Goal: Task Accomplishment & Management: Use online tool/utility

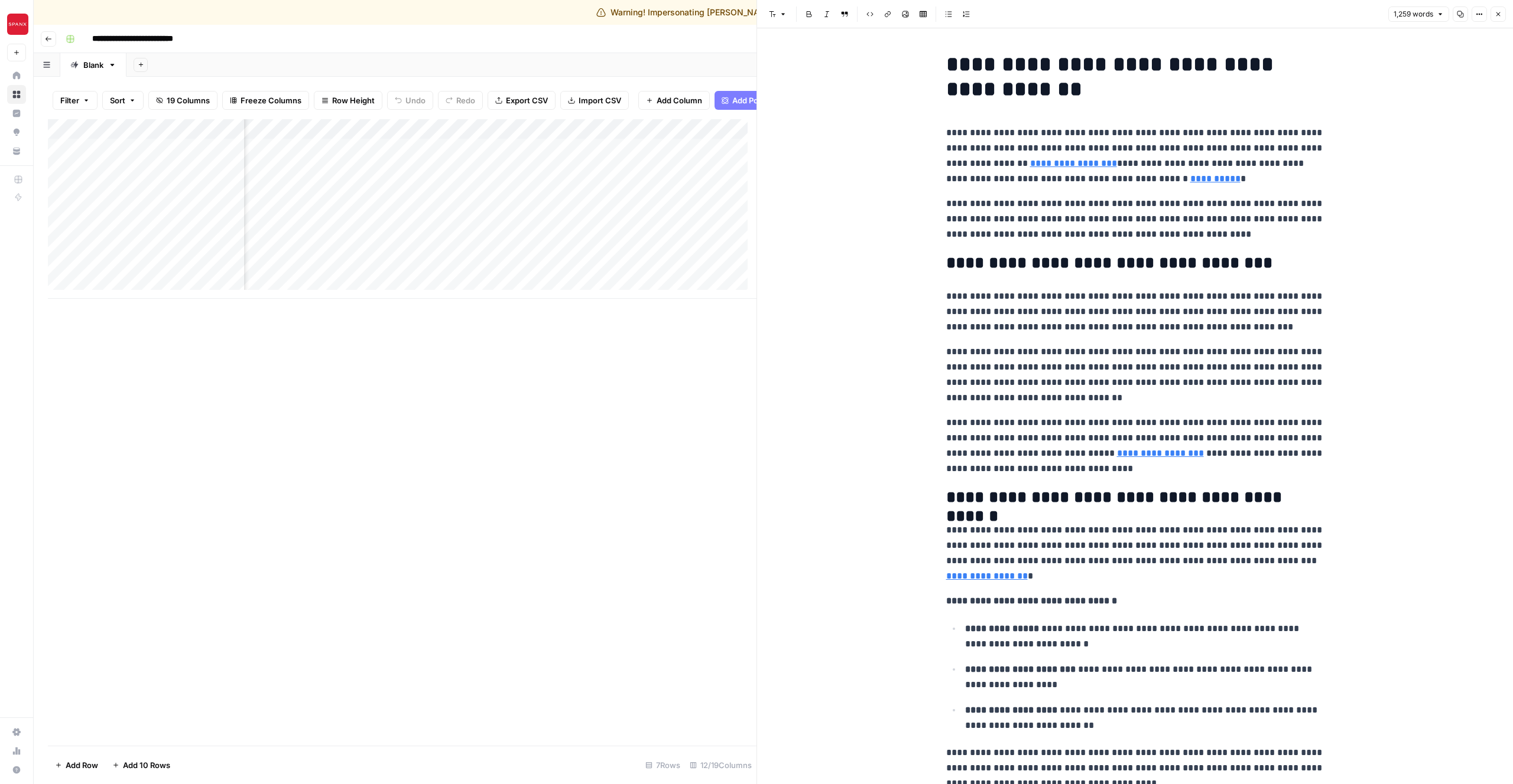
scroll to position [0, 636]
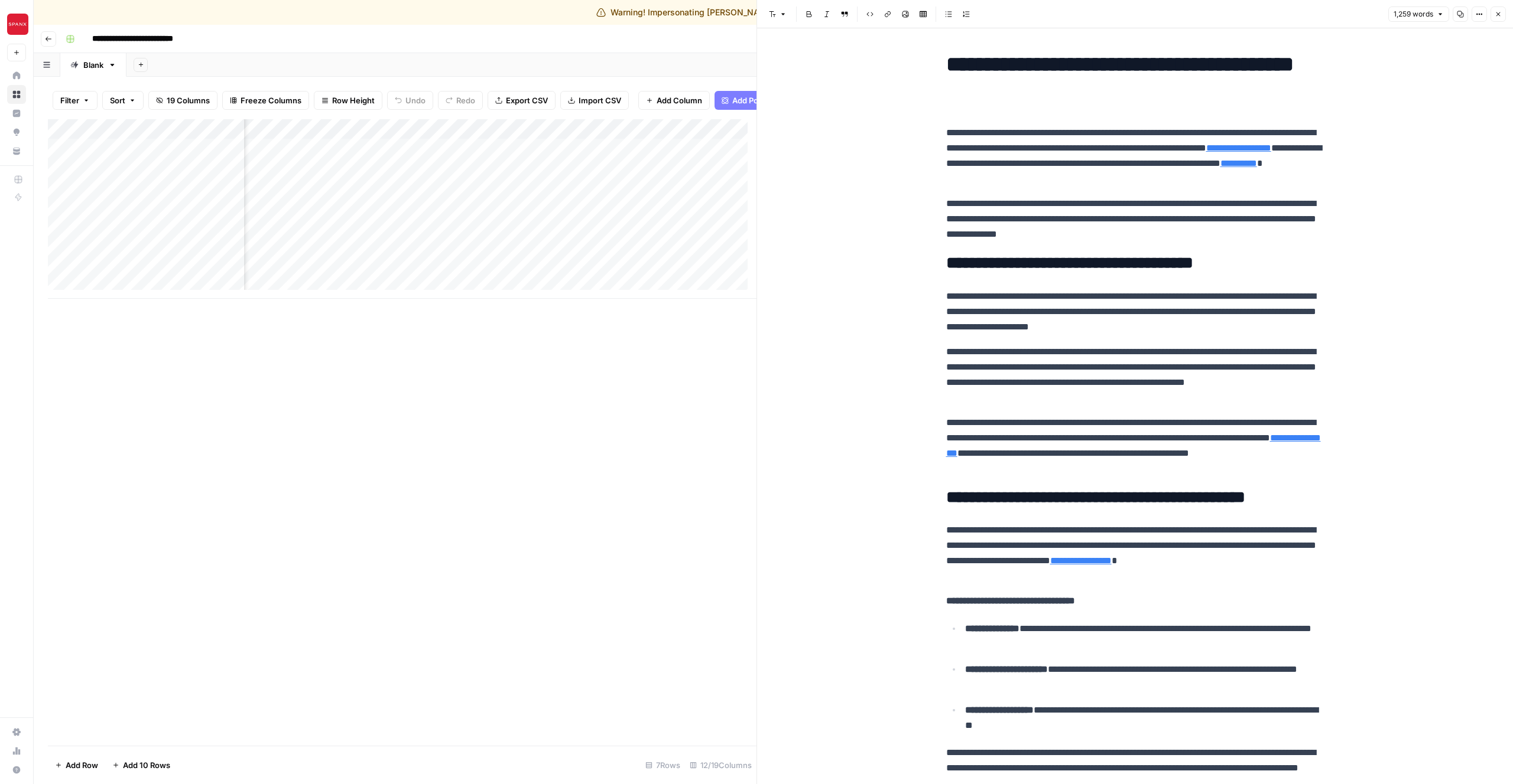
click at [362, 160] on div "Add Column" at bounding box center [401, 208] width 708 height 179
click at [409, 159] on div "Add Column" at bounding box center [401, 208] width 708 height 179
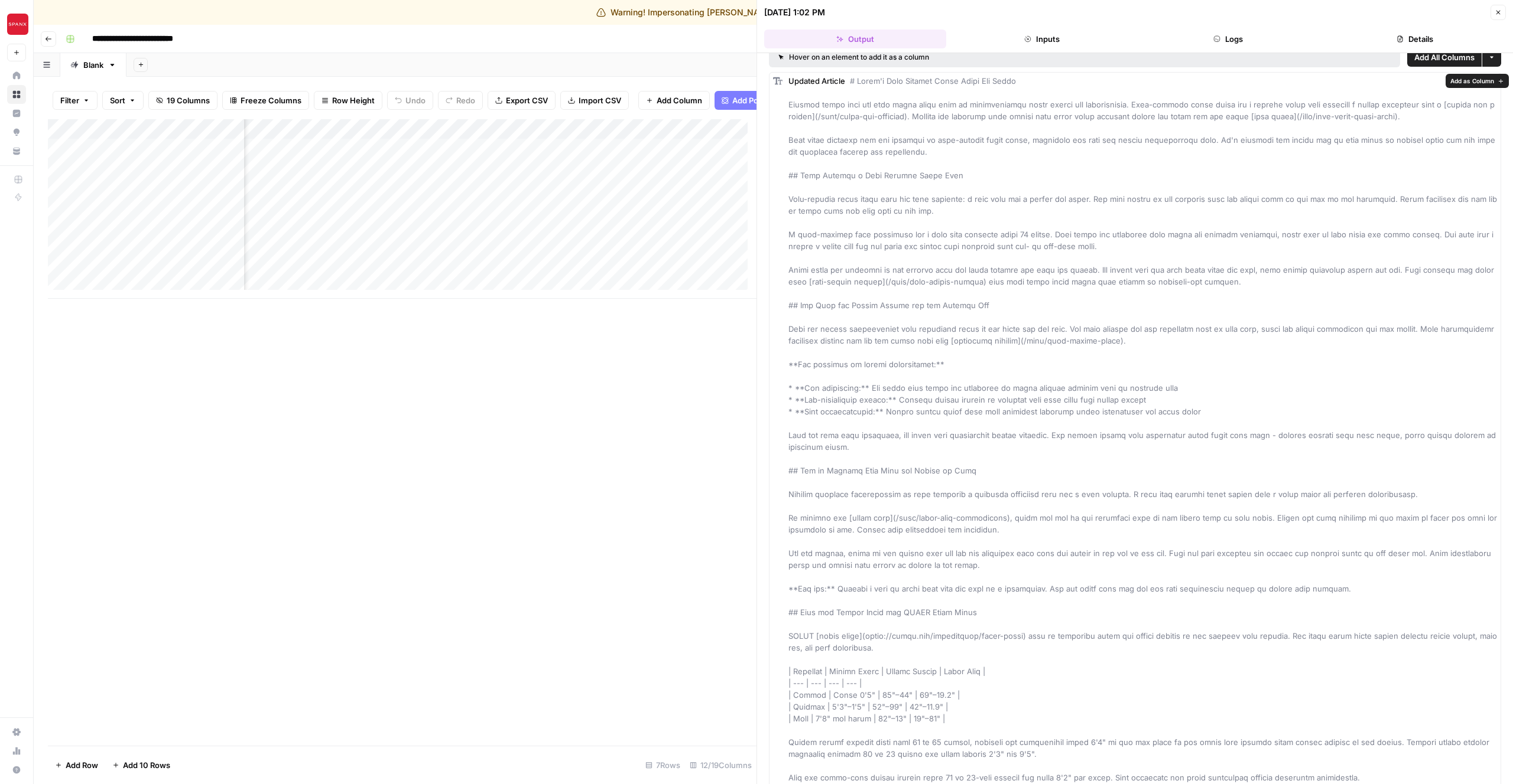
scroll to position [14, 0]
click at [1220, 41] on button "Logs" at bounding box center [1228, 39] width 182 height 19
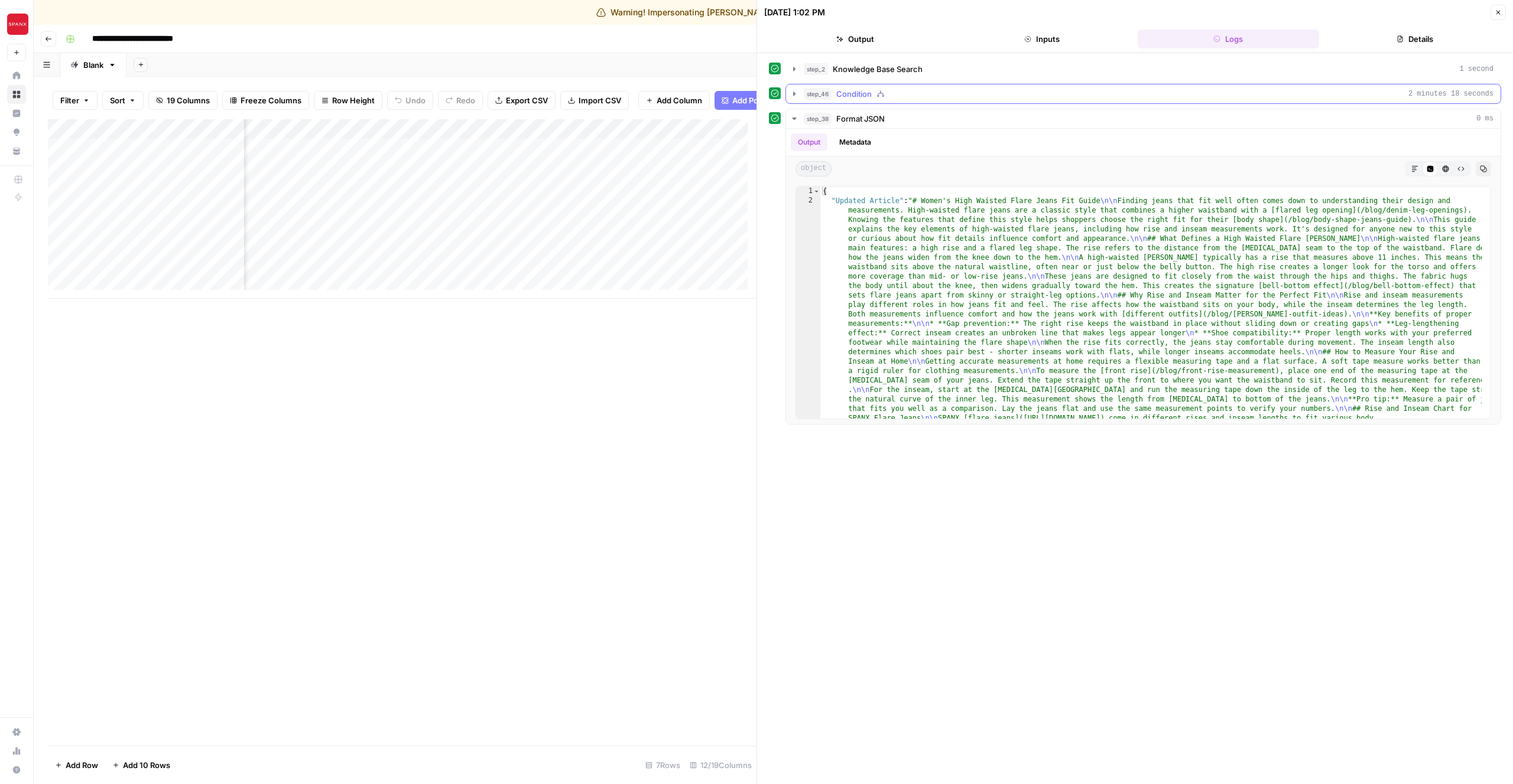
click at [864, 101] on button "step_46 Condition 2 minutes 18 seconds" at bounding box center [1144, 94] width 715 height 19
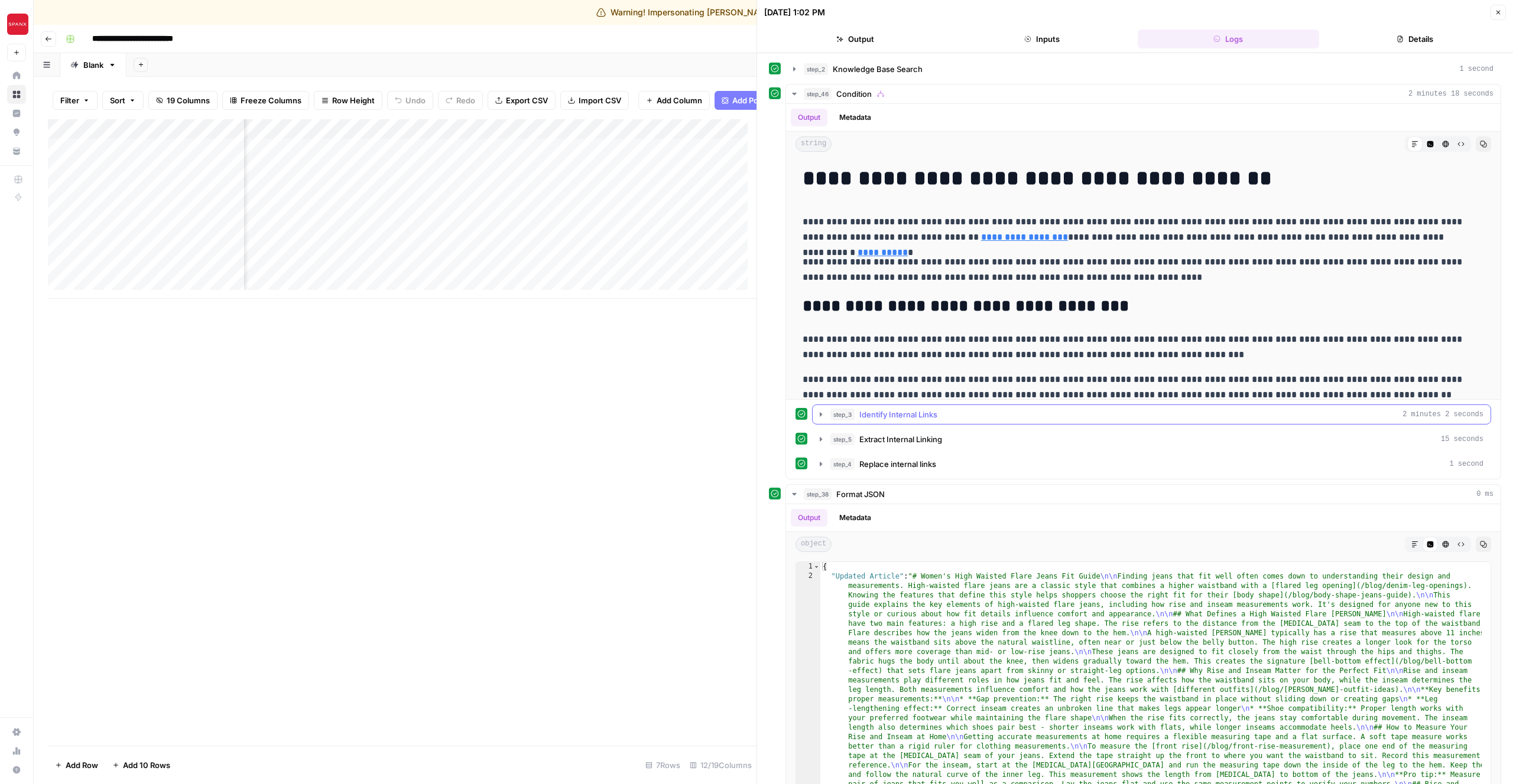
click at [894, 414] on span "Identify Internal Links" at bounding box center [898, 414] width 78 height 12
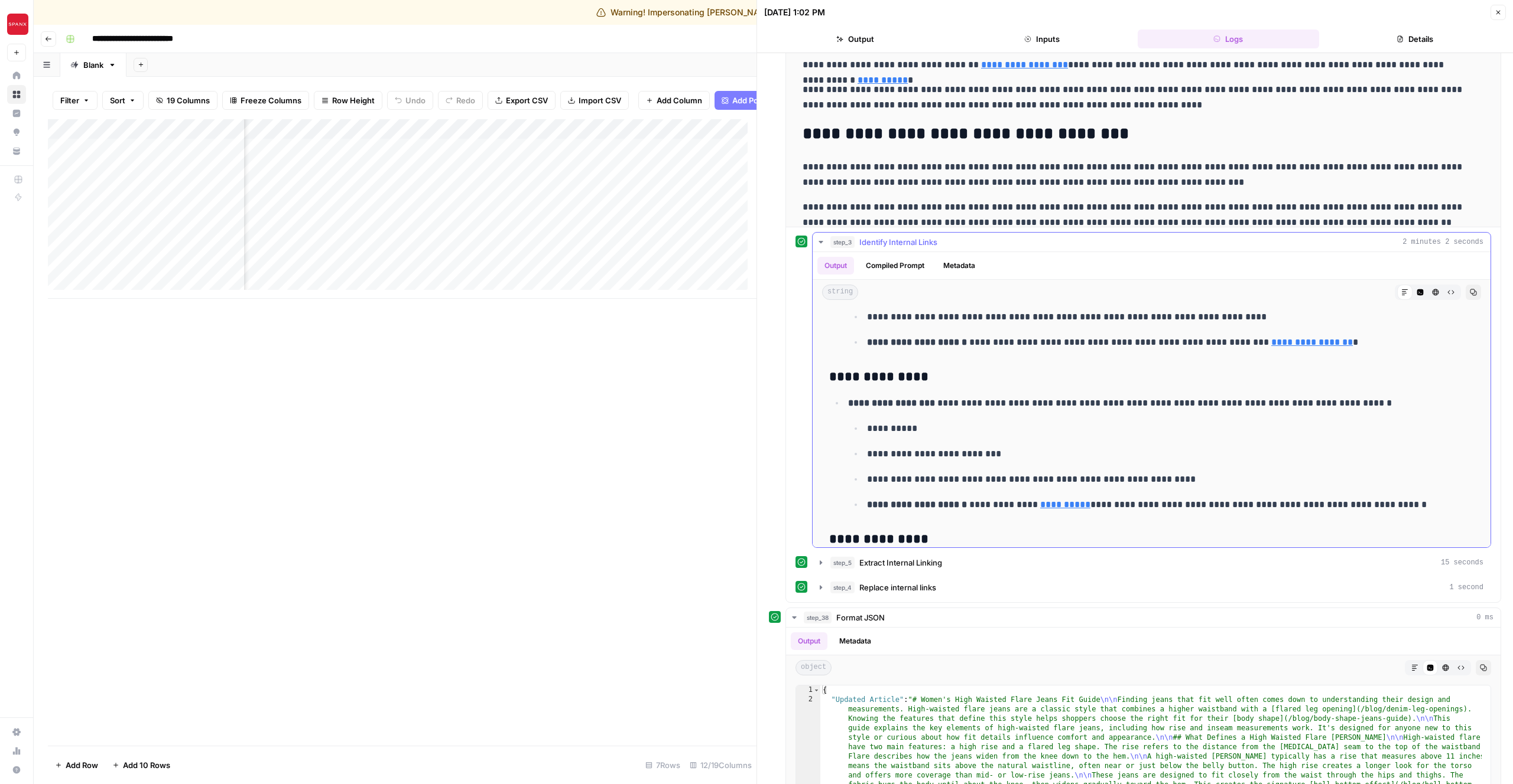
scroll to position [681, 0]
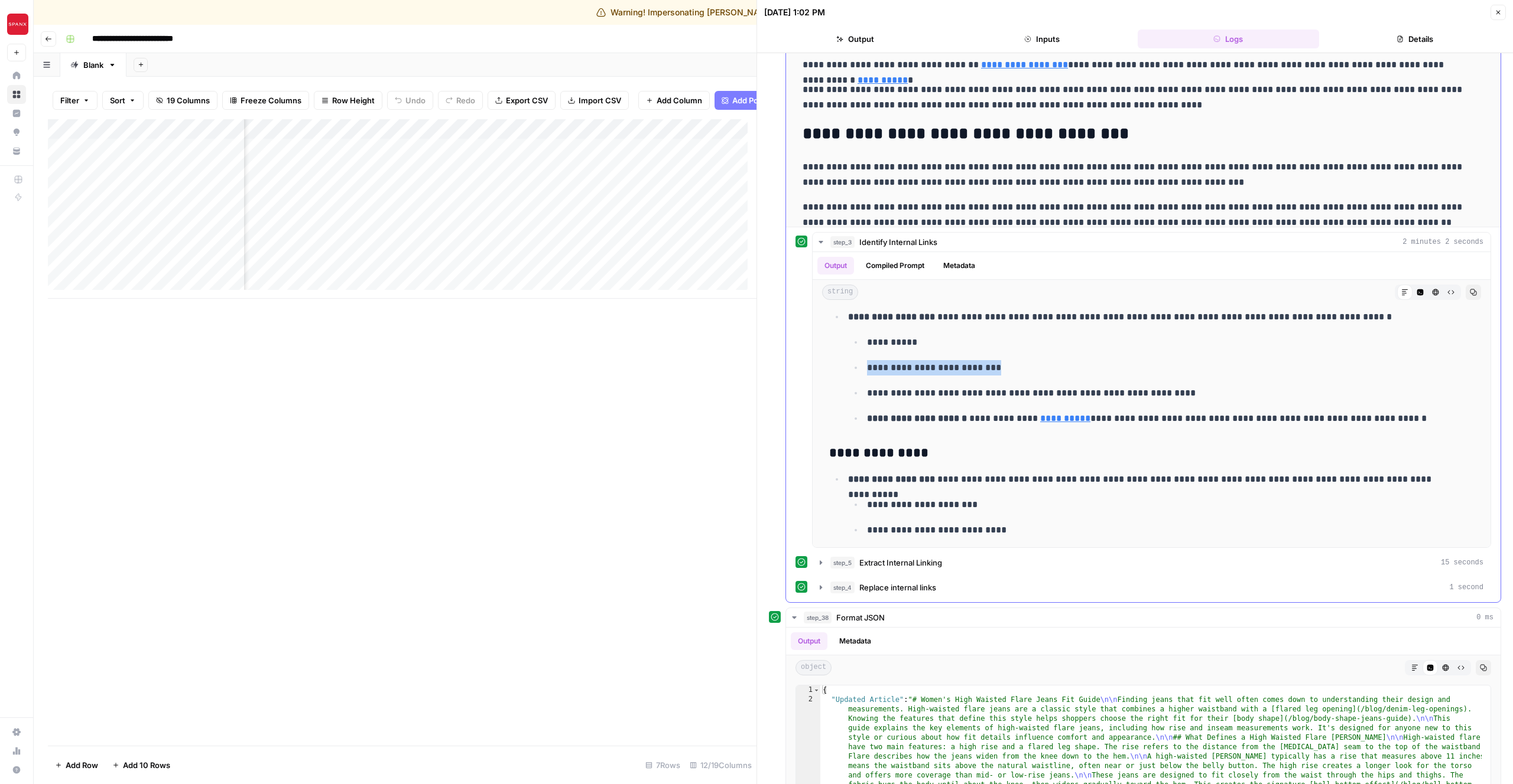
drag, startPoint x: 1010, startPoint y: 366, endPoint x: 797, endPoint y: 357, distance: 213.2
click at [797, 357] on div "**********" at bounding box center [1143, 391] width 695 height 316
copy p "**********"
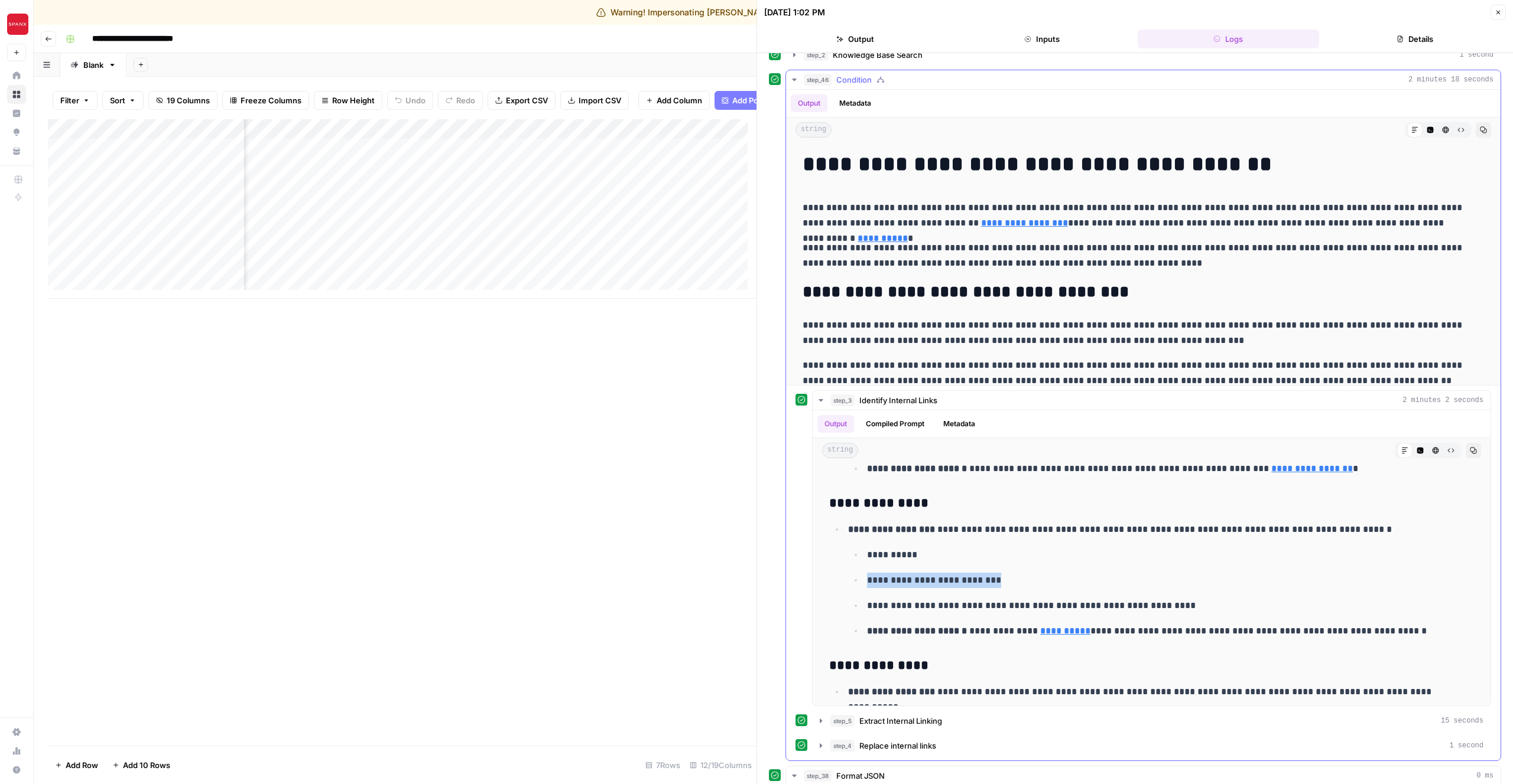
scroll to position [0, 0]
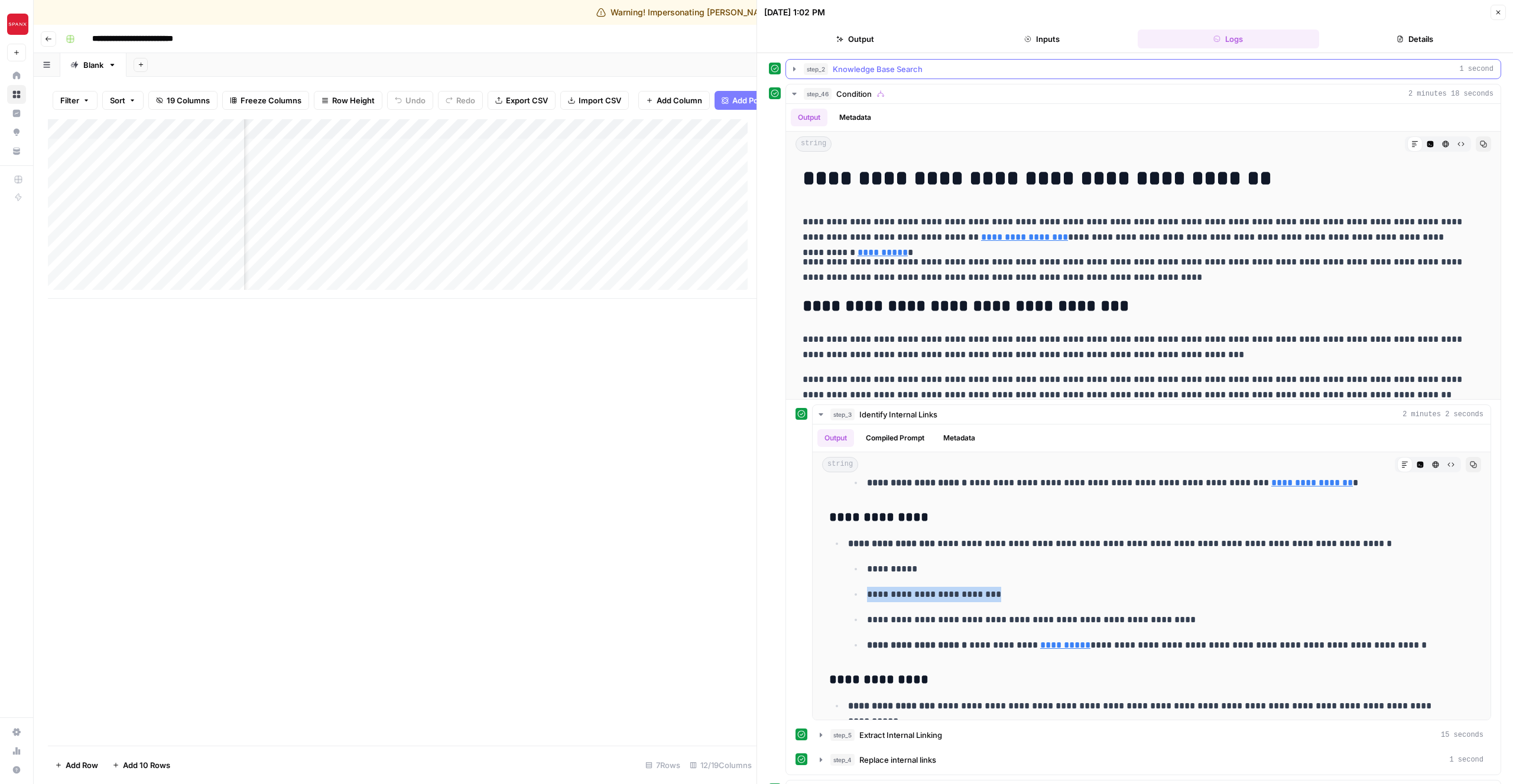
click at [859, 69] on span "Knowledge Base Search" at bounding box center [877, 69] width 90 height 12
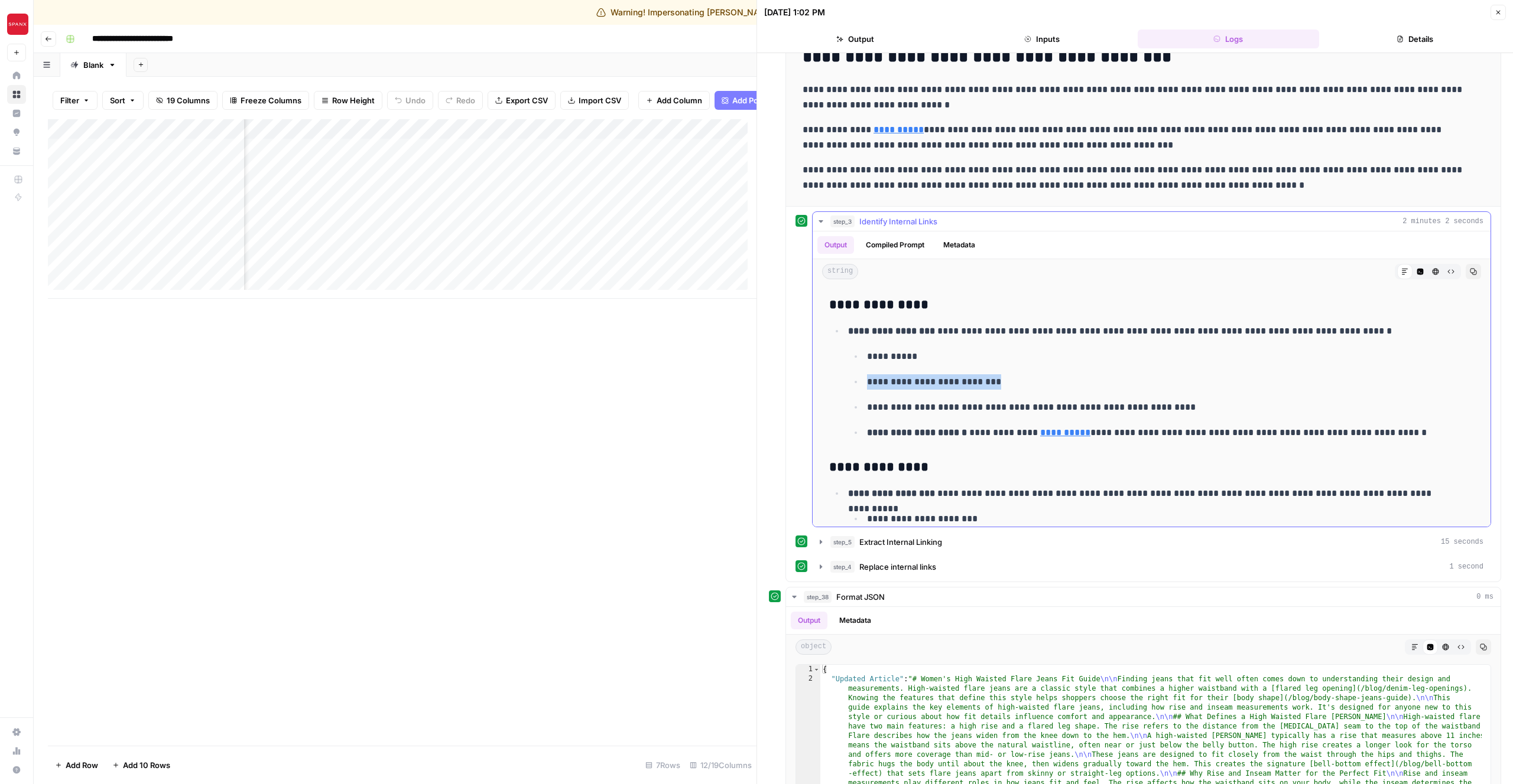
scroll to position [638, 0]
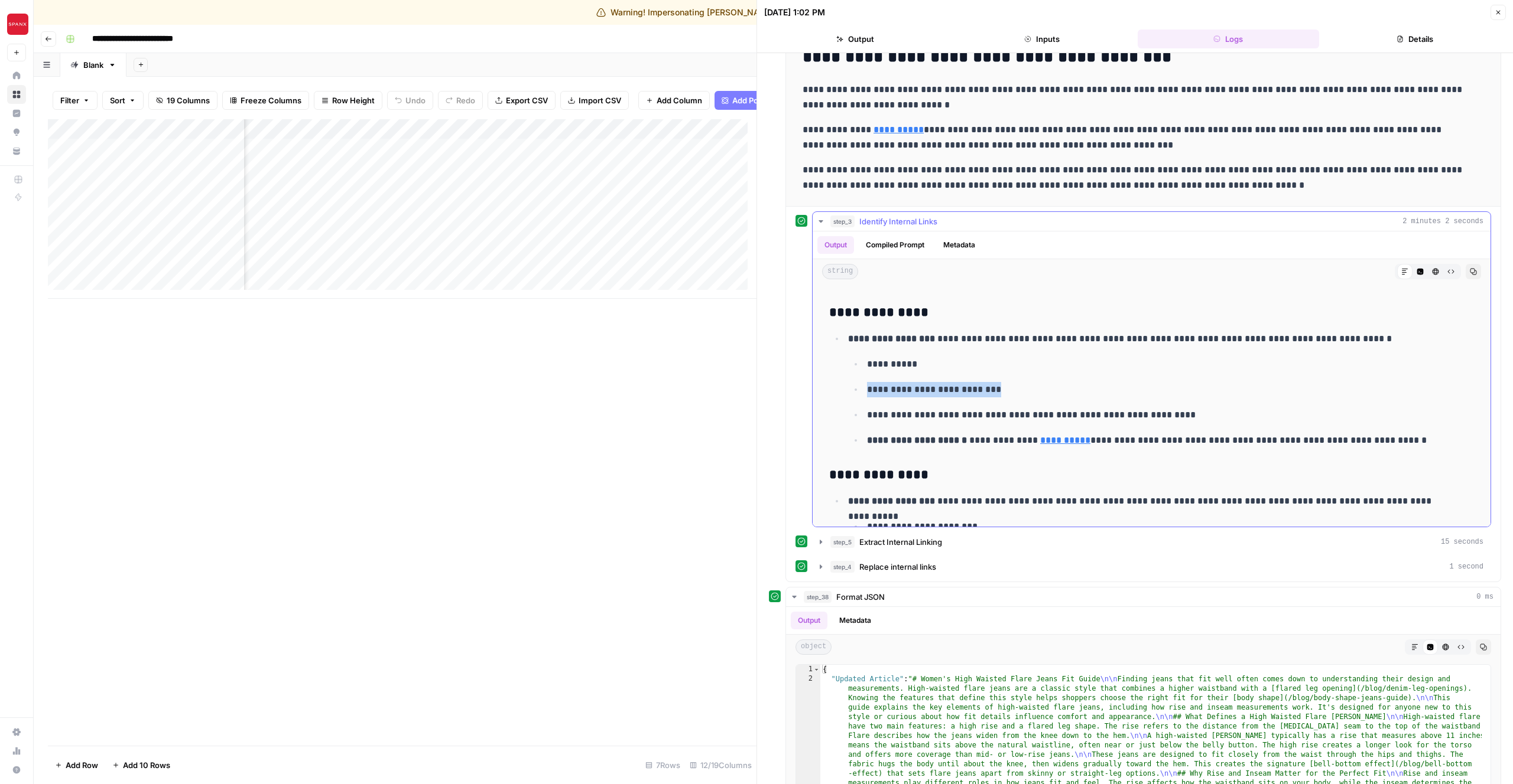
copy p "**********"
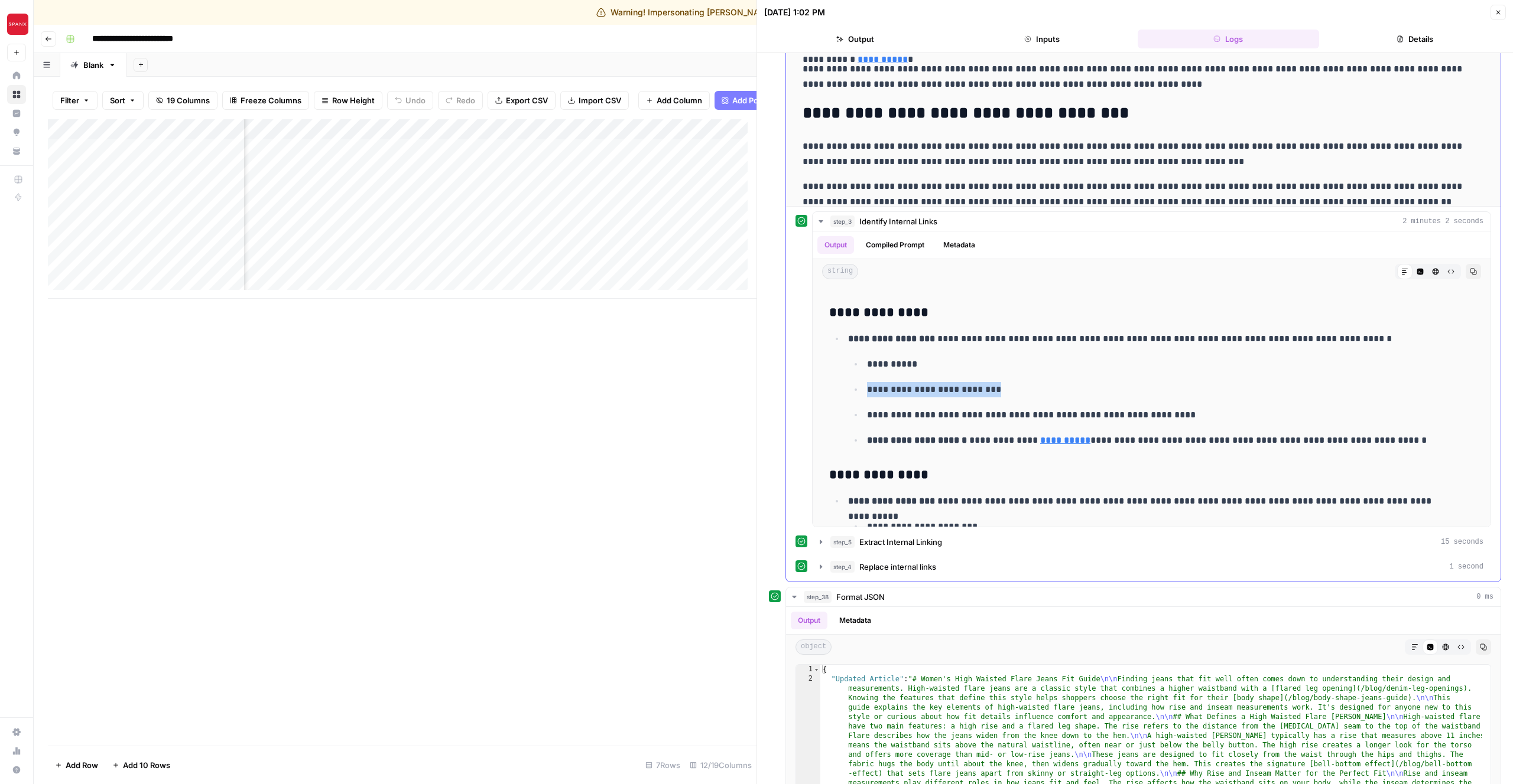
scroll to position [0, 0]
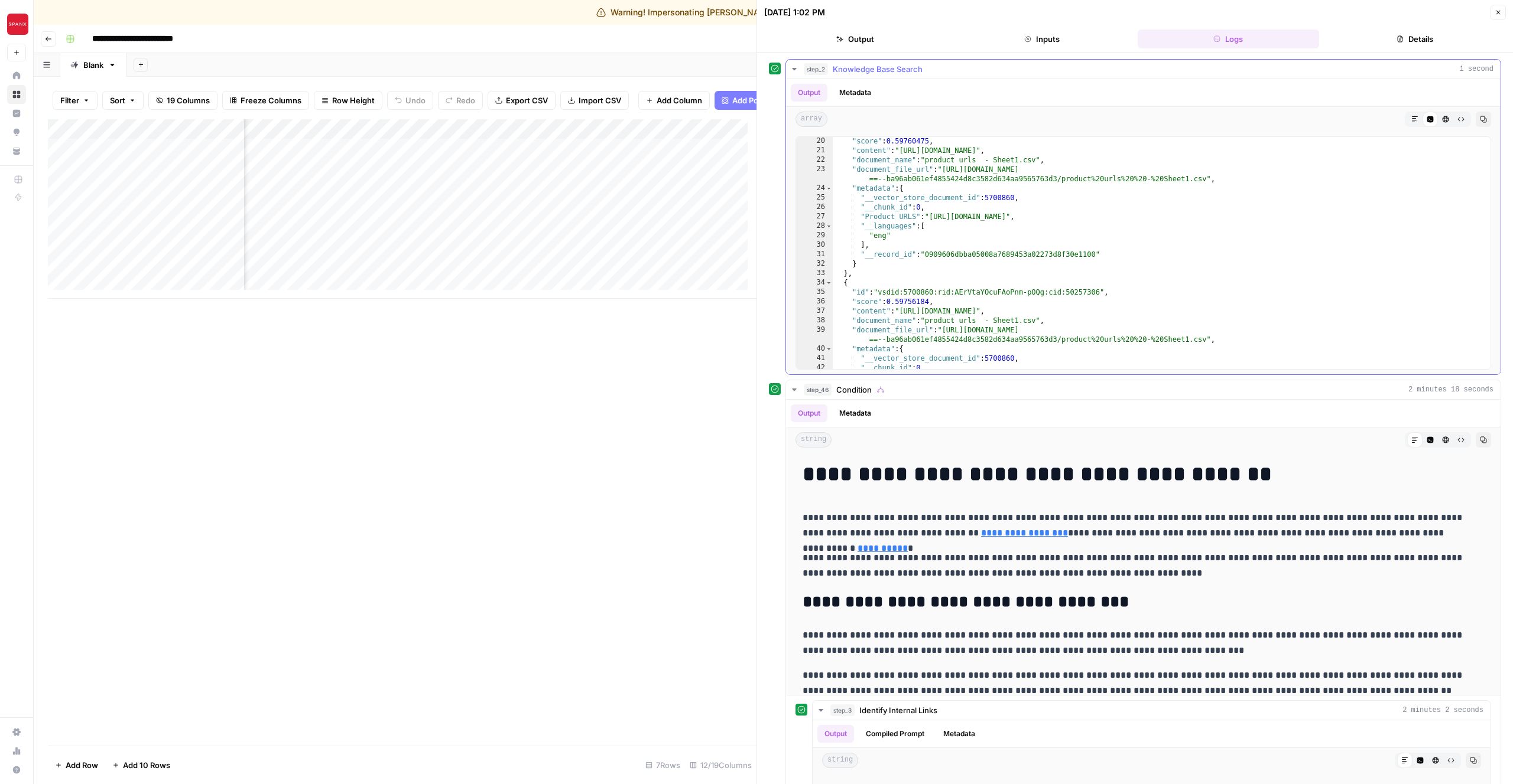
type textarea "**********"
click at [1053, 197] on div ""score" : 0.59760475 , "content" : "[URL][DOMAIN_NAME]" , "document_name" : "pr…" at bounding box center [1157, 262] width 649 height 251
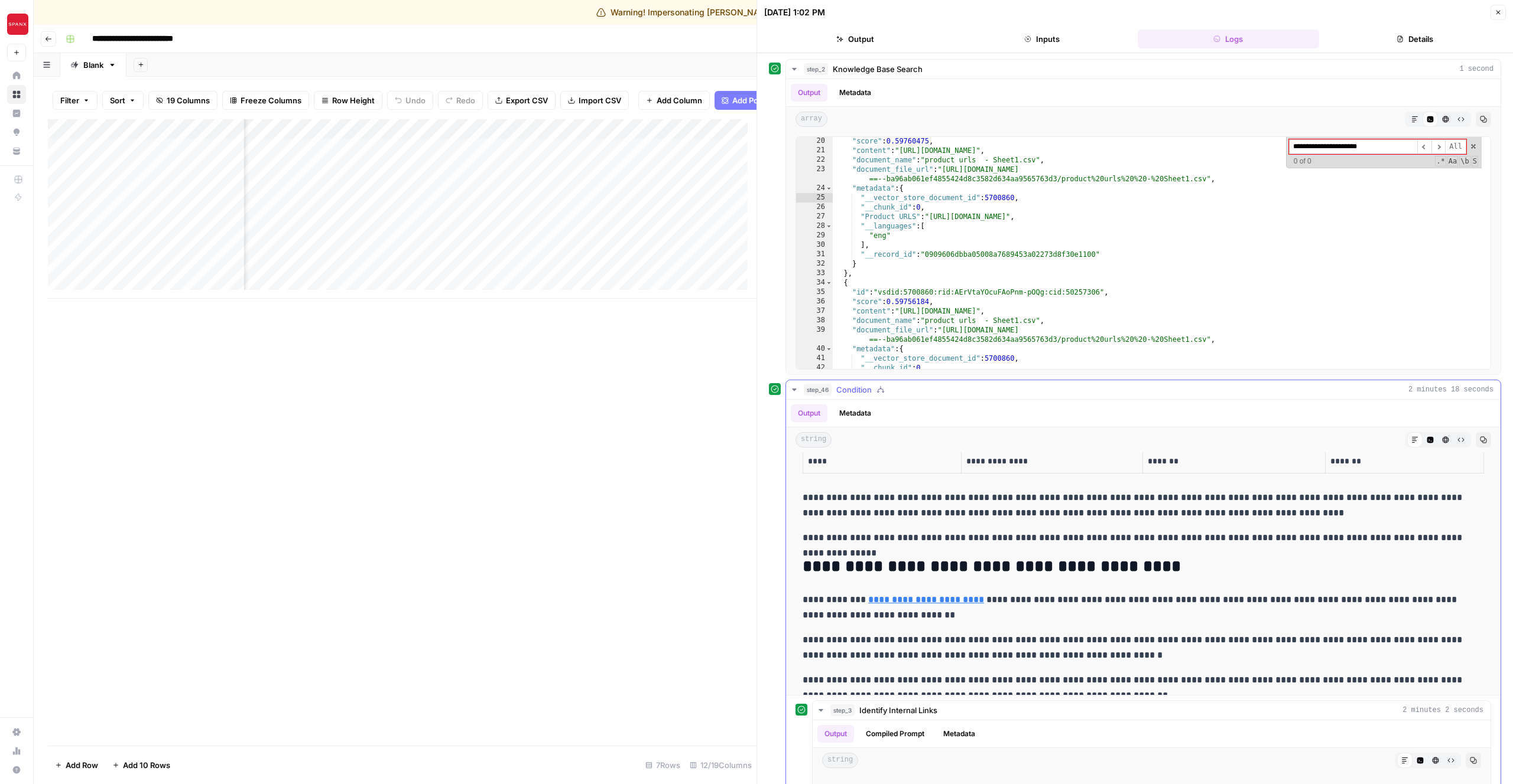
scroll to position [948, 0]
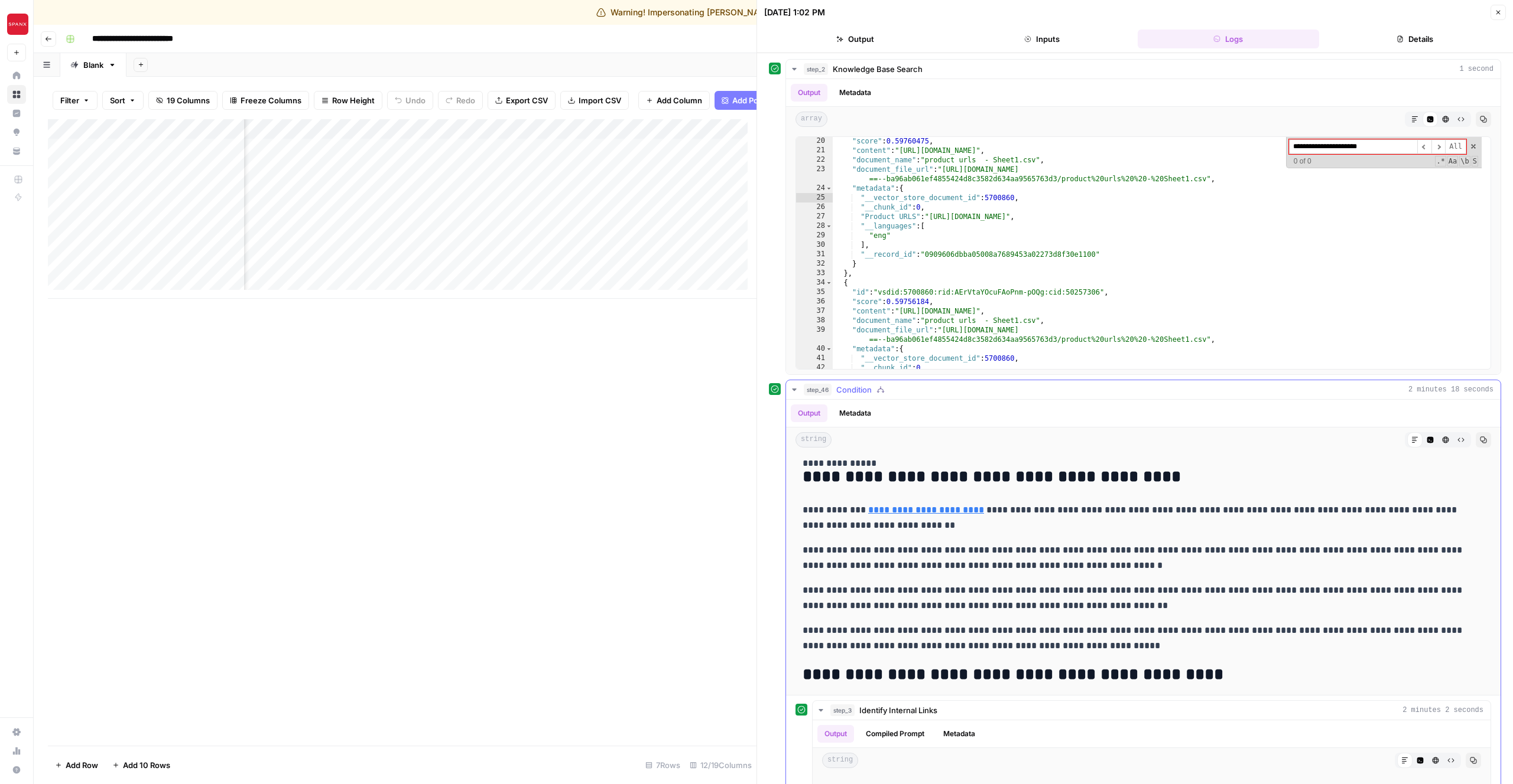
type input "**********"
click at [1048, 538] on div "**********" at bounding box center [1143, 556] width 695 height 2094
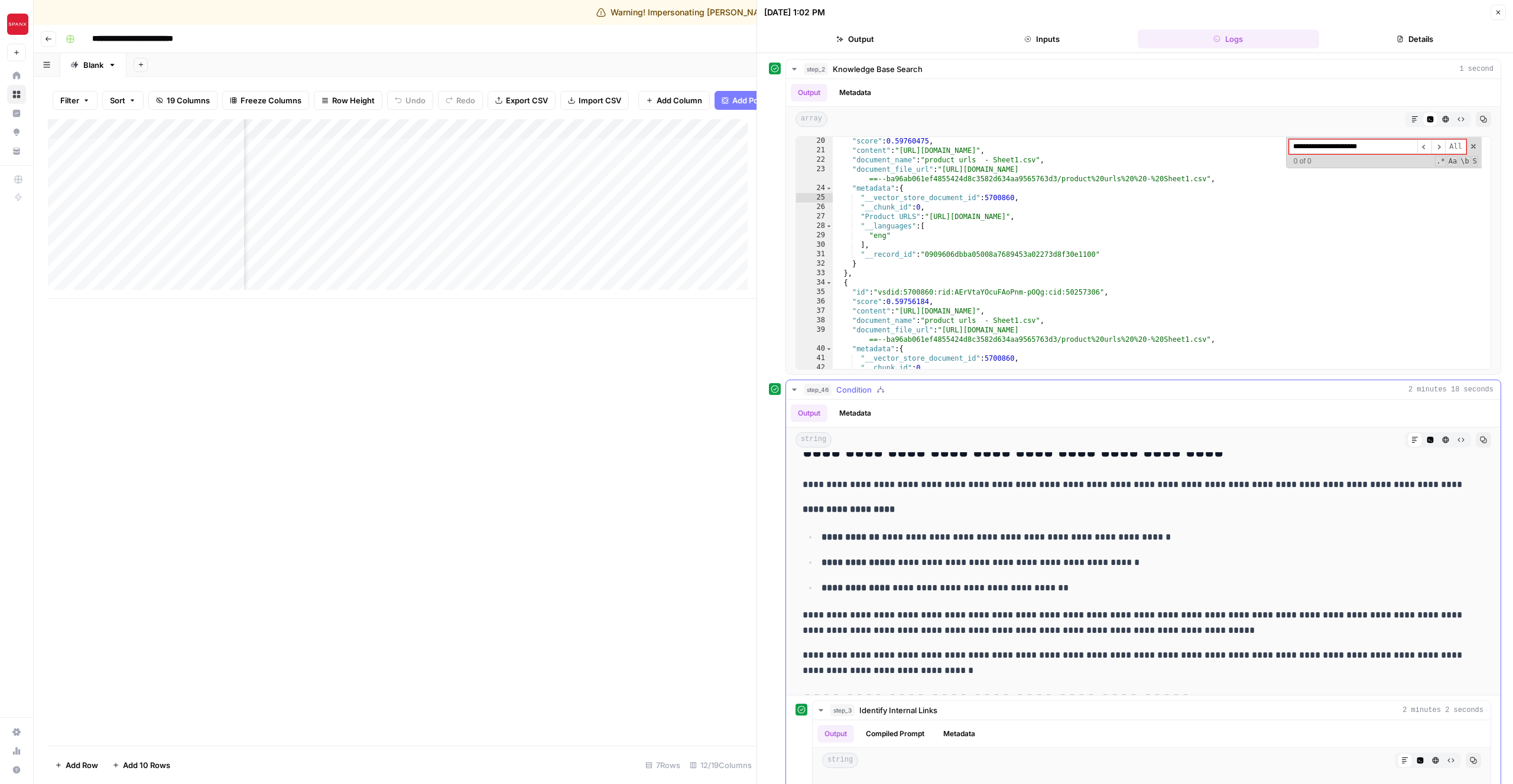
scroll to position [1484, 0]
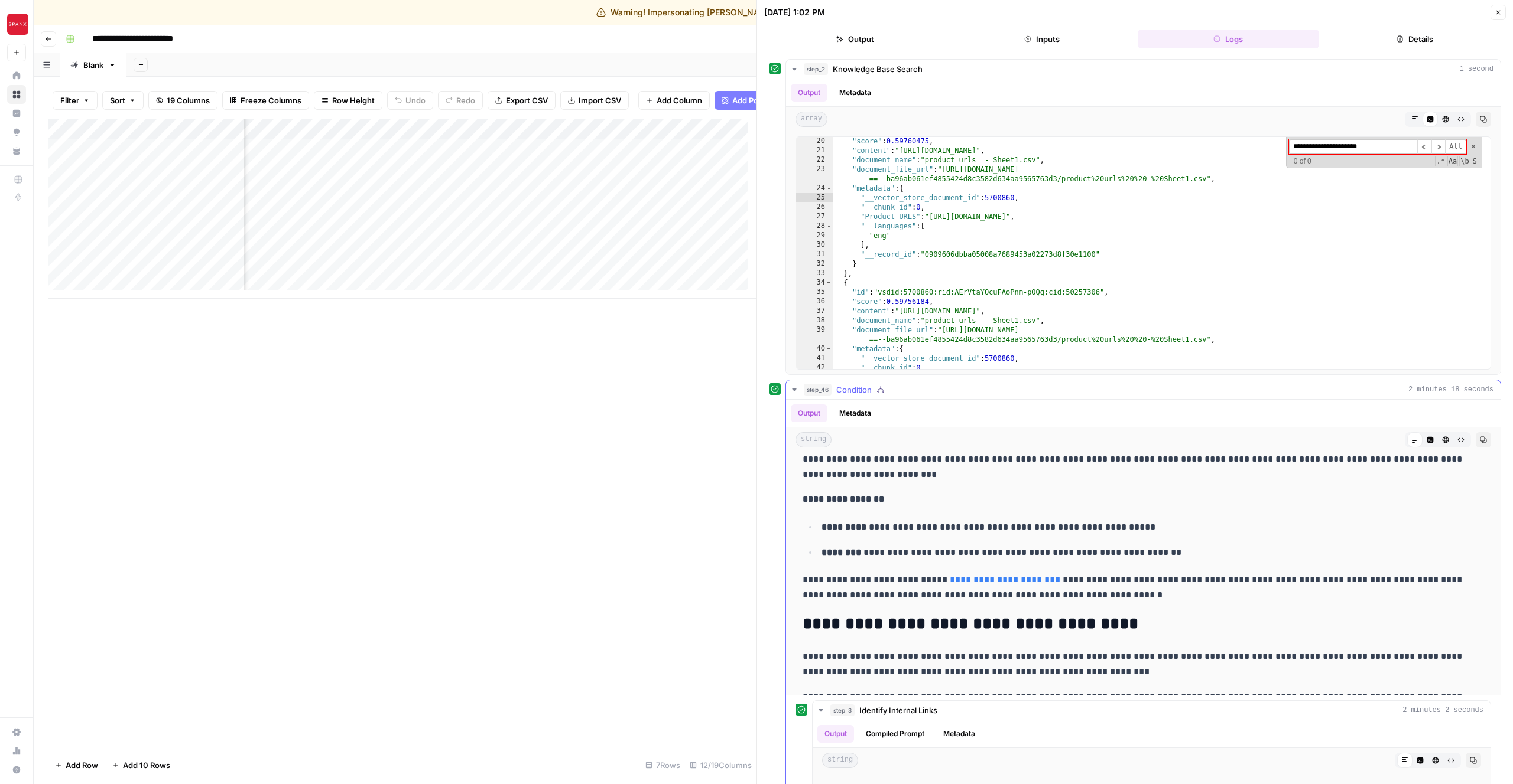
click at [1077, 644] on div "**********" at bounding box center [1143, 20] width 695 height 2094
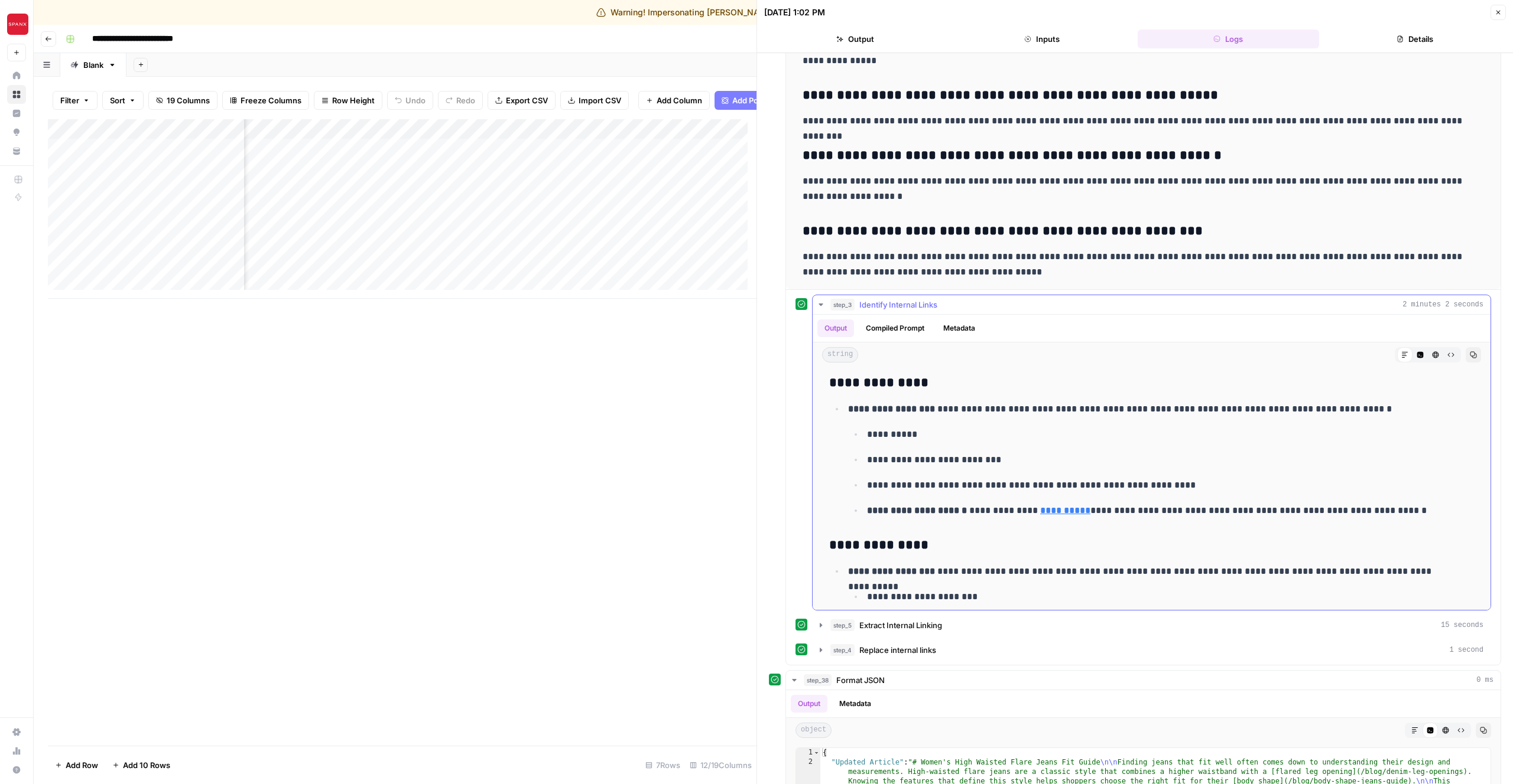
scroll to position [653, 0]
click at [902, 331] on button "Compiled Prompt" at bounding box center [895, 328] width 73 height 18
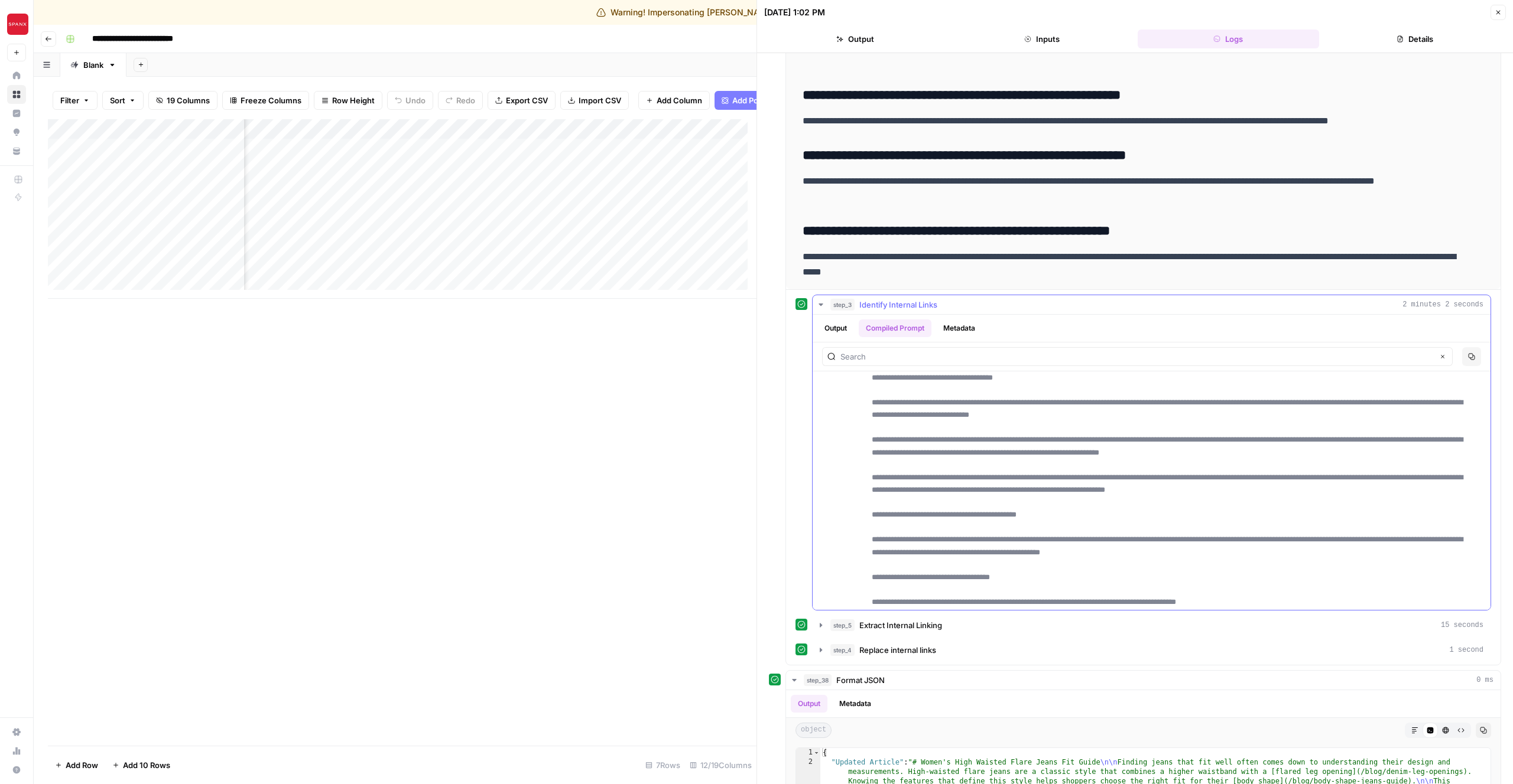
scroll to position [224, 0]
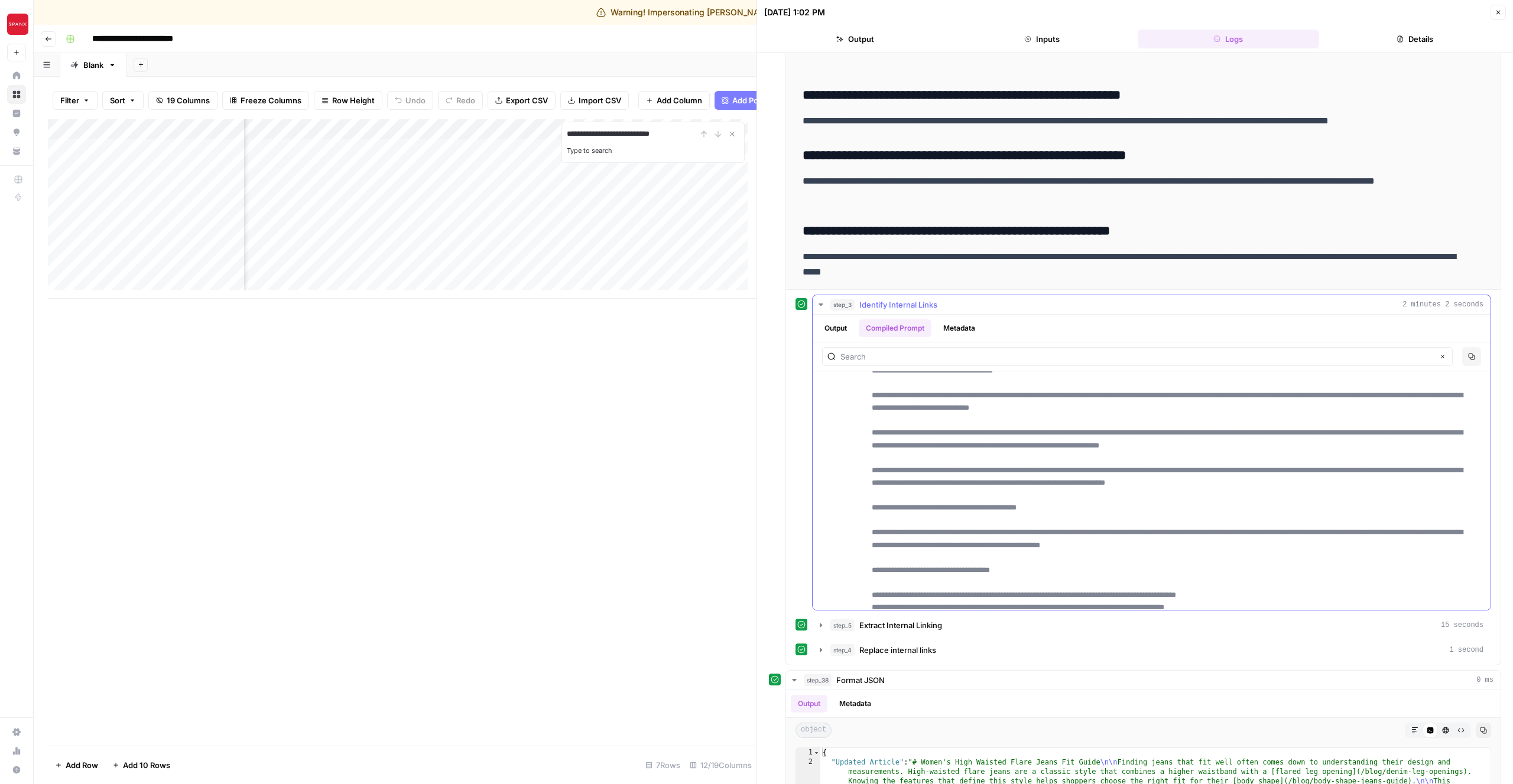
type input "**********"
click at [988, 352] on input "text" at bounding box center [1136, 356] width 593 height 12
paste input "/blog/front-rise-measurement"
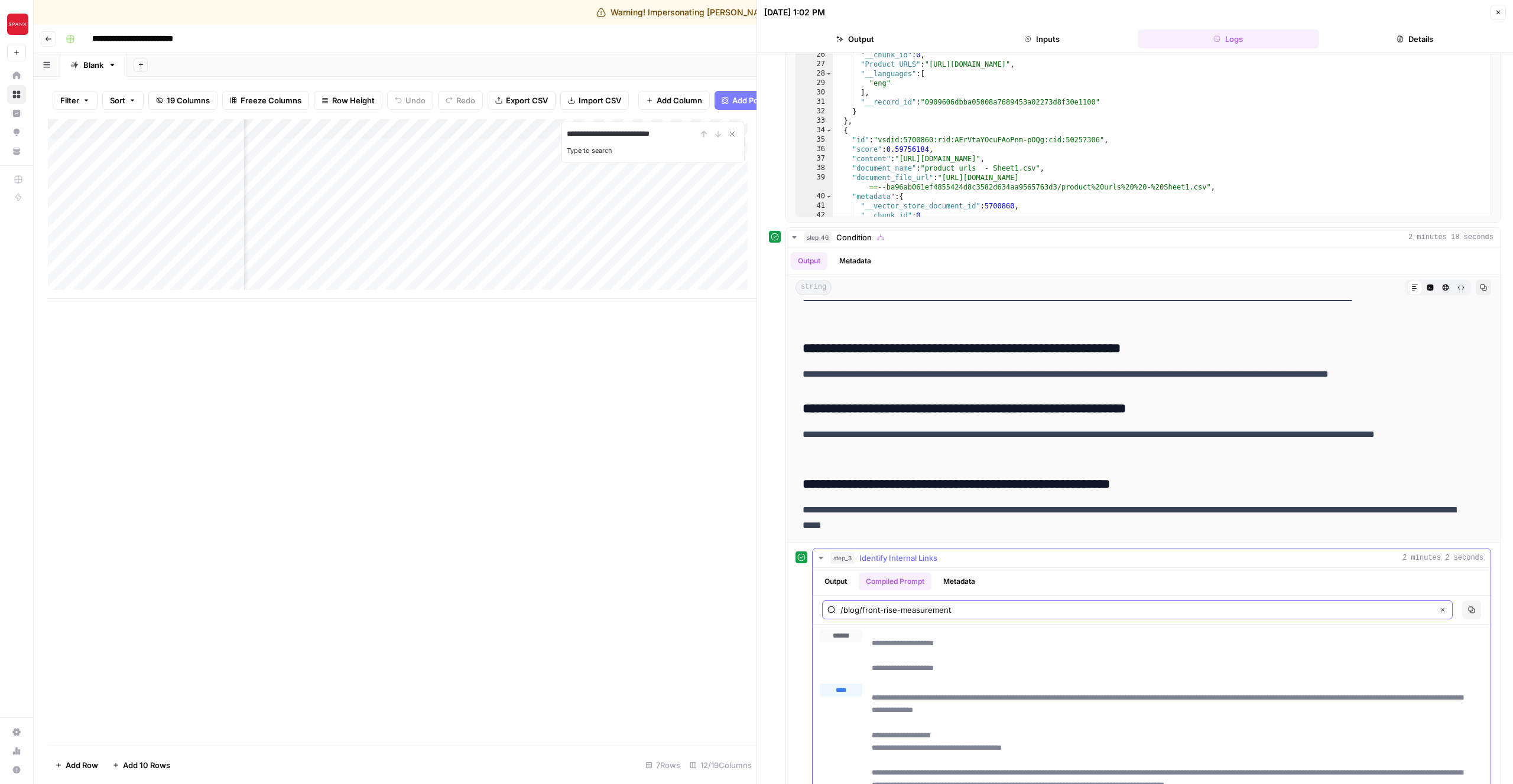
scroll to position [0, 0]
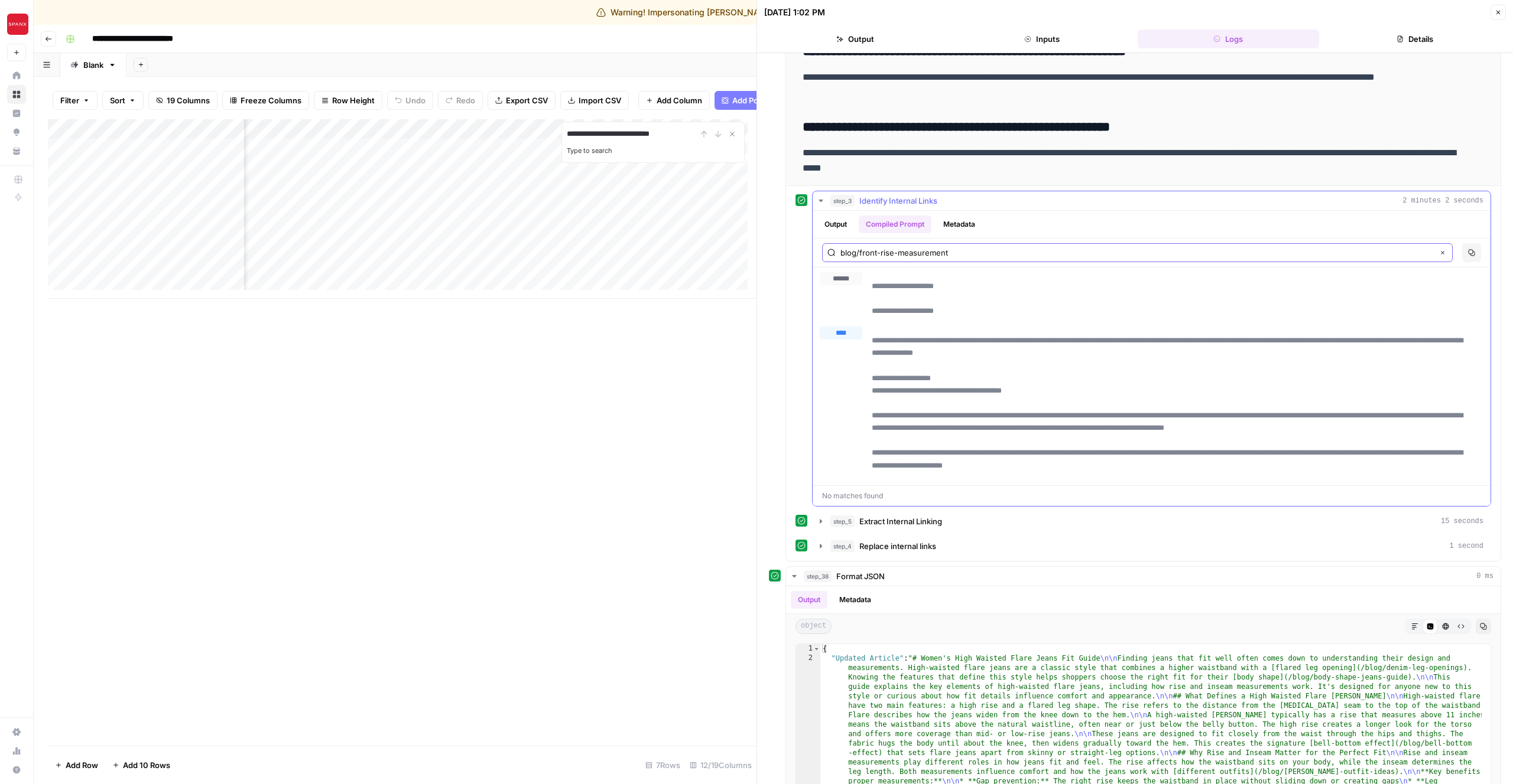
type input "blog/front-rise-measurement"
click at [958, 229] on button "Metadata" at bounding box center [959, 224] width 47 height 18
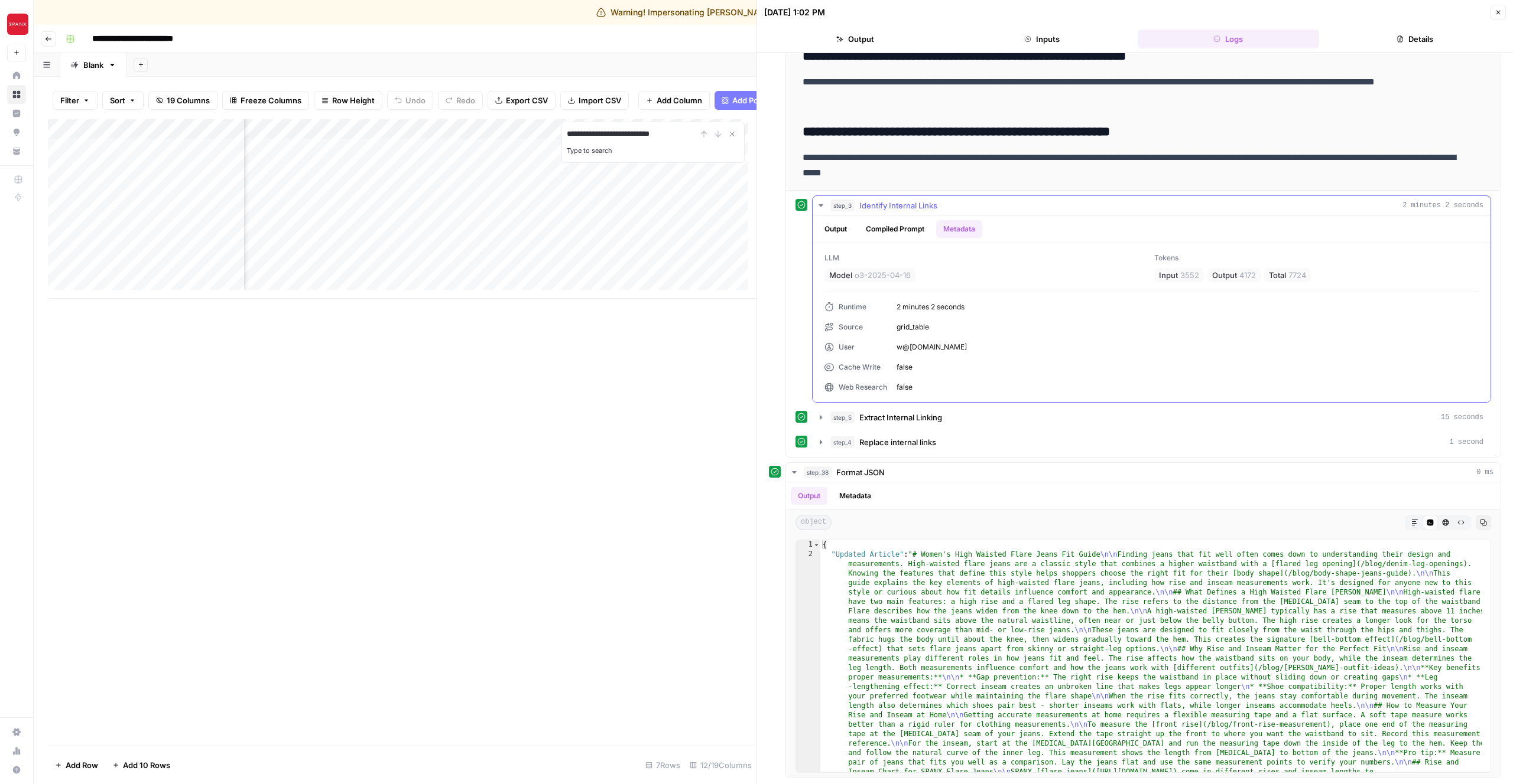
click at [905, 233] on button "Compiled Prompt" at bounding box center [895, 229] width 73 height 18
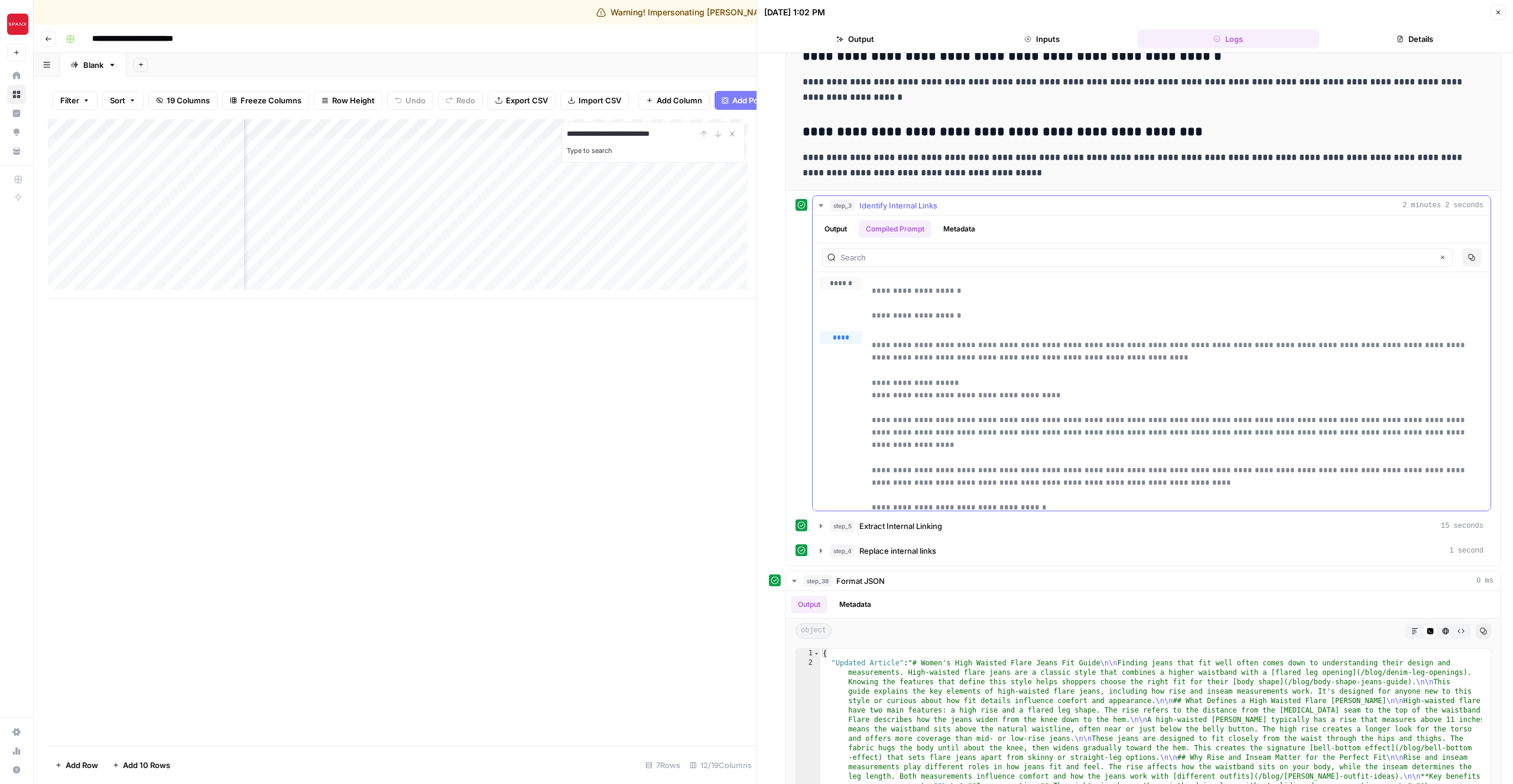
click at [846, 229] on button "Output" at bounding box center [835, 229] width 36 height 18
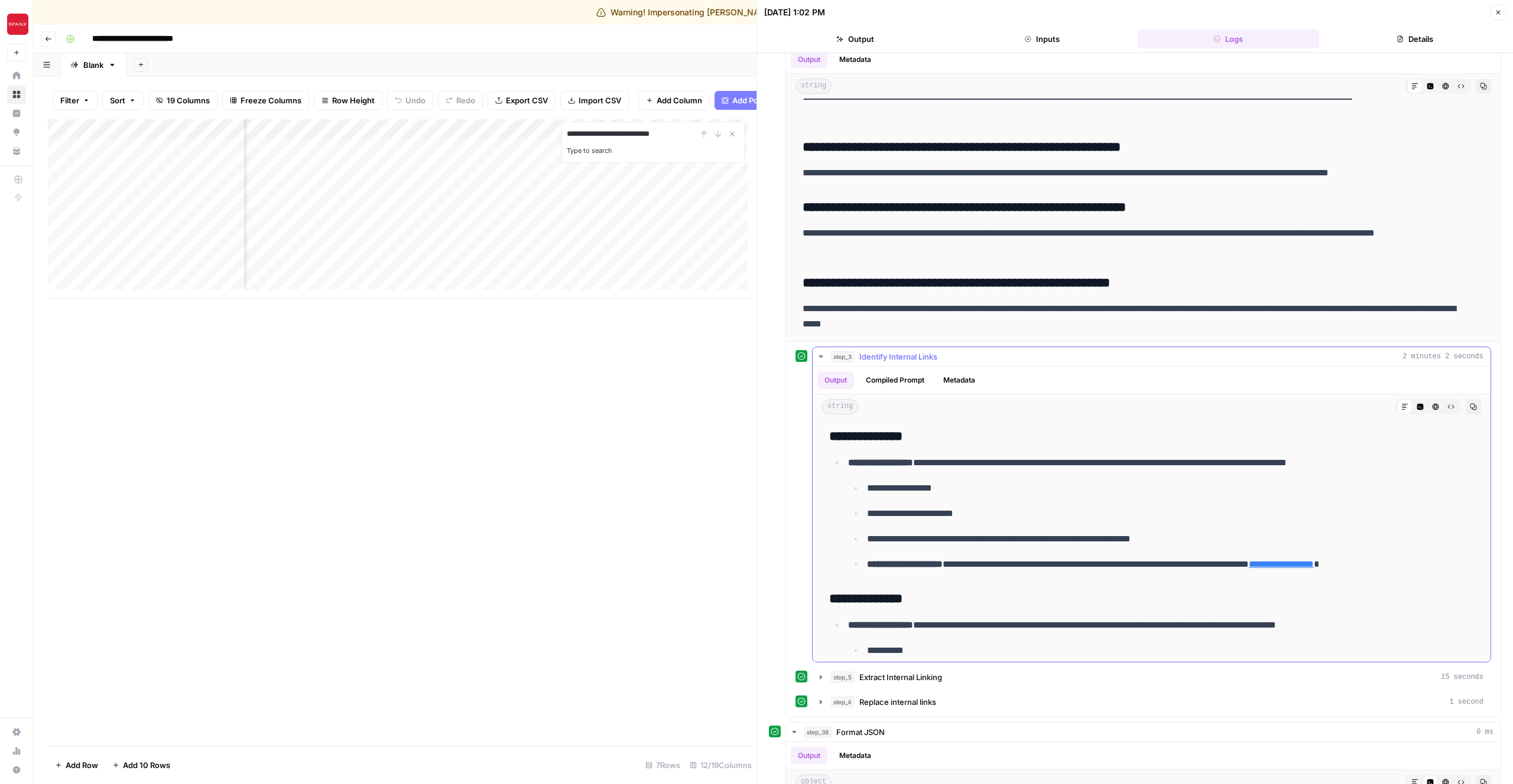
click at [909, 383] on button "Compiled Prompt" at bounding box center [895, 379] width 73 height 18
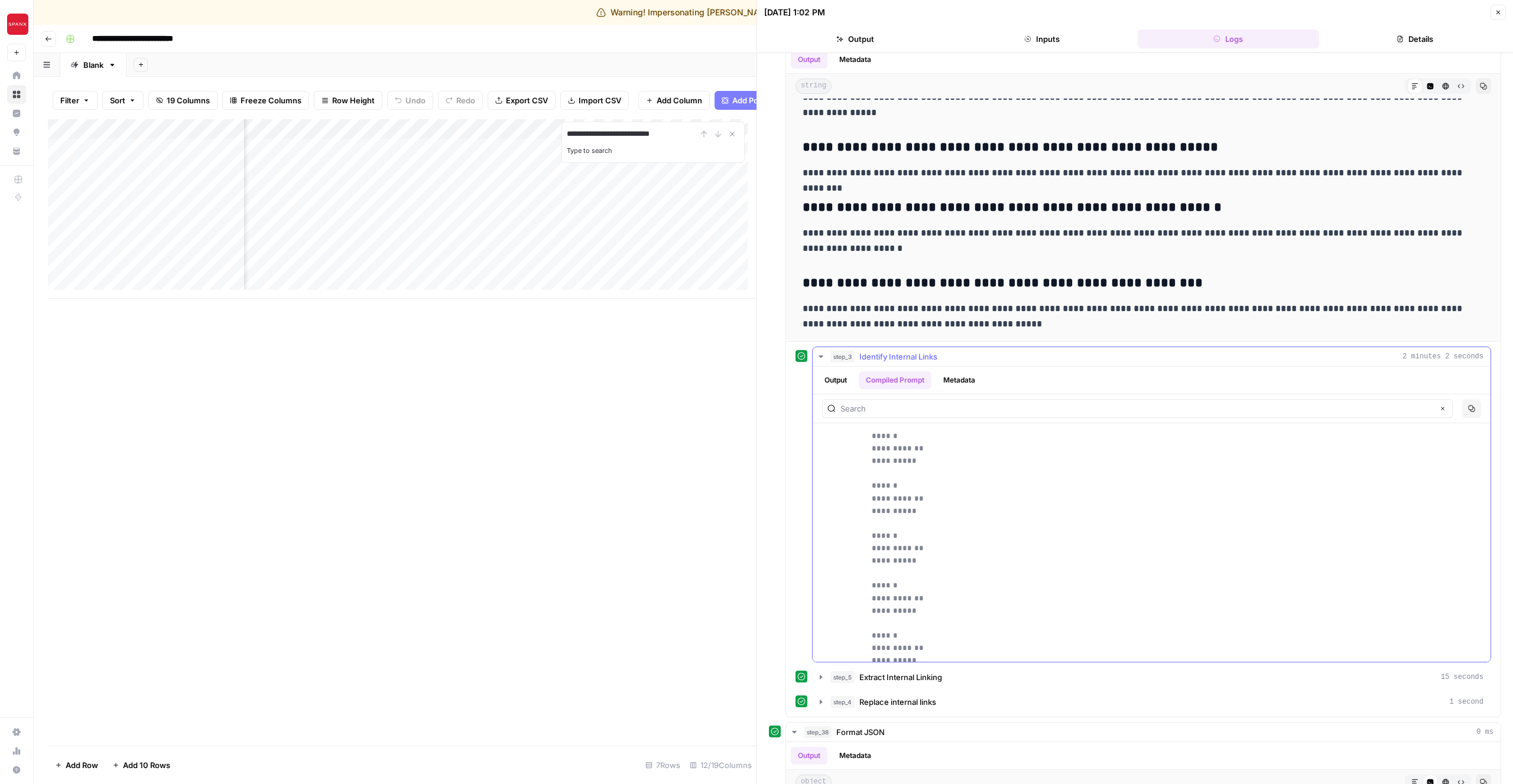
click at [911, 405] on input "text" at bounding box center [1136, 408] width 593 height 12
type input "recommendation"
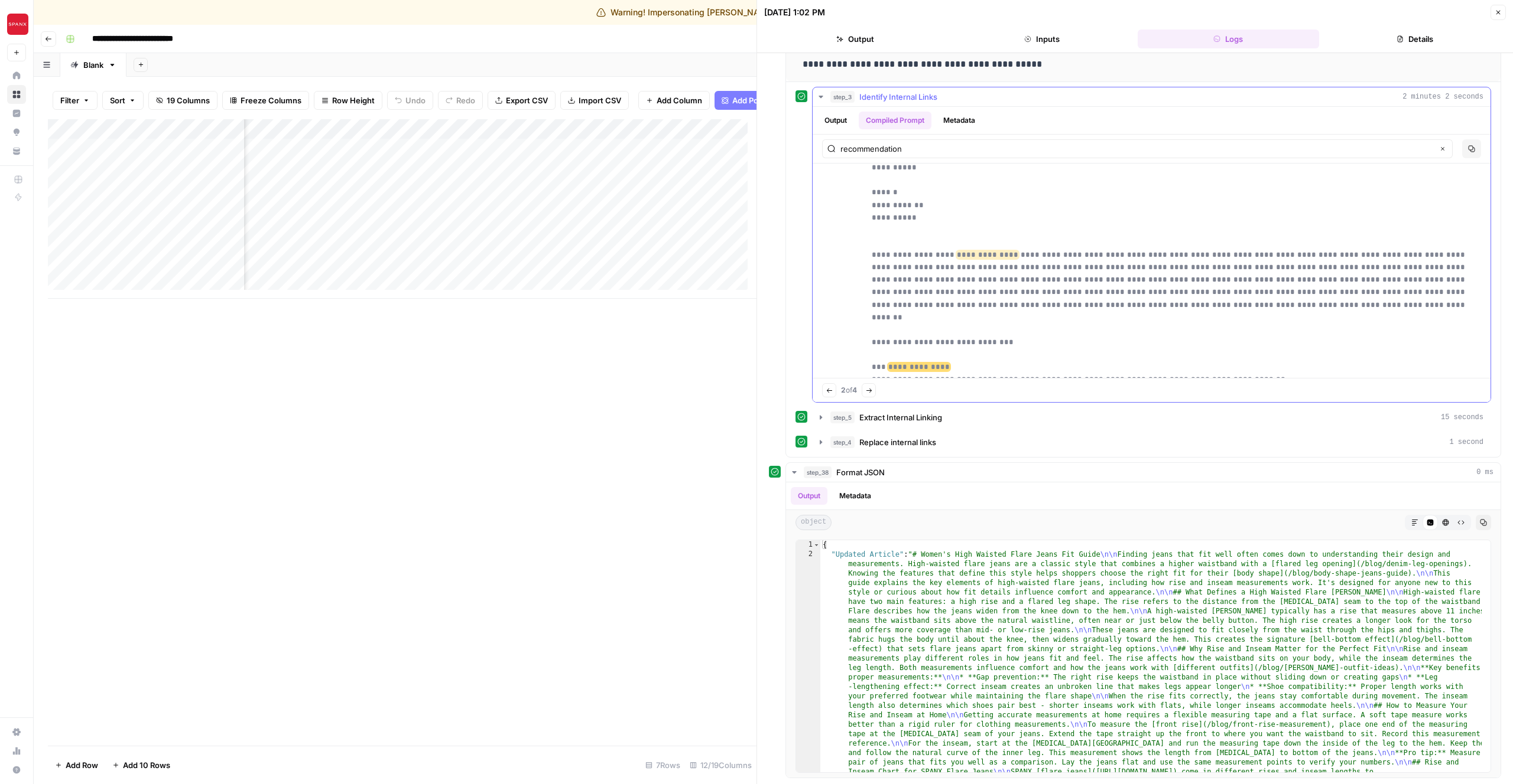
click at [839, 114] on button "Output" at bounding box center [835, 120] width 36 height 18
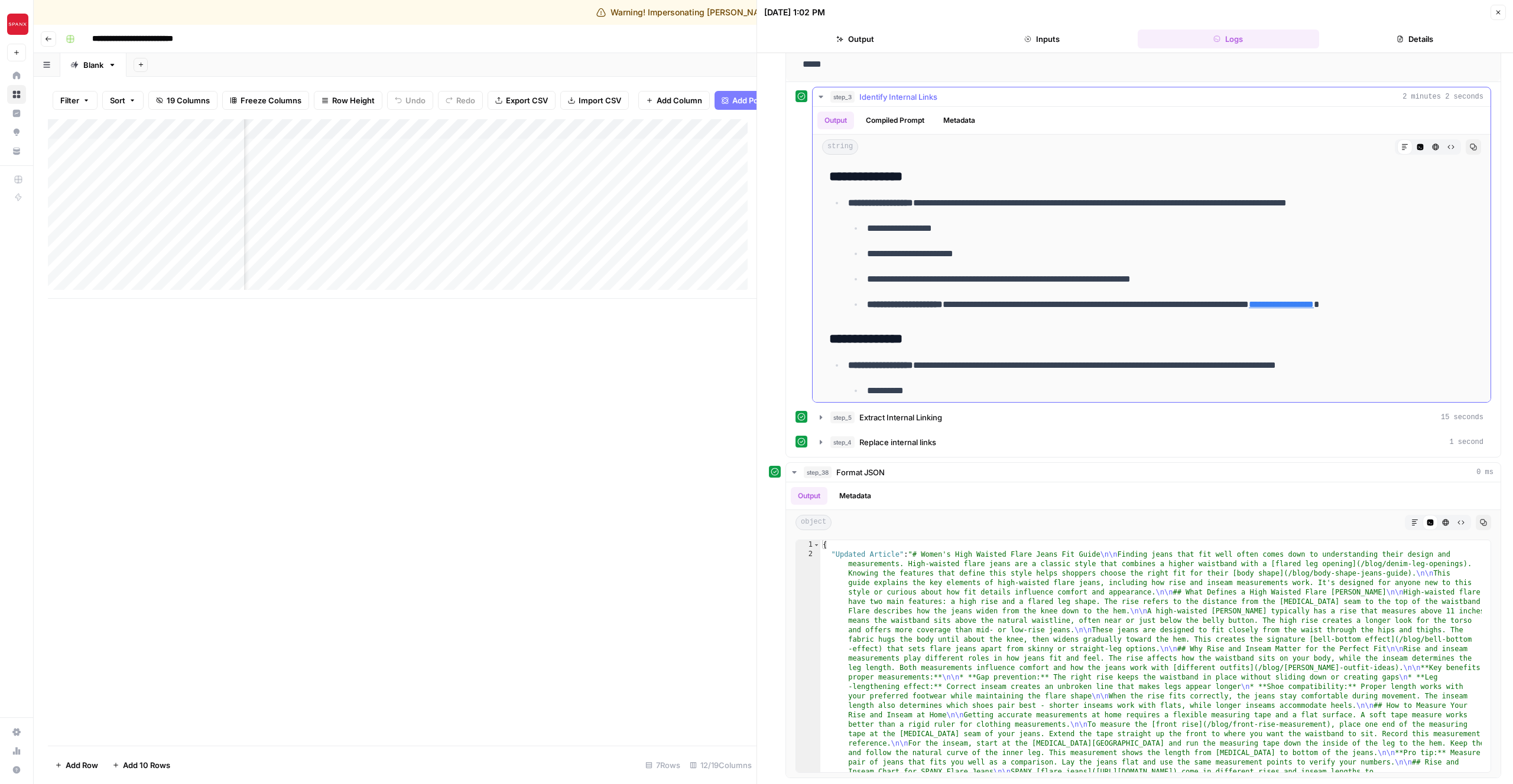
click at [900, 113] on button "Compiled Prompt" at bounding box center [895, 120] width 73 height 18
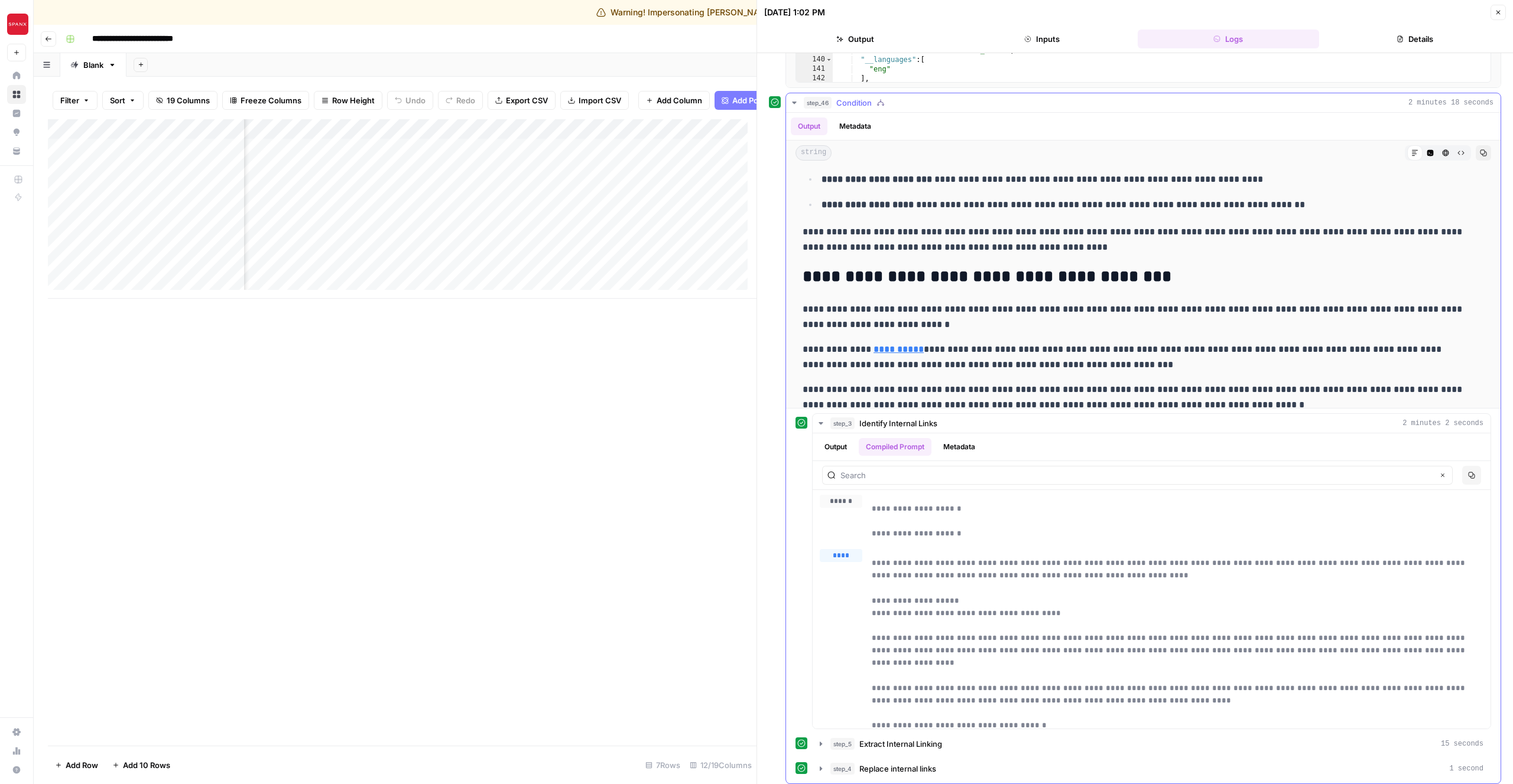
scroll to position [532, 0]
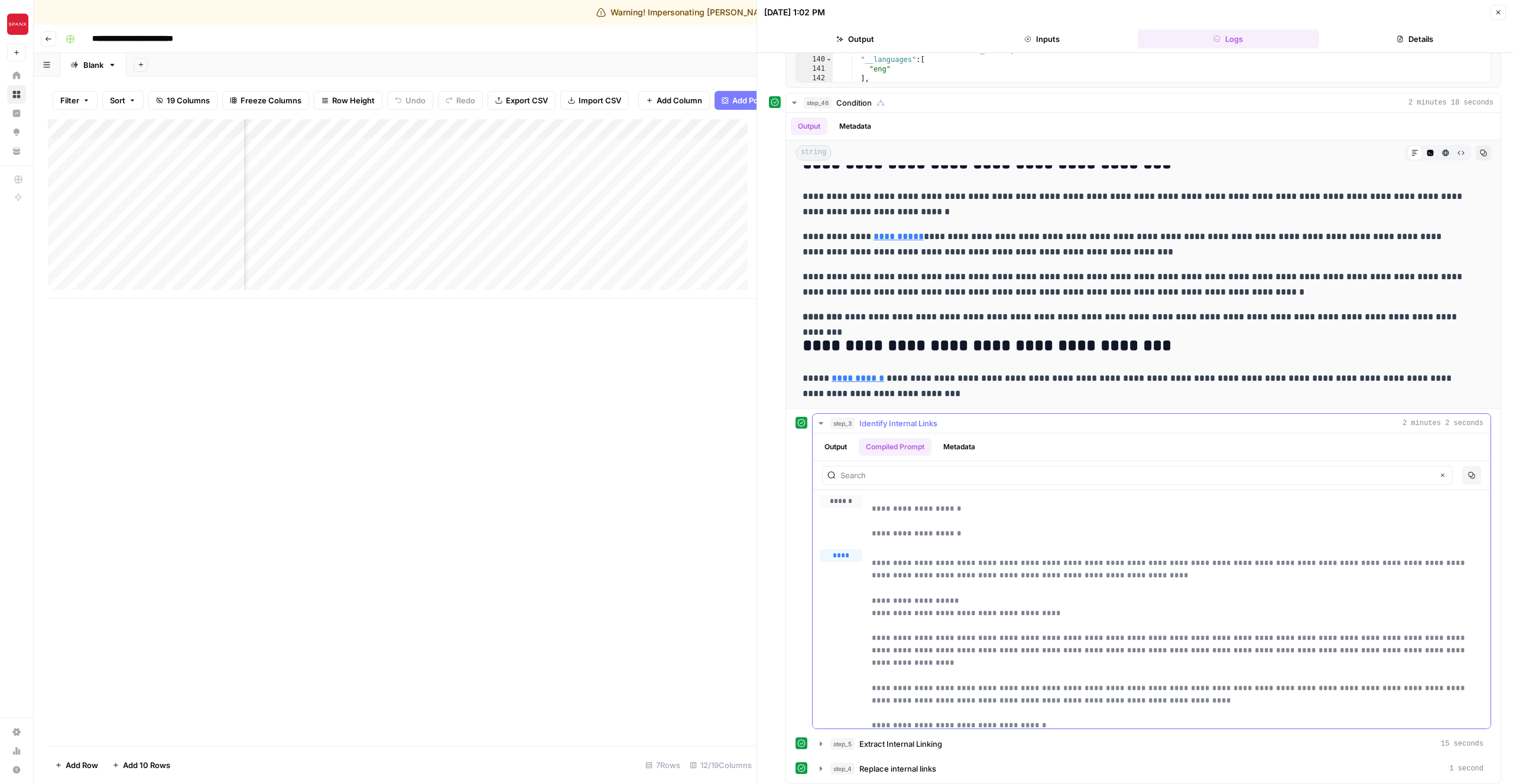
click at [920, 430] on button "step_3 Identify Internal Links 2 minutes 2 seconds" at bounding box center [1151, 423] width 677 height 19
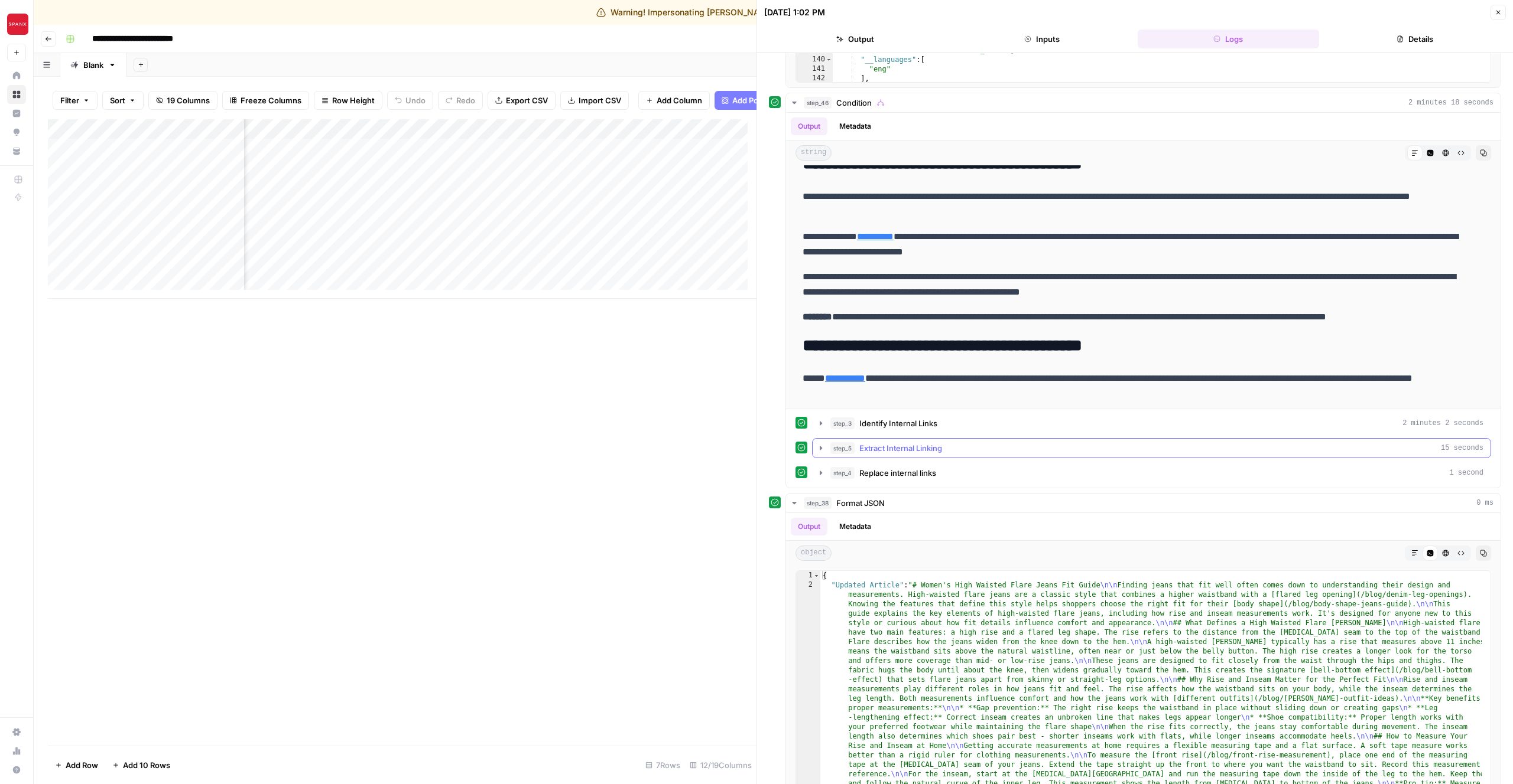
click at [922, 445] on span "Extract Internal Linking" at bounding box center [900, 448] width 83 height 12
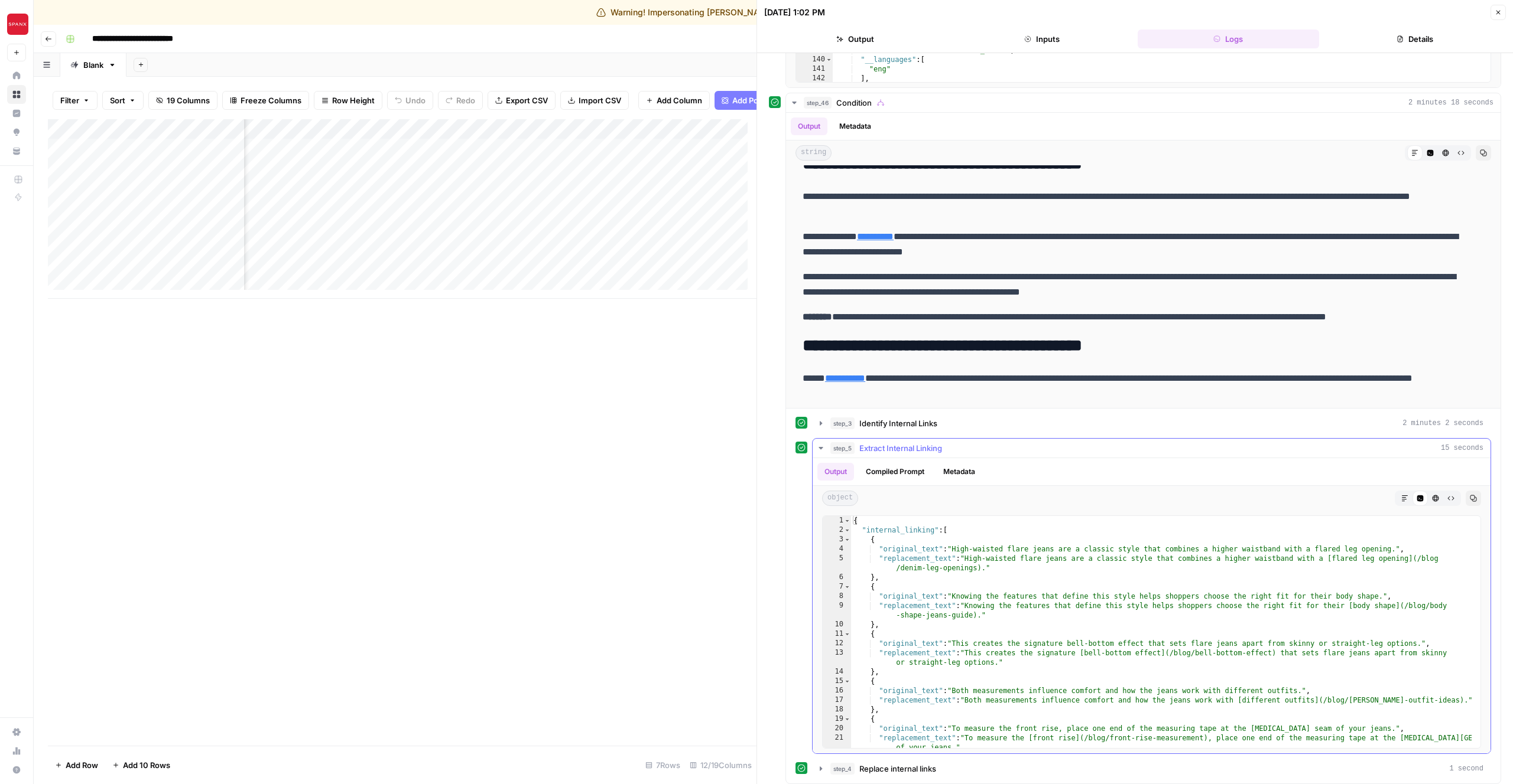
click at [922, 444] on span "Extract Internal Linking" at bounding box center [900, 448] width 83 height 12
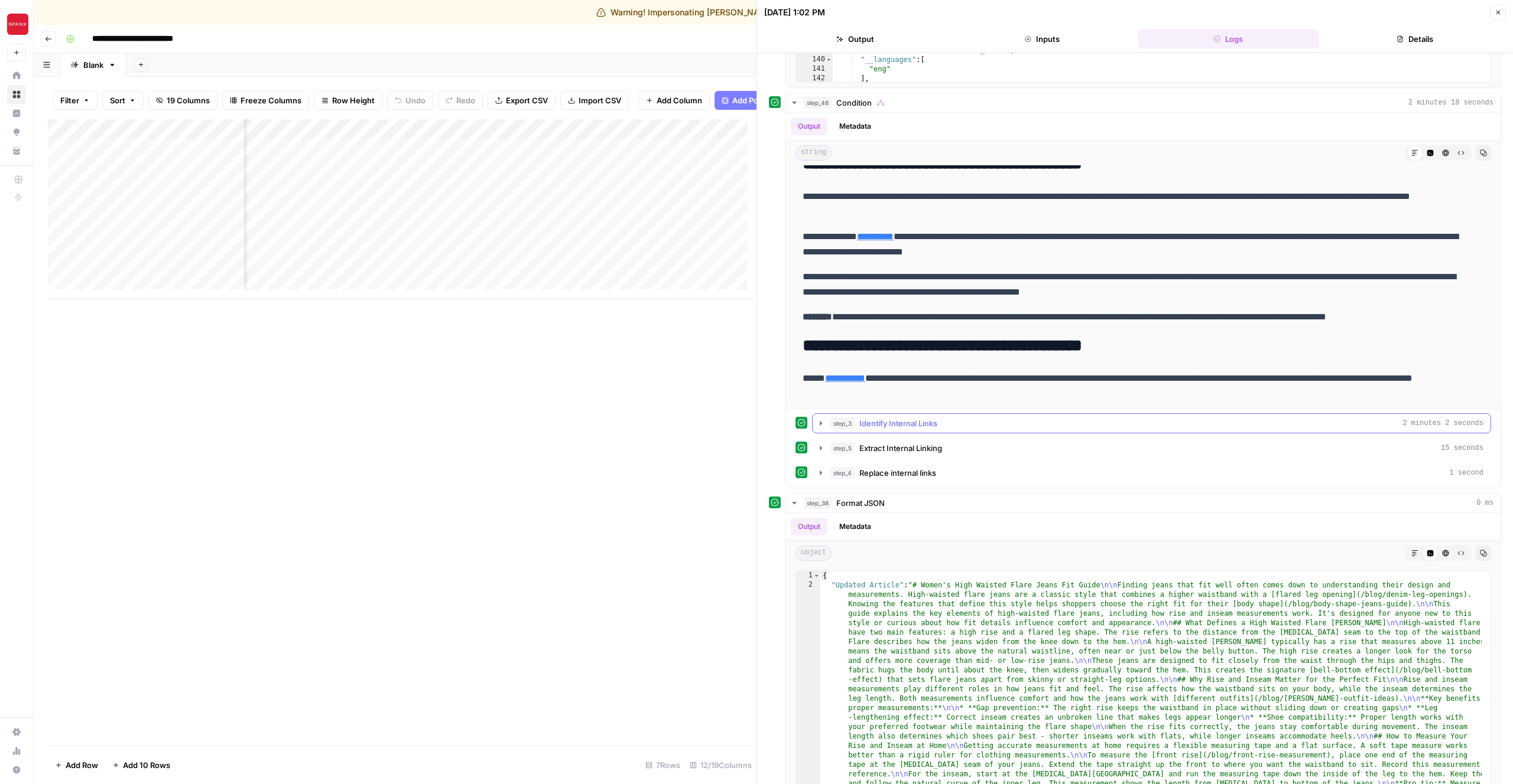
click at [904, 419] on span "Identify Internal Links" at bounding box center [898, 423] width 78 height 12
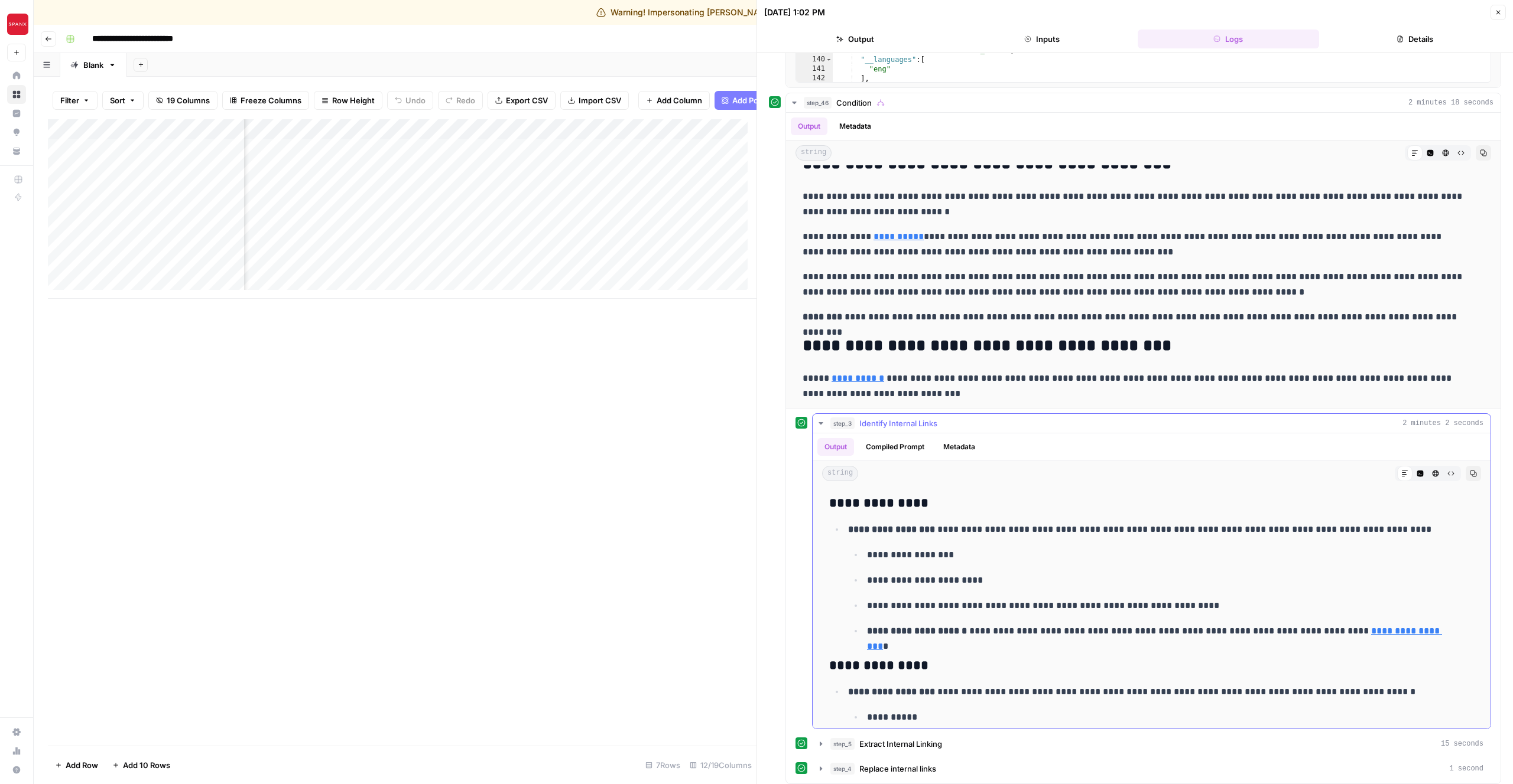
click at [977, 531] on p "**********" at bounding box center [1151, 529] width 608 height 16
click at [999, 591] on ul "**********" at bounding box center [1160, 592] width 625 height 92
click at [1001, 586] on p "**********" at bounding box center [1161, 580] width 589 height 16
click at [987, 499] on h3 "**********" at bounding box center [1143, 504] width 627 height 17
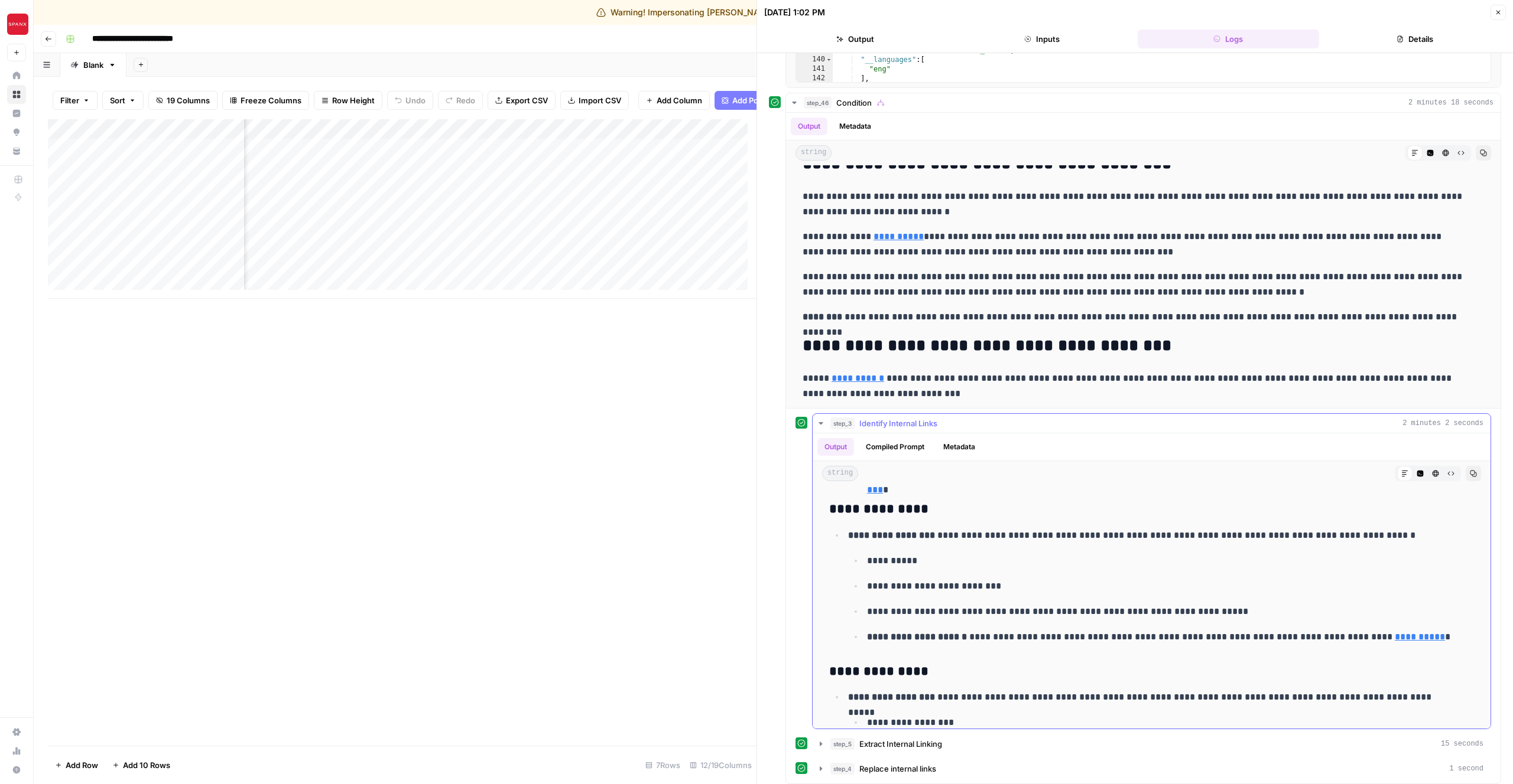
scroll to position [158, 0]
click at [899, 439] on button "Compiled Prompt" at bounding box center [895, 446] width 73 height 18
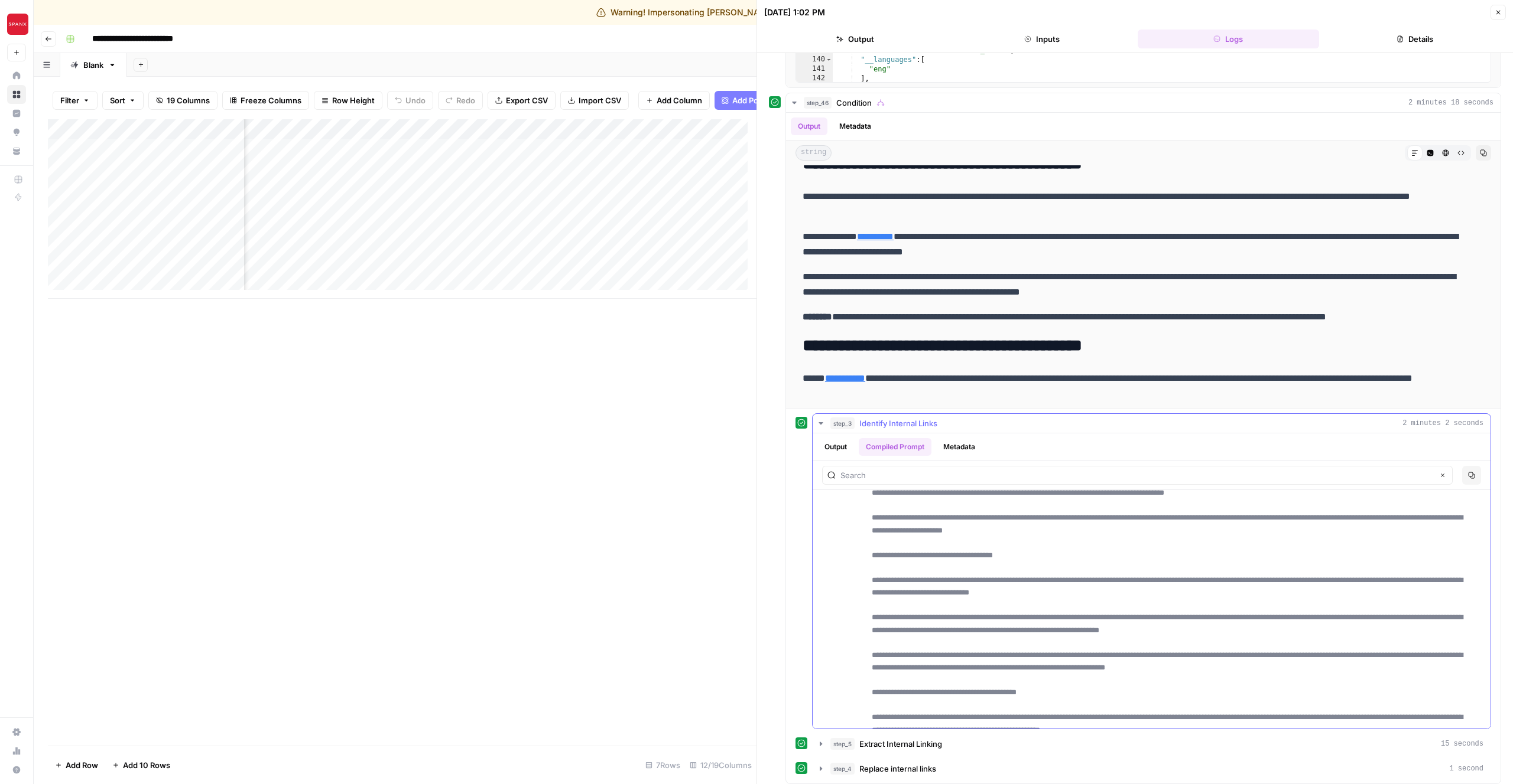
scroll to position [0, 0]
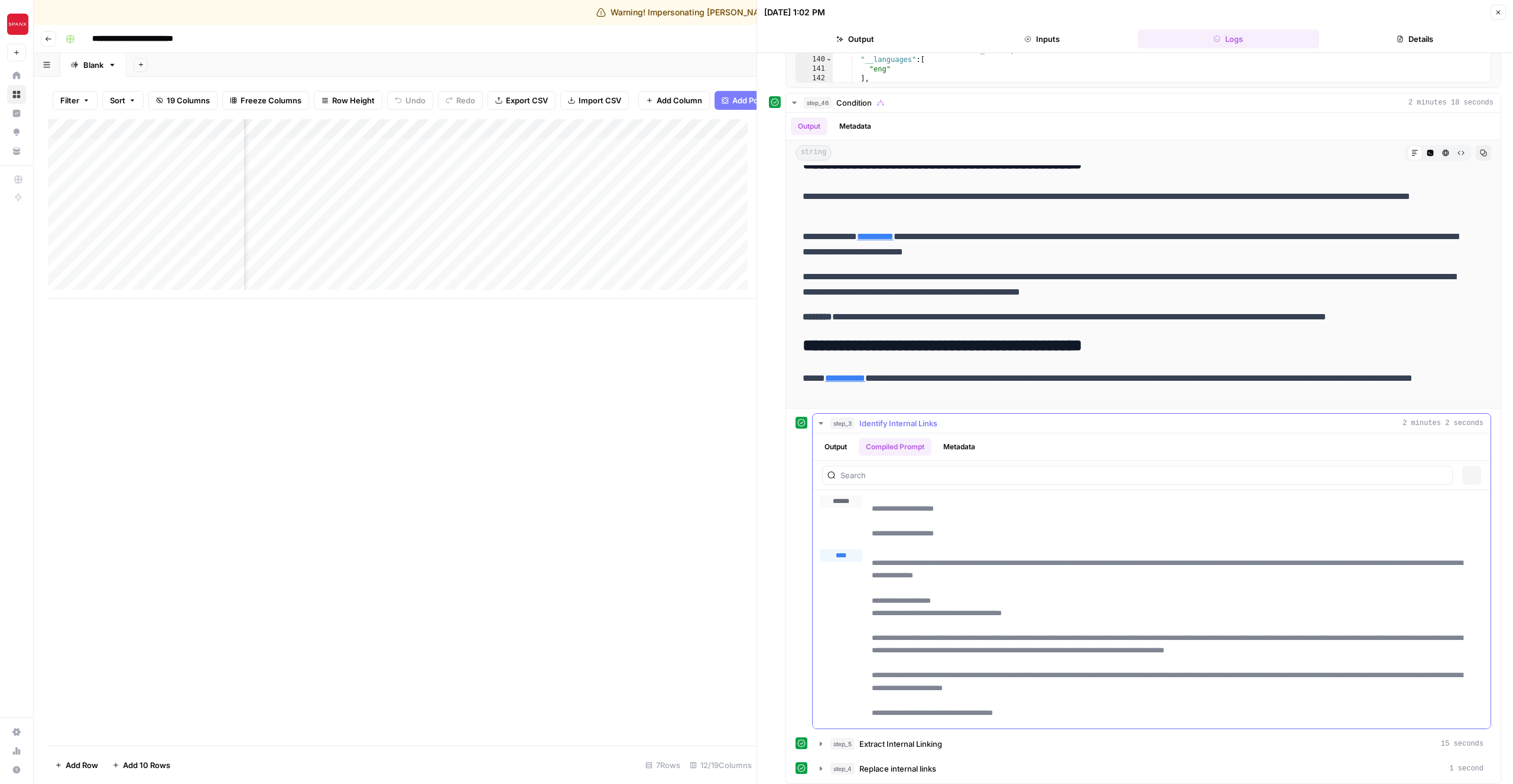
click at [944, 489] on hr at bounding box center [1151, 489] width 677 height 1
click at [954, 480] on input "text" at bounding box center [1136, 475] width 593 height 12
paste input "/blog/front-rise-measurement"
type input "/blog/front-rise-measurement"
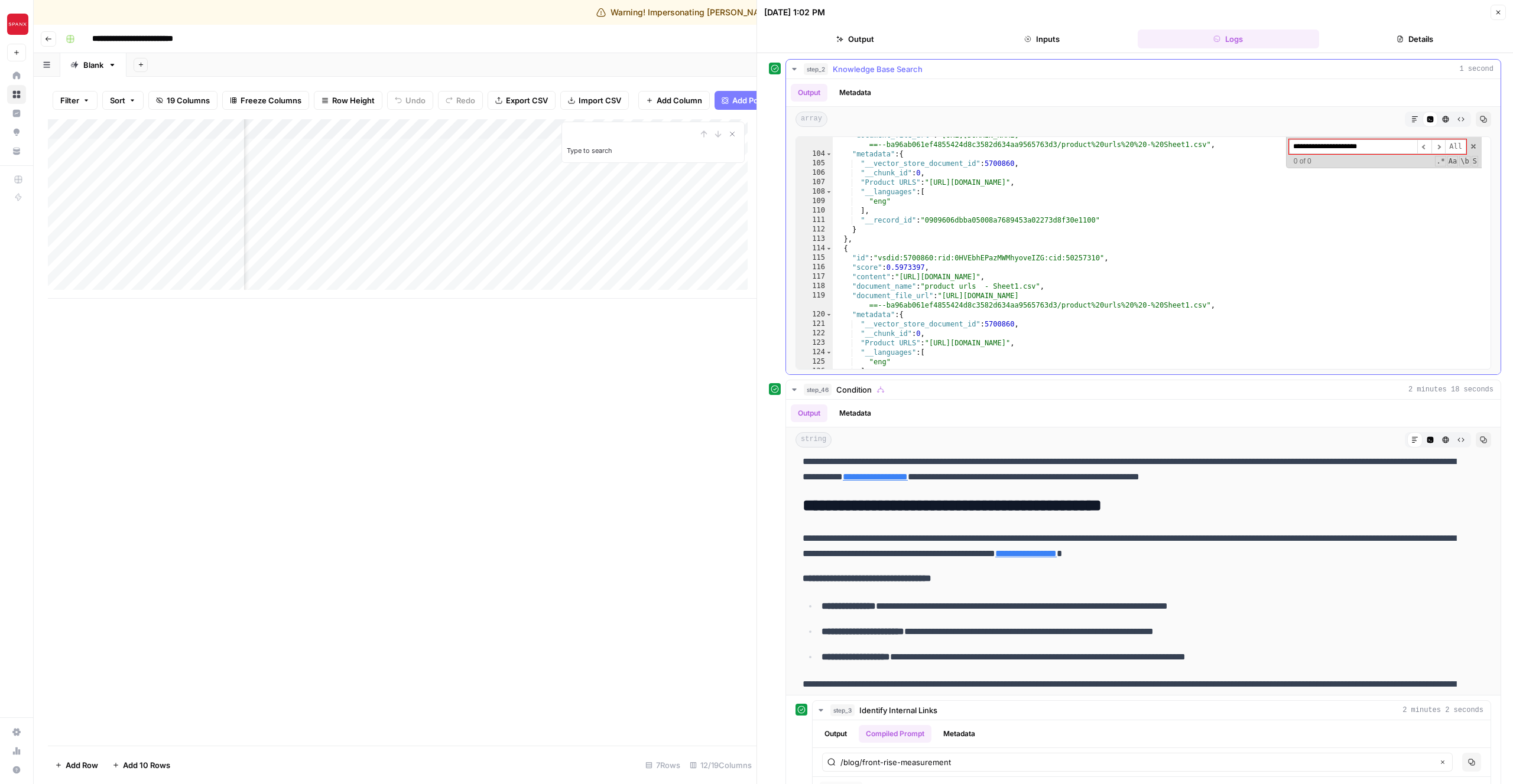
click at [1367, 146] on input "**********" at bounding box center [1353, 147] width 128 height 15
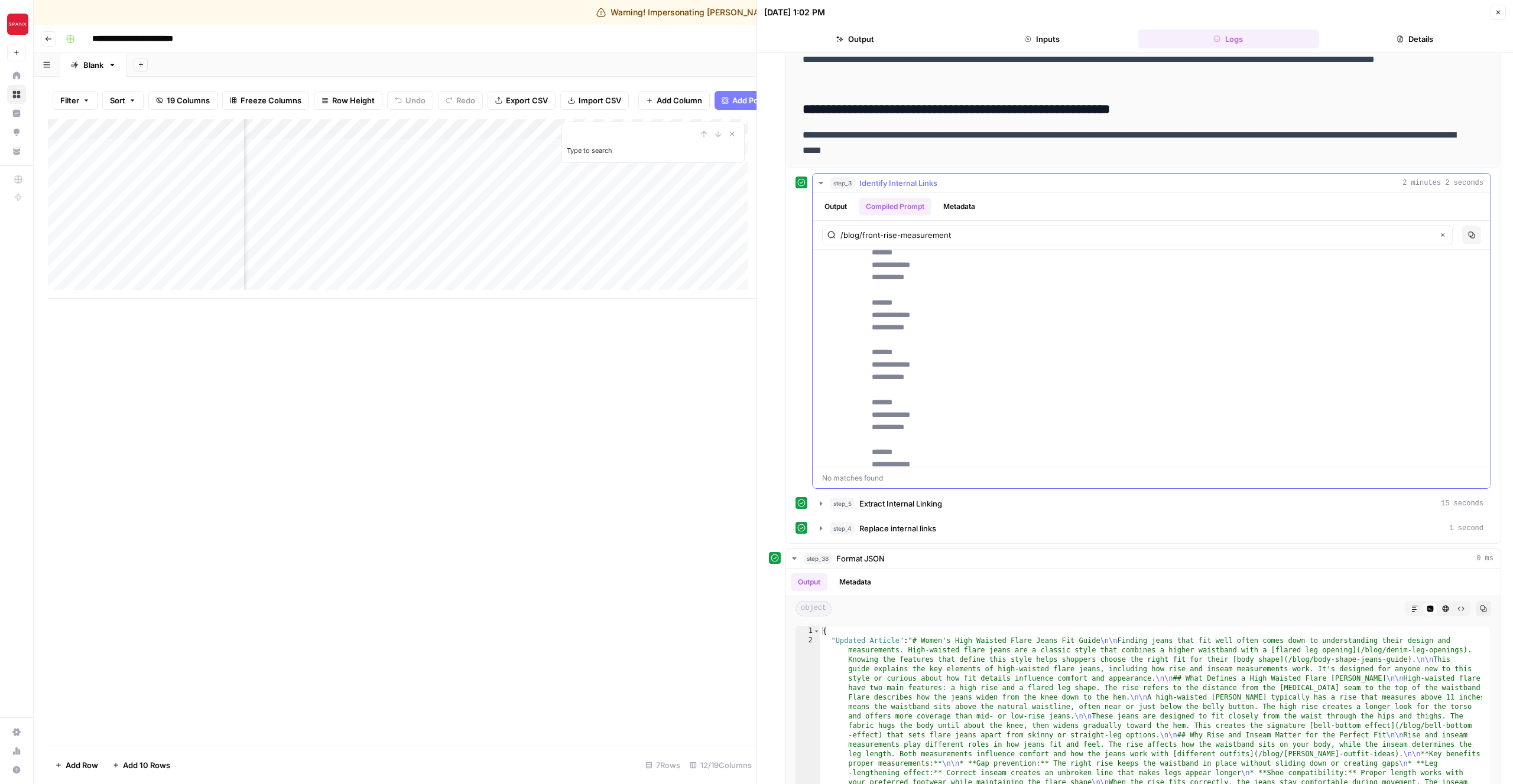
scroll to position [1913, 0]
drag, startPoint x: 923, startPoint y: 425, endPoint x: 867, endPoint y: 384, distance: 69.4
copy p "**********"
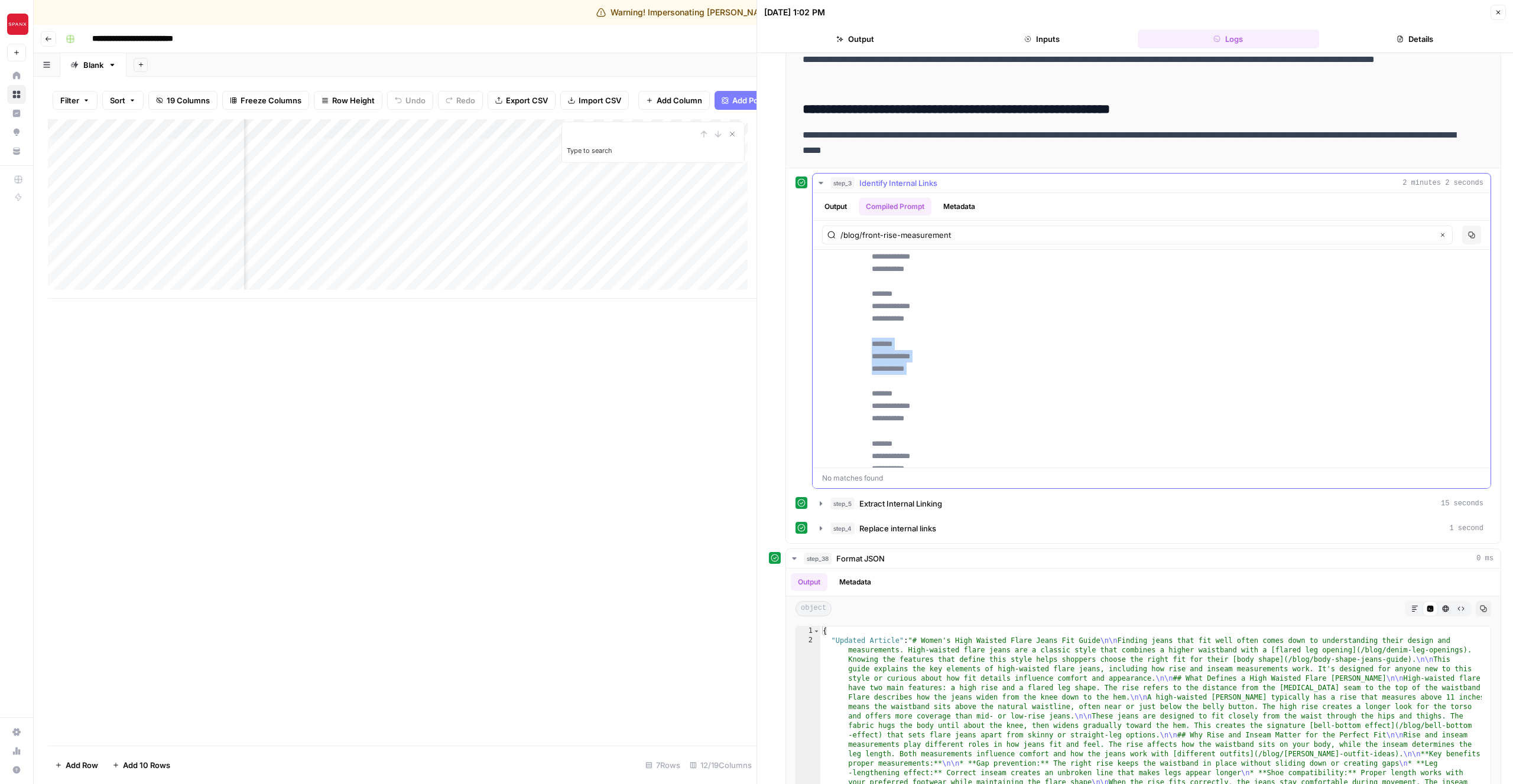
click at [900, 181] on span "Identify Internal Links" at bounding box center [898, 183] width 78 height 12
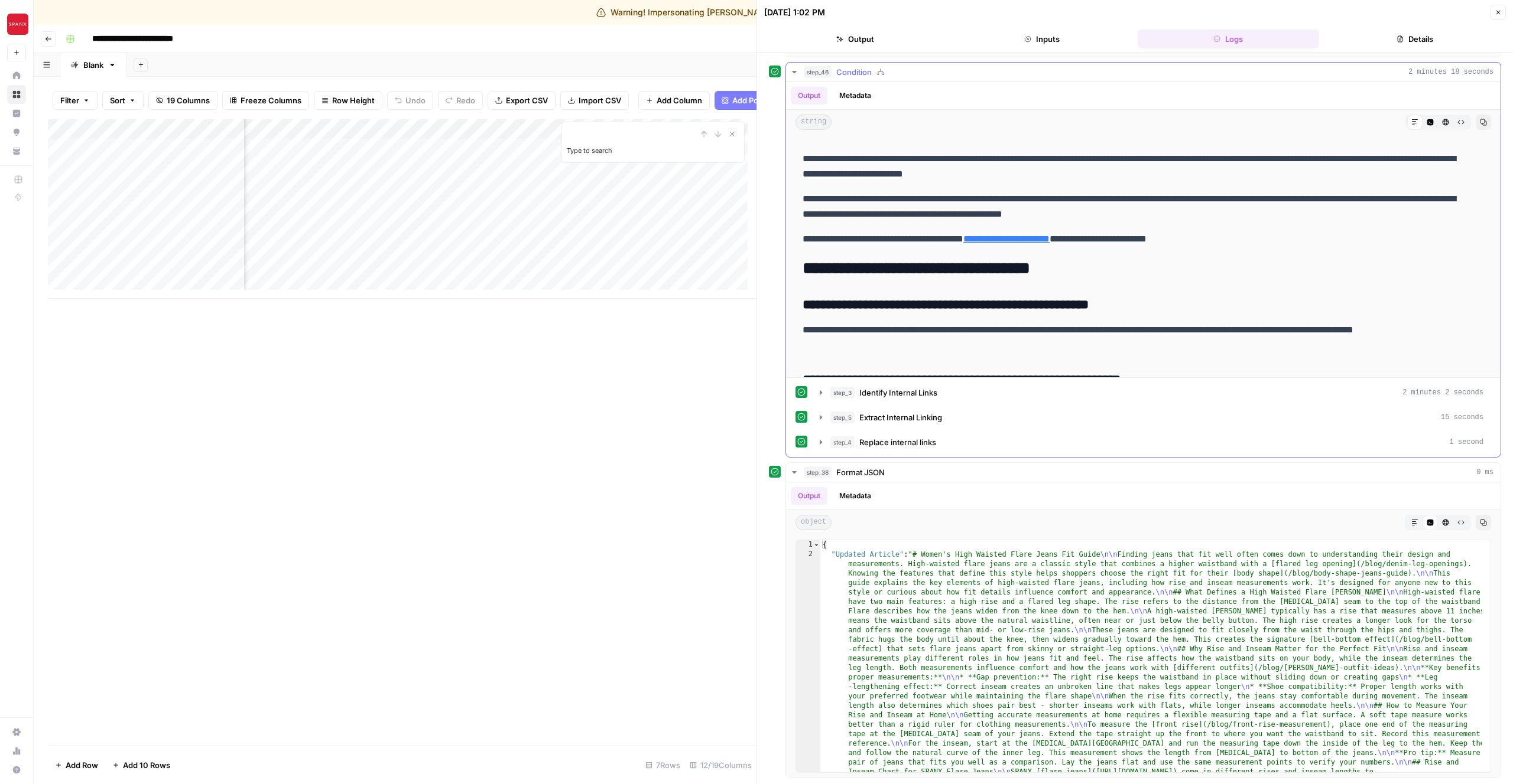
scroll to position [1551, 0]
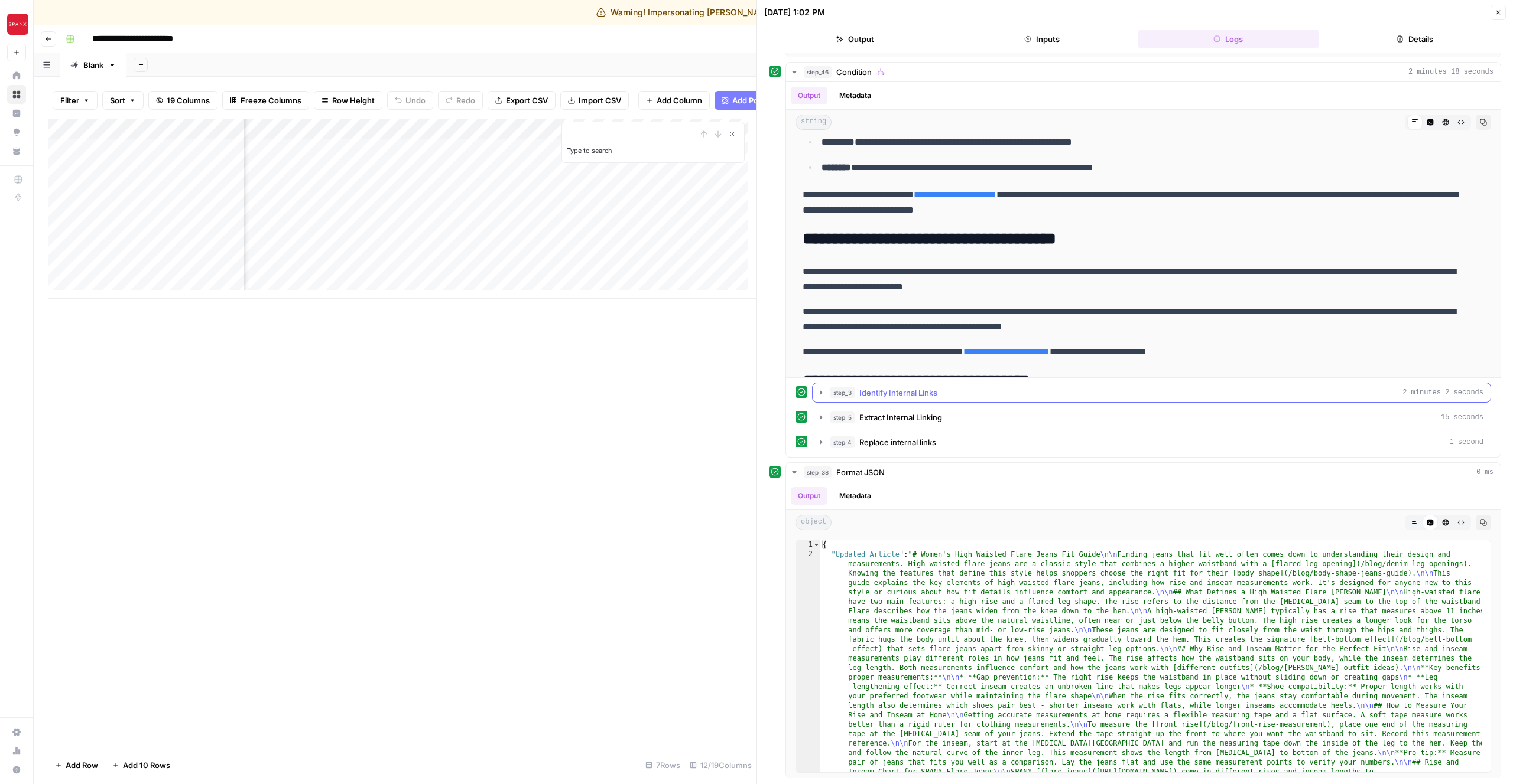
click at [906, 395] on span "Identify Internal Links" at bounding box center [898, 392] width 78 height 12
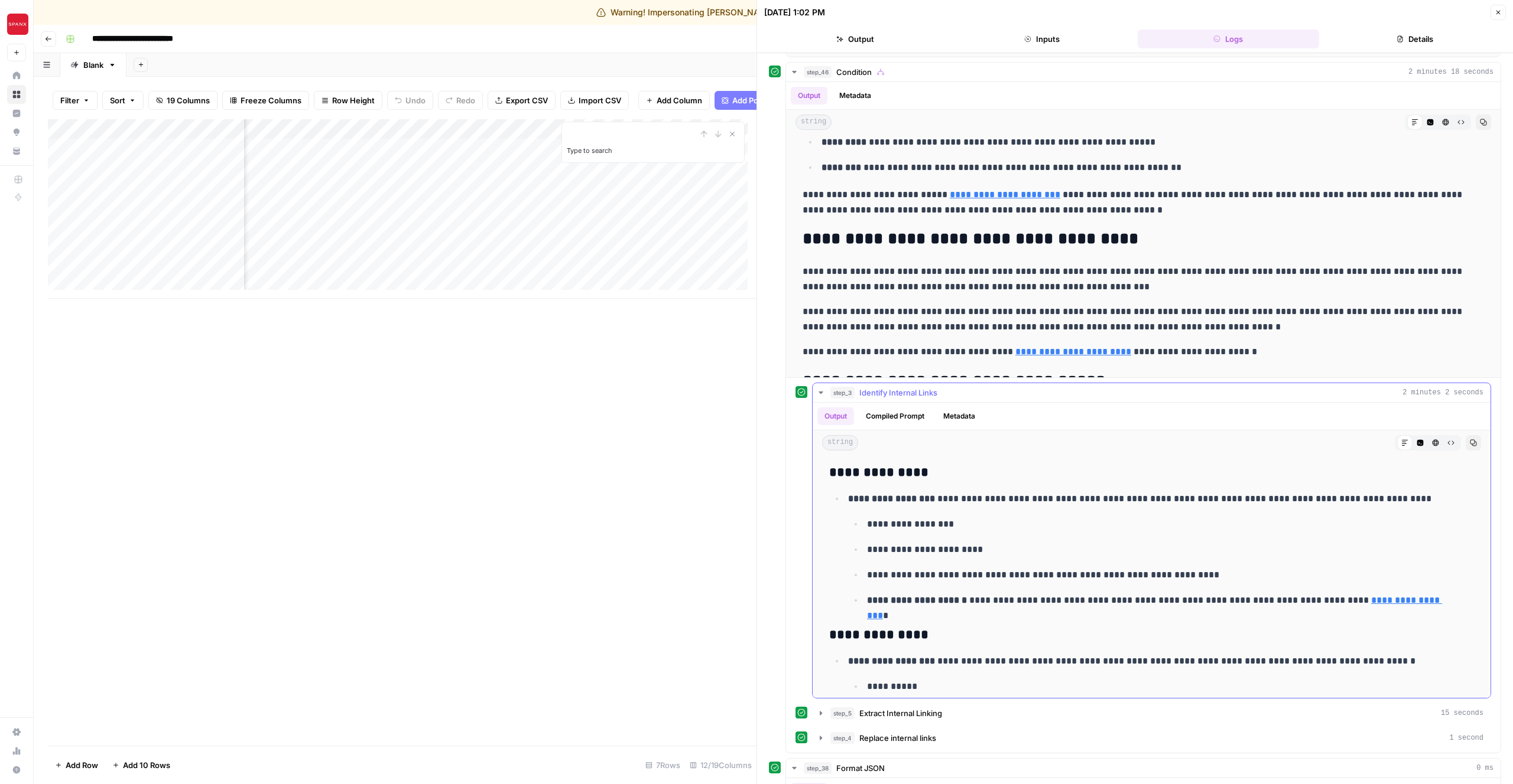
click at [911, 414] on button "Compiled Prompt" at bounding box center [895, 416] width 73 height 18
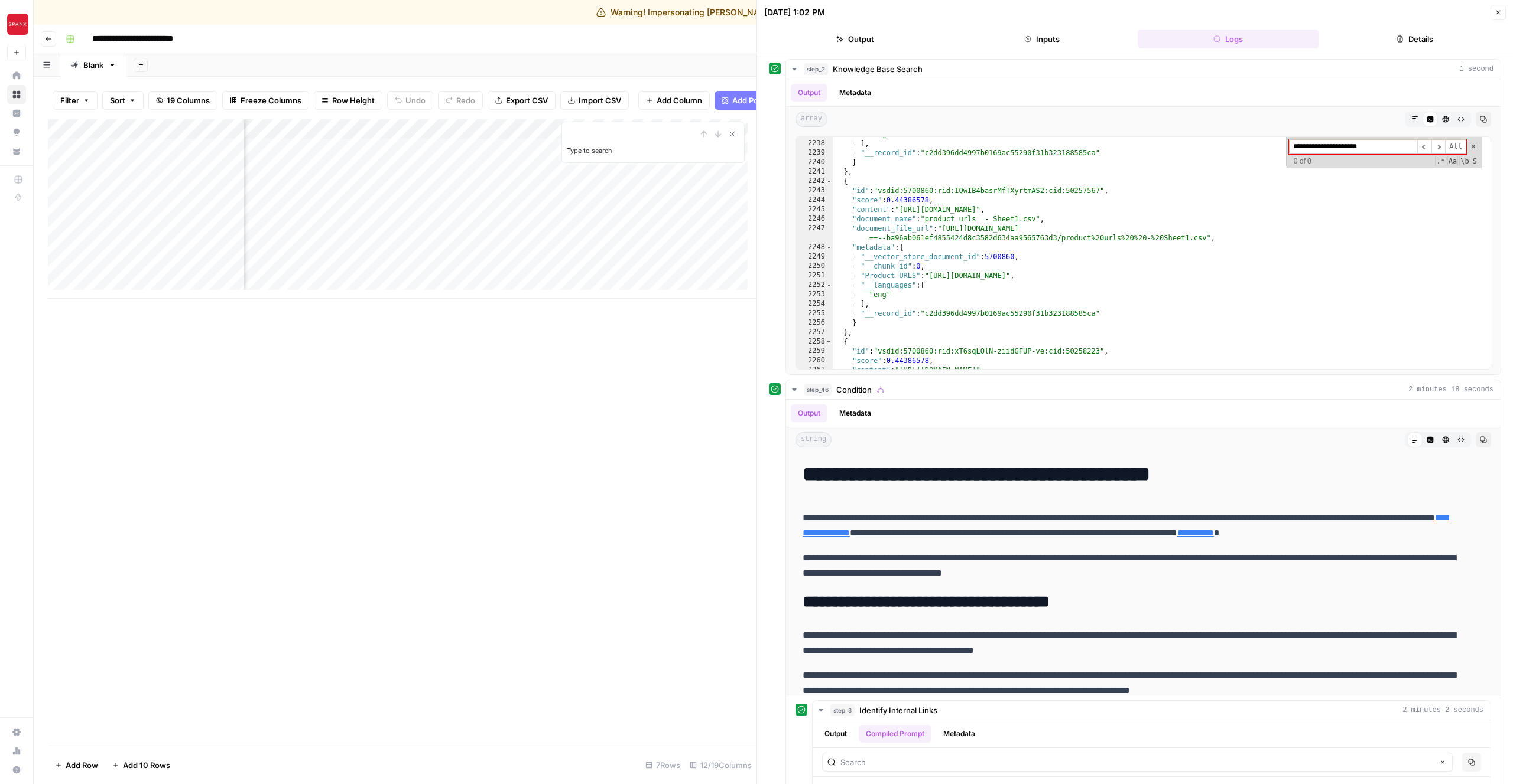
scroll to position [0, 774]
click at [594, 377] on div "Add Column Type to search" at bounding box center [401, 432] width 708 height 627
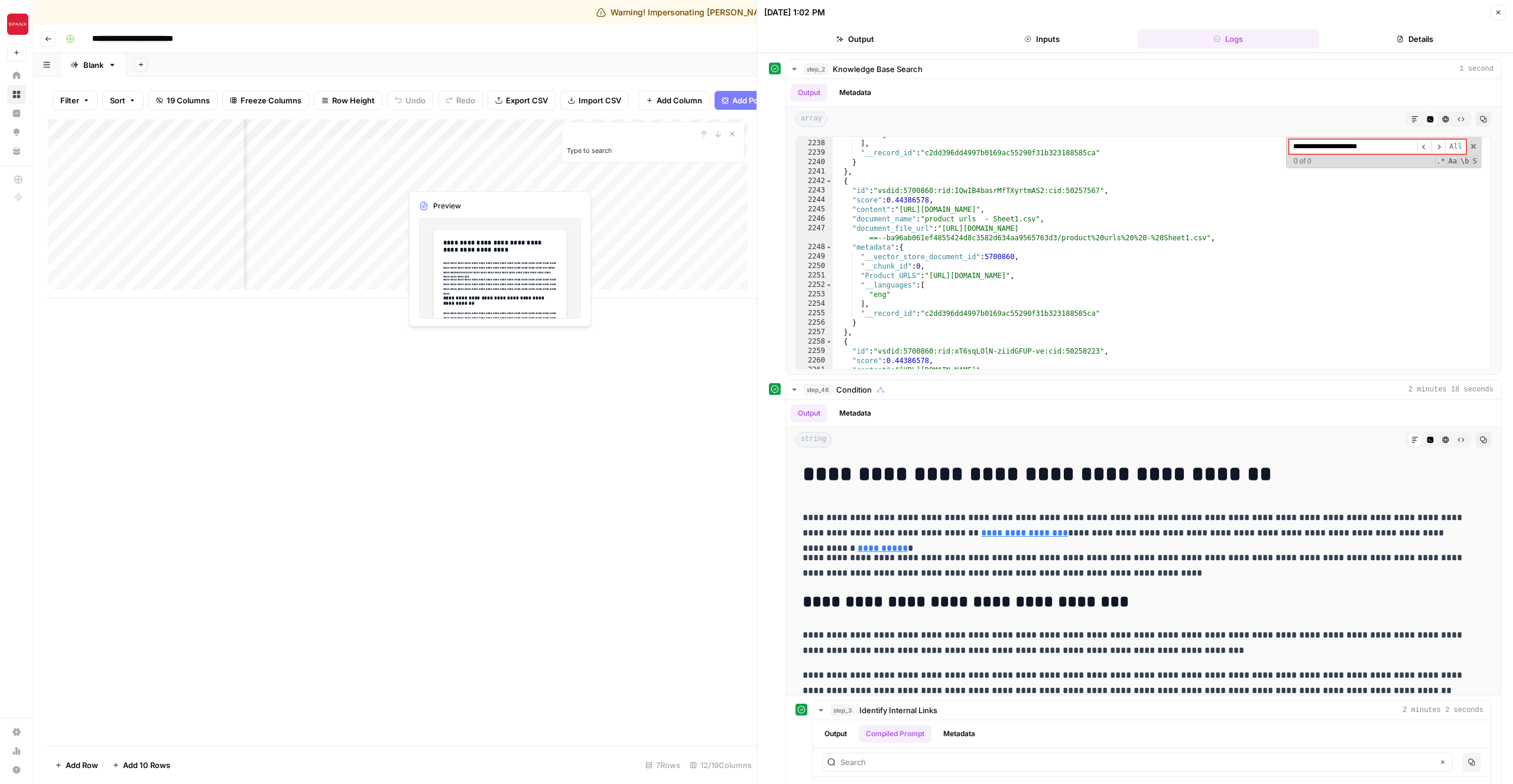
click at [429, 179] on div "Add Column" at bounding box center [401, 208] width 708 height 179
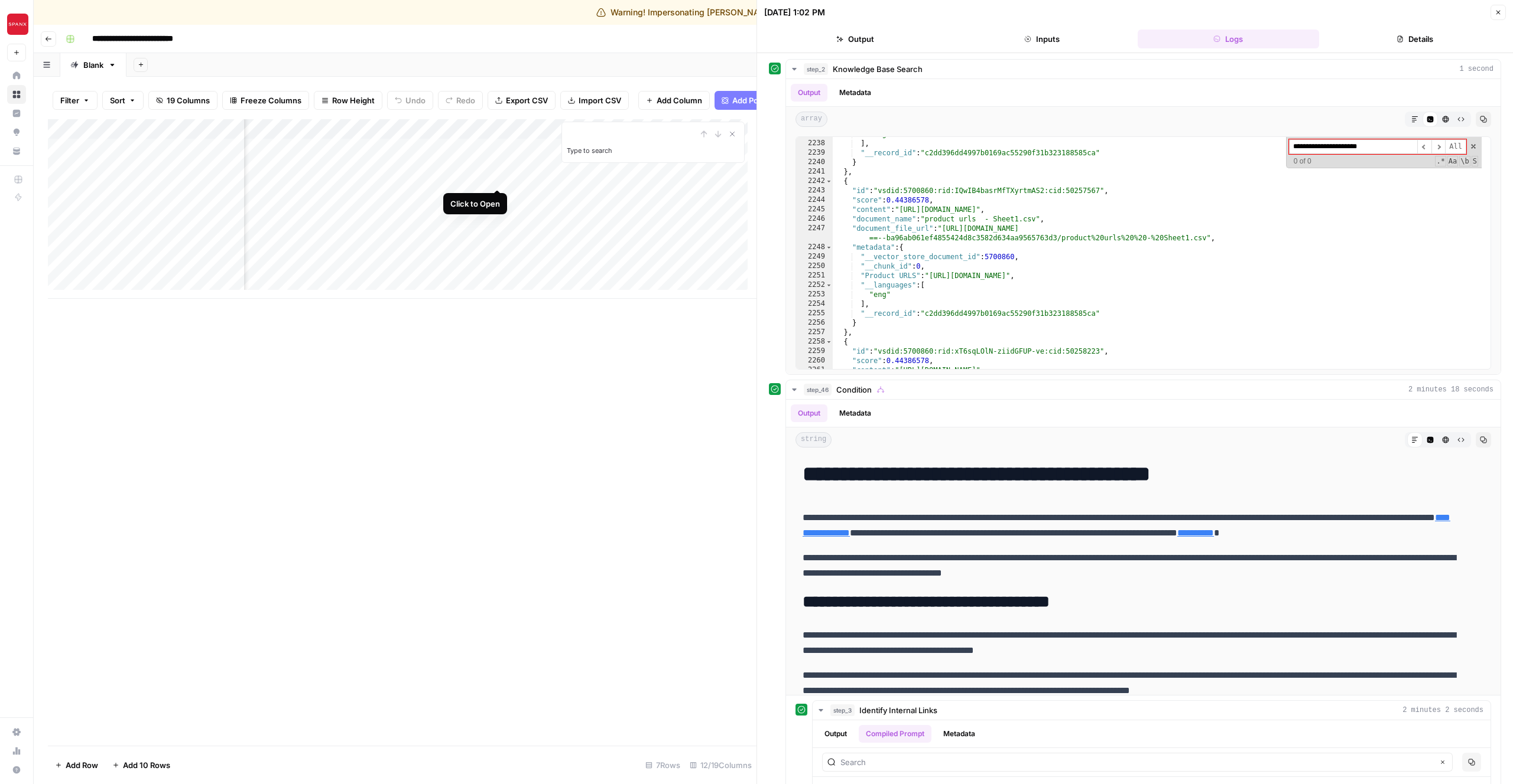
click at [499, 177] on div "Add Column" at bounding box center [401, 208] width 708 height 179
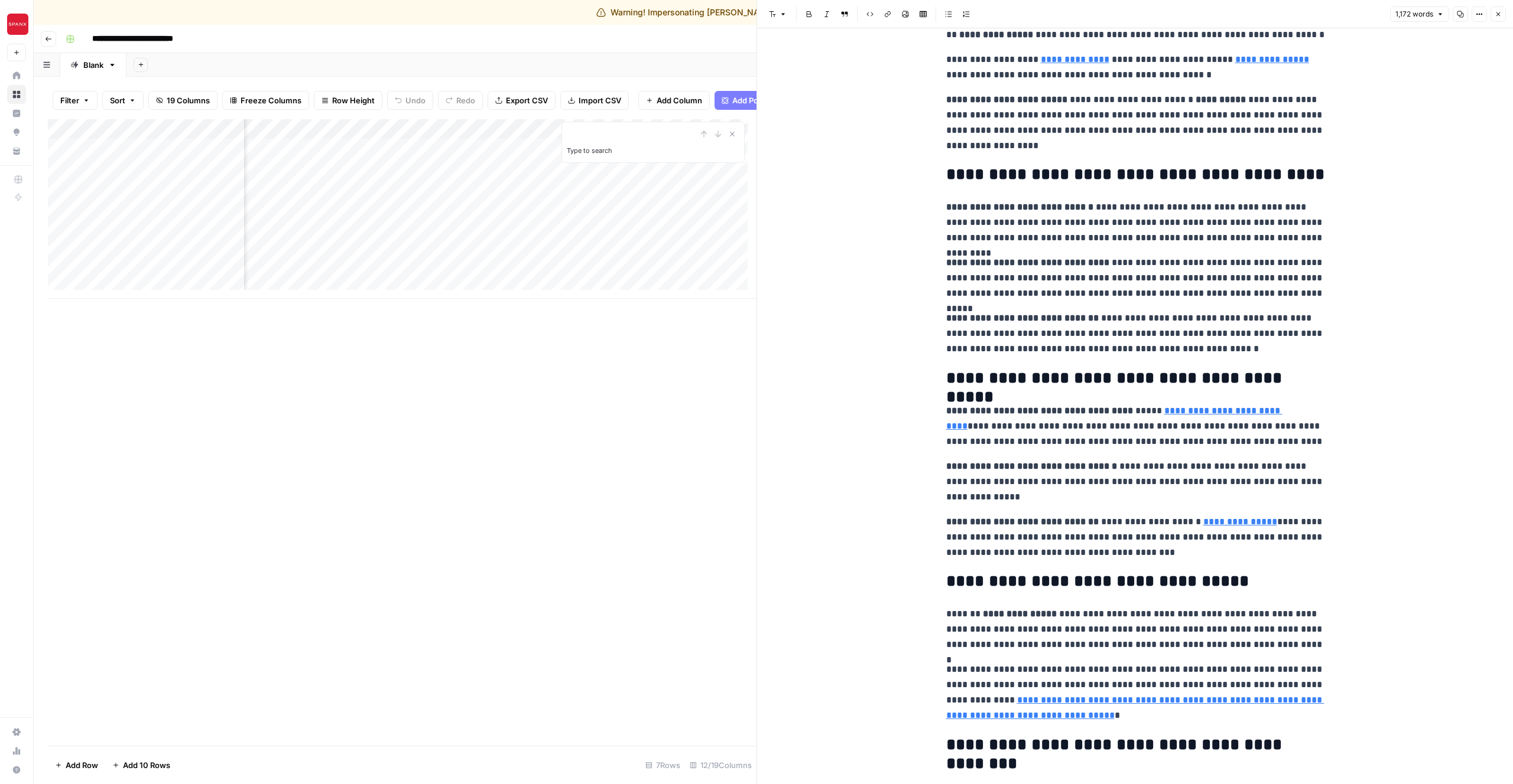
scroll to position [1861, 0]
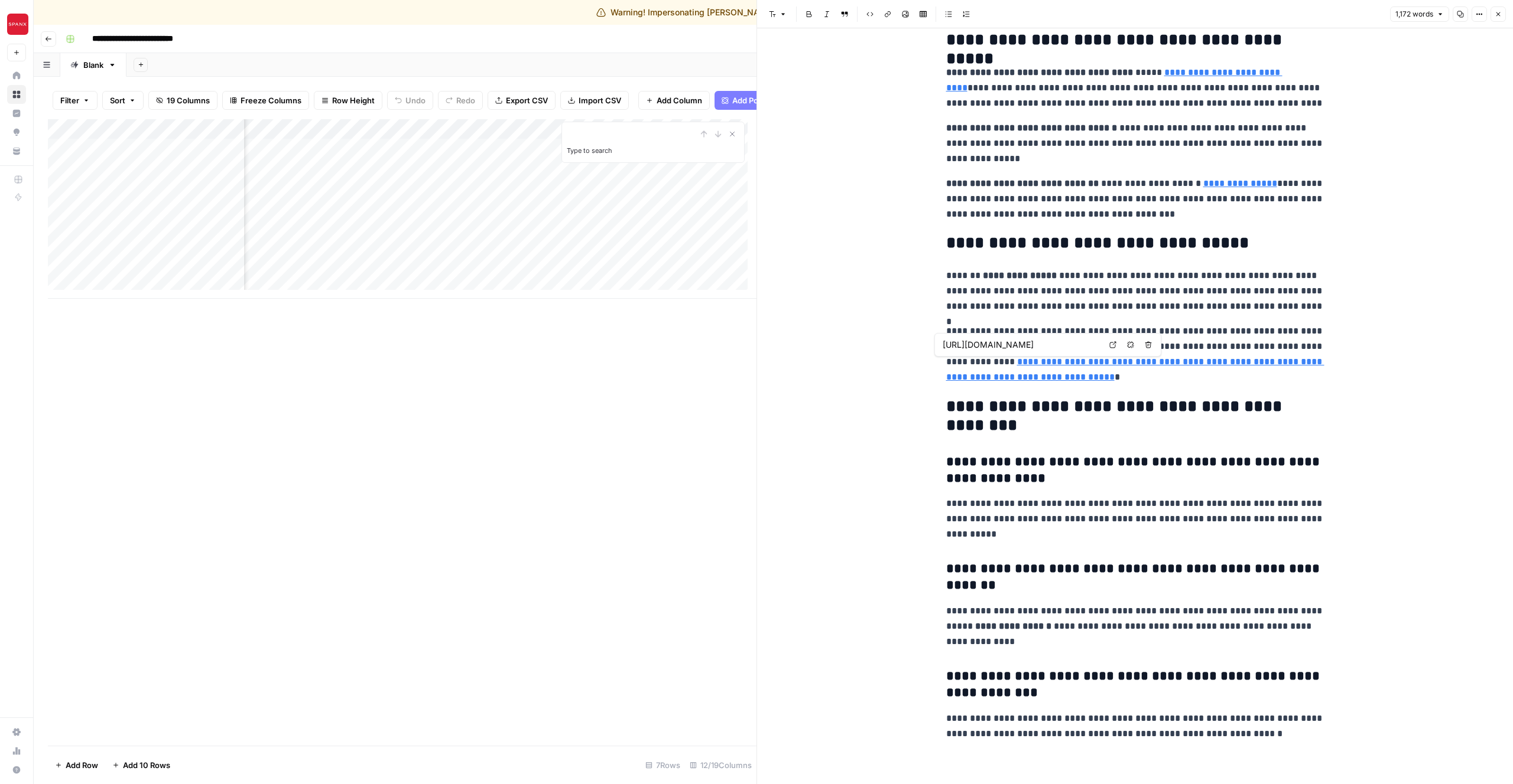
type input "[URL][DOMAIN_NAME]"
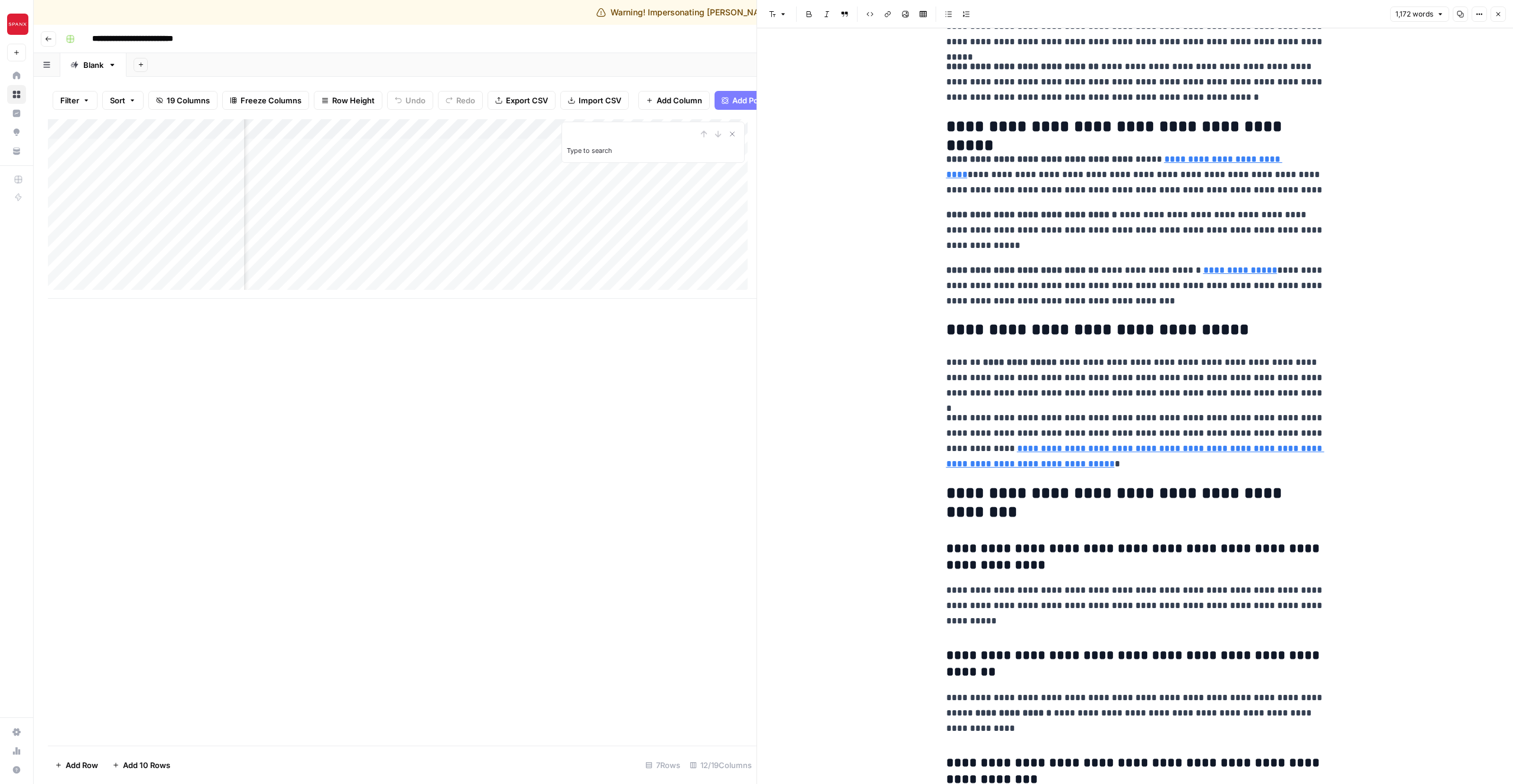
scroll to position [0, 556]
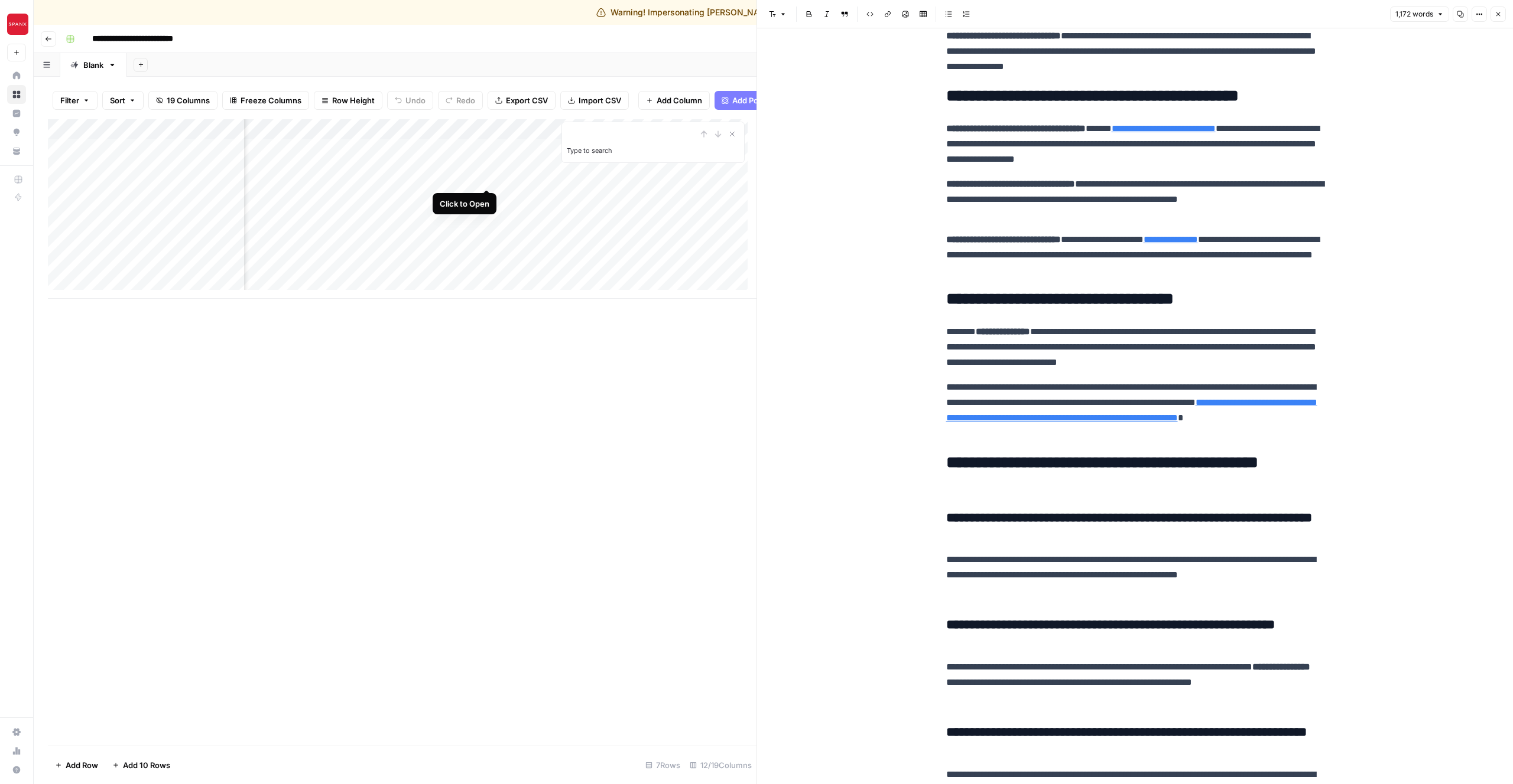
click at [484, 178] on div "Add Column" at bounding box center [401, 208] width 708 height 179
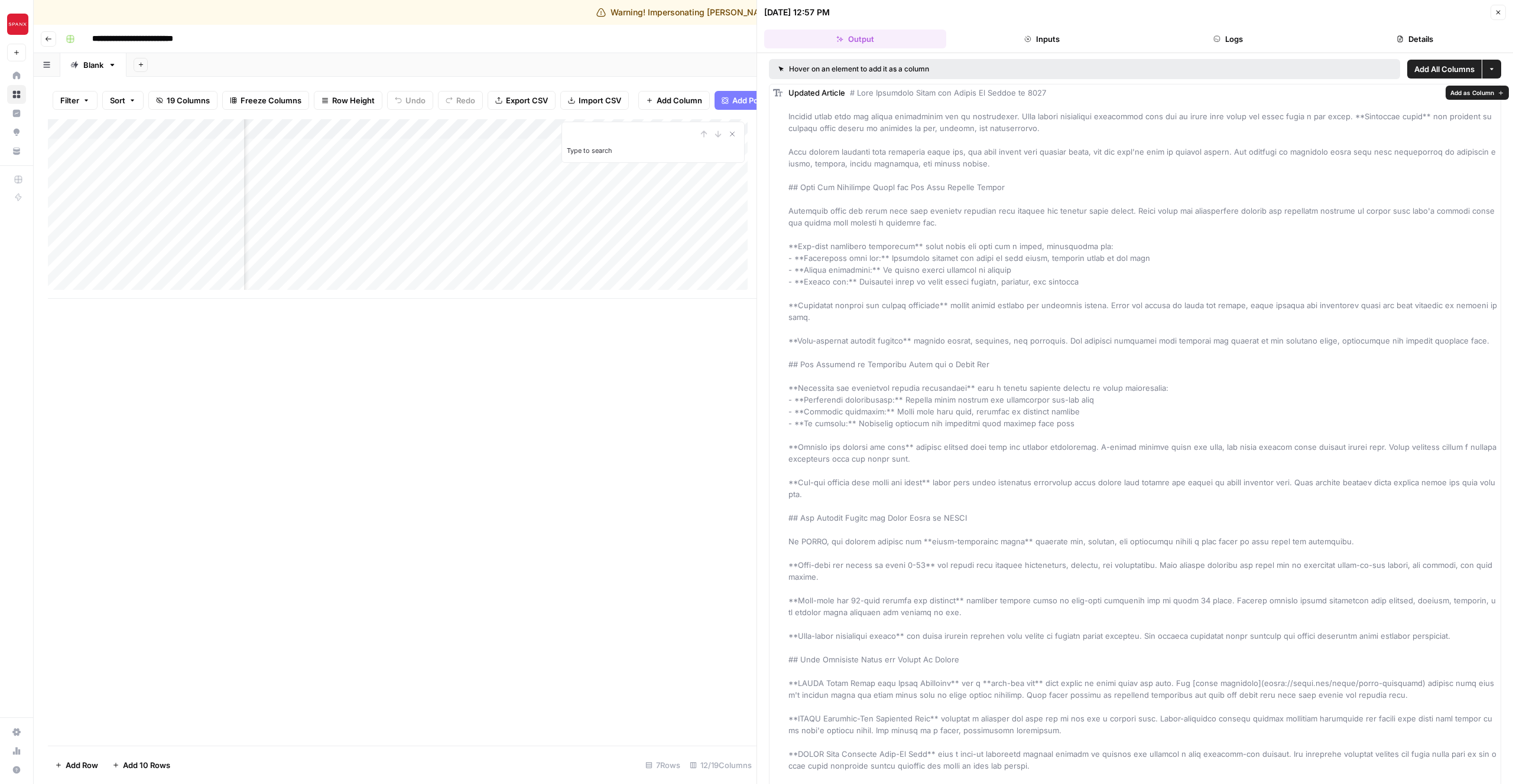
scroll to position [6, 0]
click at [1225, 44] on button "Logs" at bounding box center [1228, 39] width 182 height 19
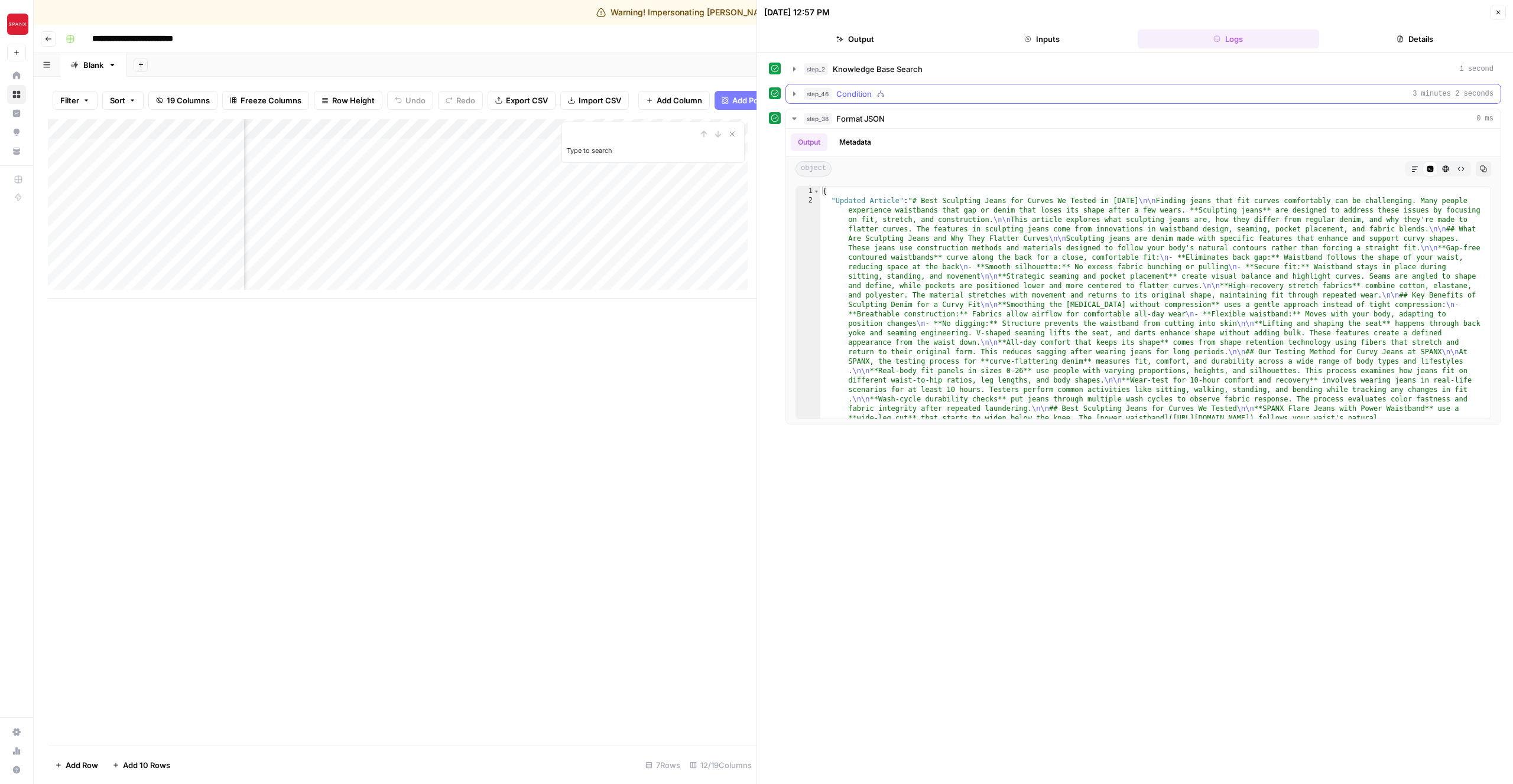
click at [884, 101] on button "step_46 Condition 3 minutes 2 seconds" at bounding box center [1144, 94] width 715 height 19
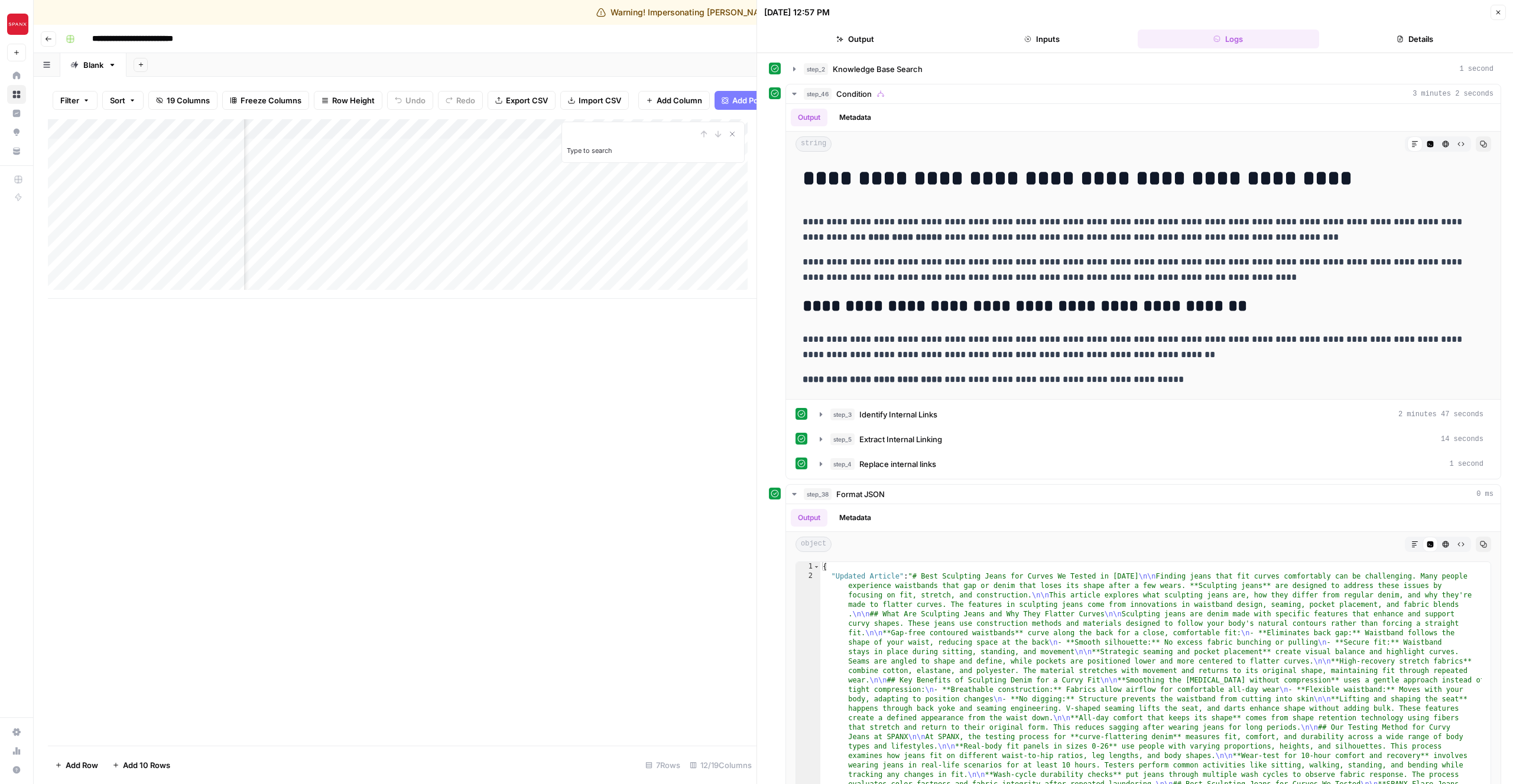
click at [908, 81] on div "**********" at bounding box center [1134, 430] width 732 height 741
click at [893, 73] on span "Knowledge Base Search" at bounding box center [877, 69] width 90 height 12
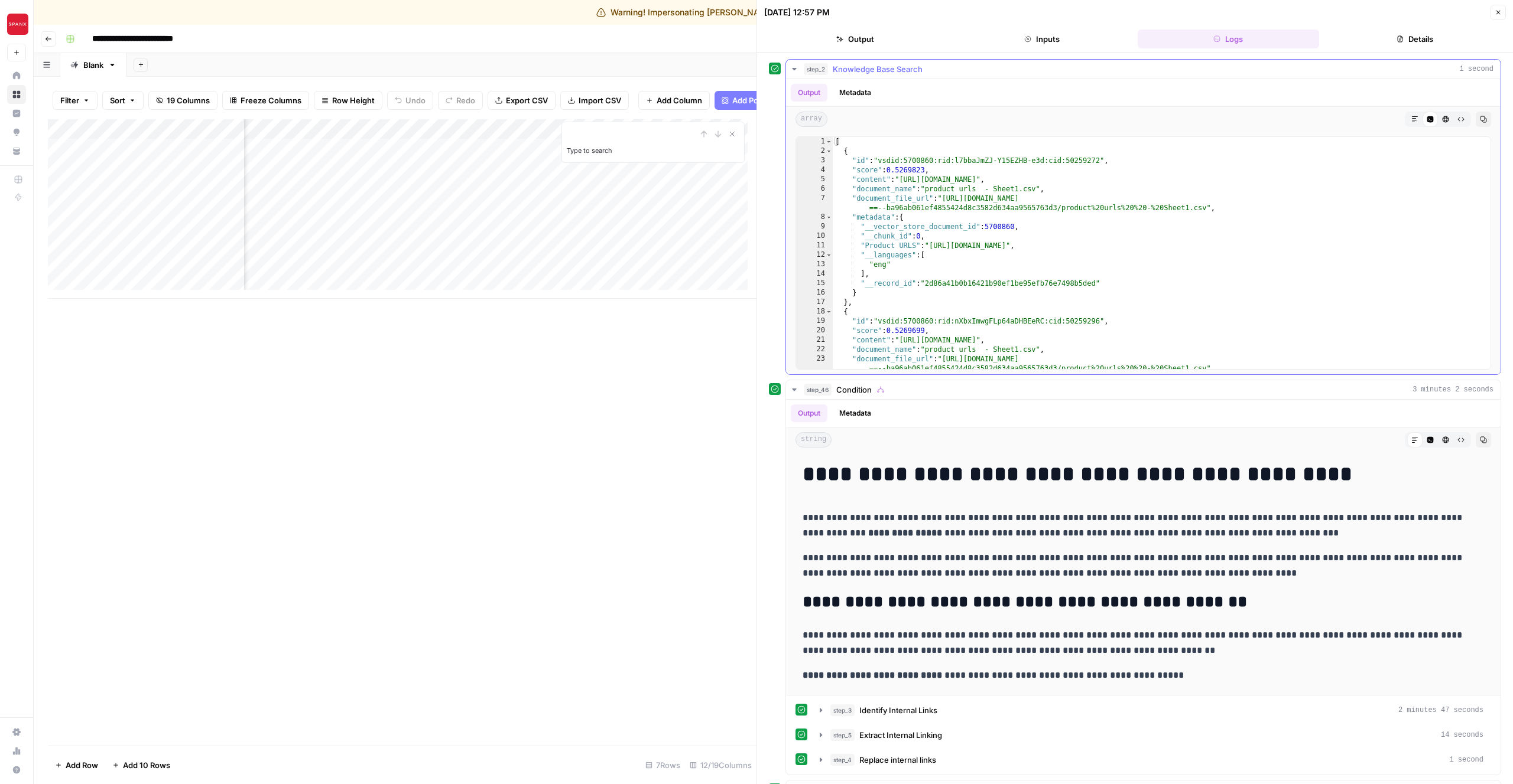
click at [852, 73] on span "Knowledge Base Search" at bounding box center [877, 69] width 90 height 12
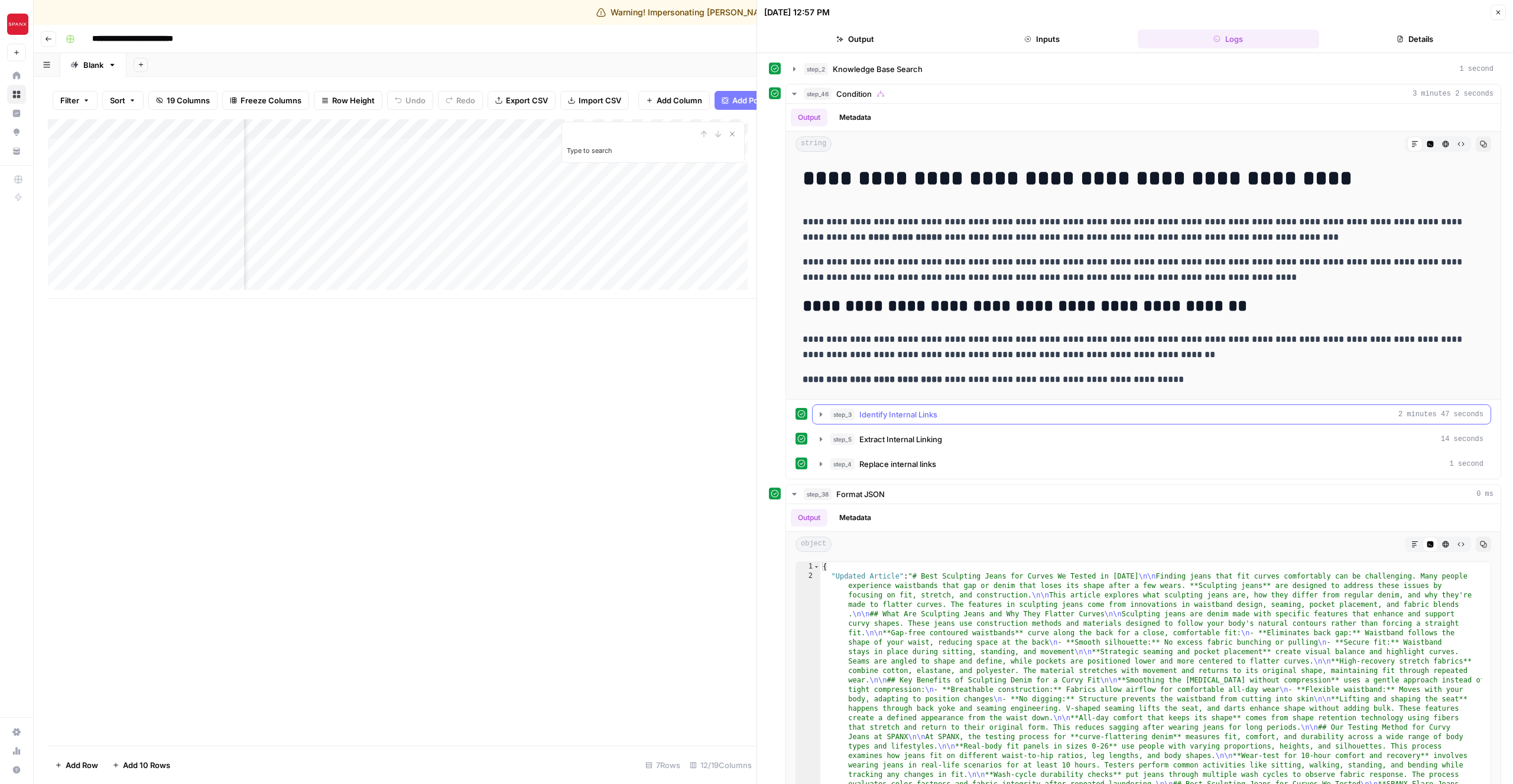
click at [900, 417] on span "Identify Internal Links" at bounding box center [898, 414] width 78 height 12
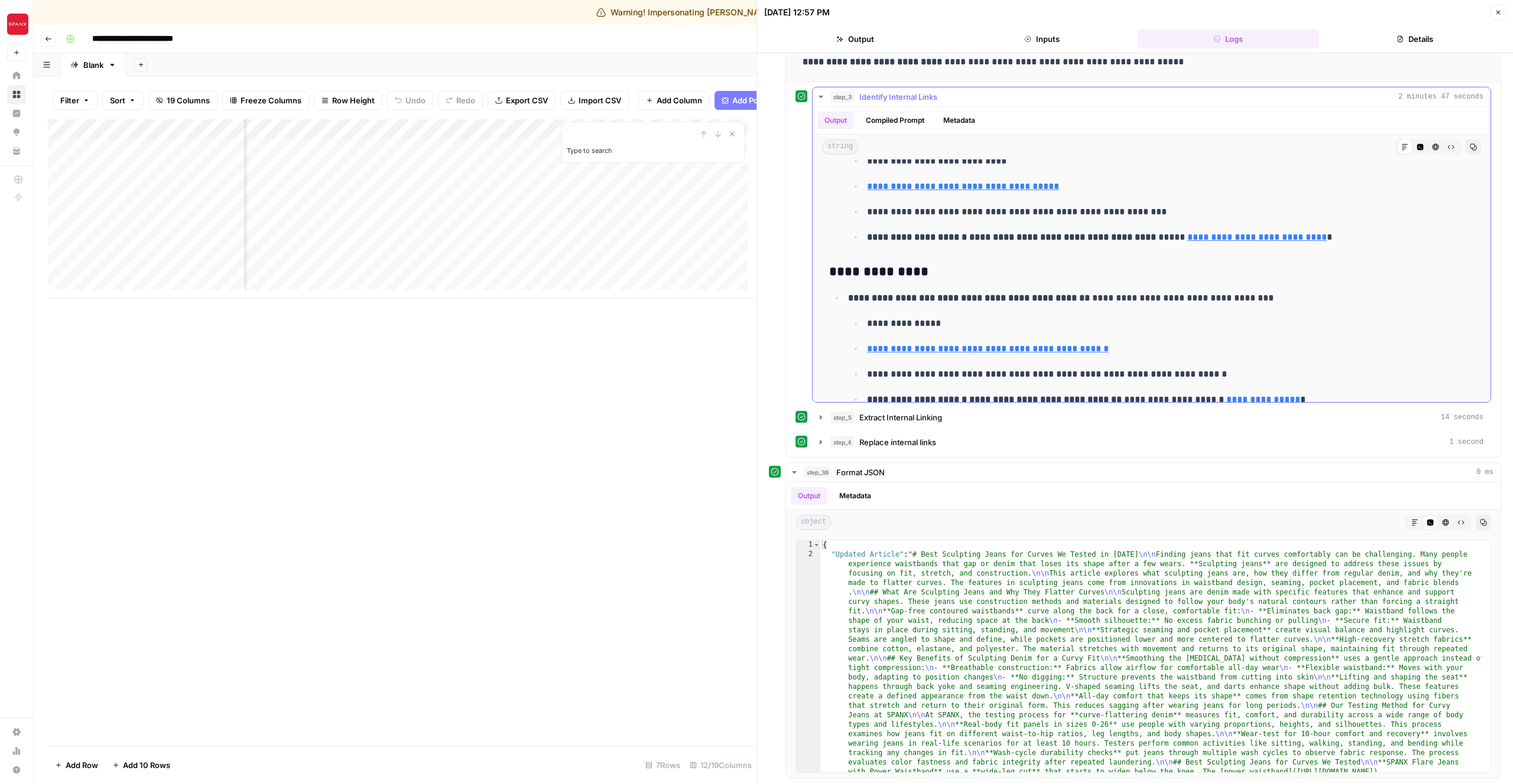
scroll to position [738, 0]
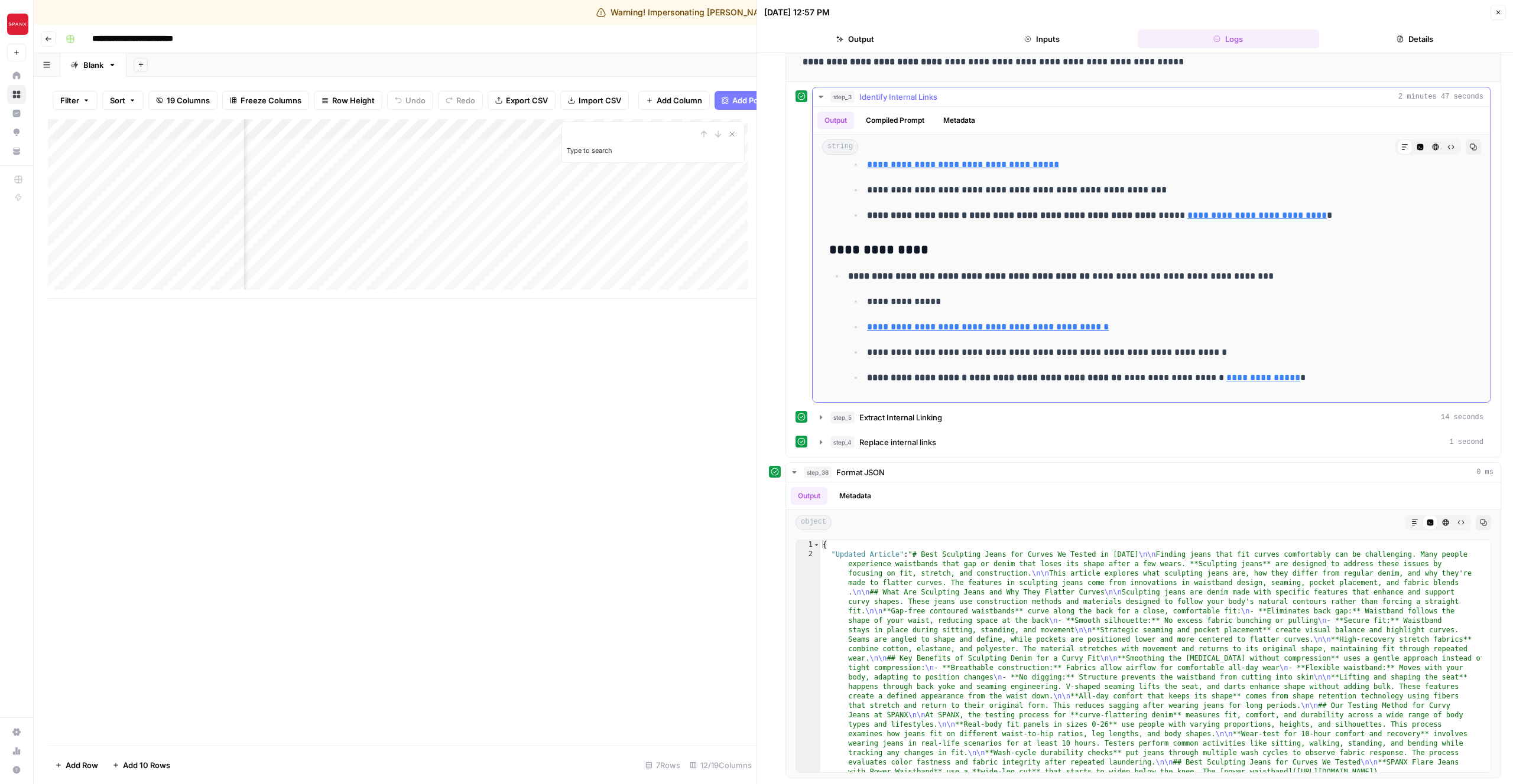
click at [911, 115] on button "Compiled Prompt" at bounding box center [895, 120] width 73 height 18
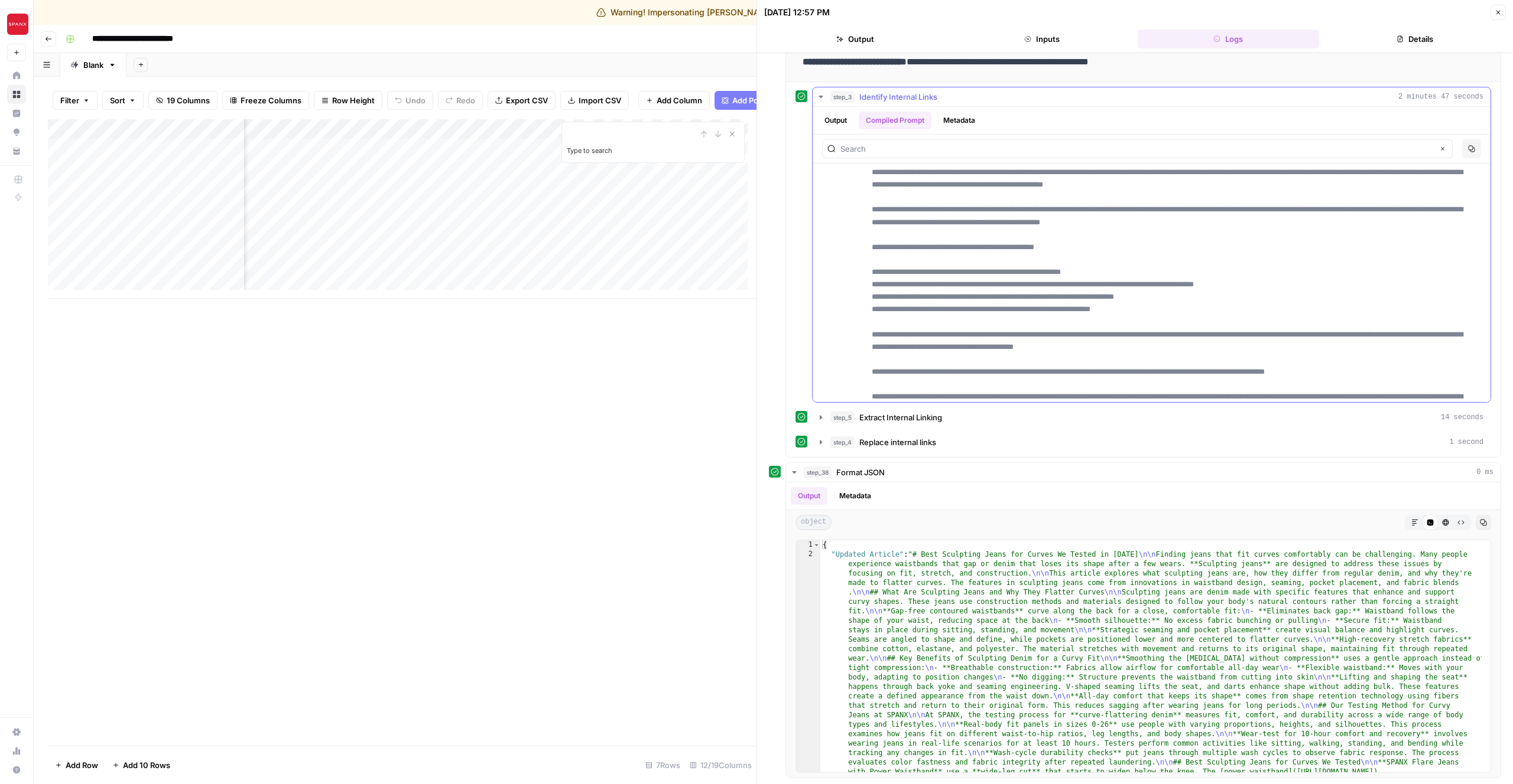
scroll to position [0, 0]
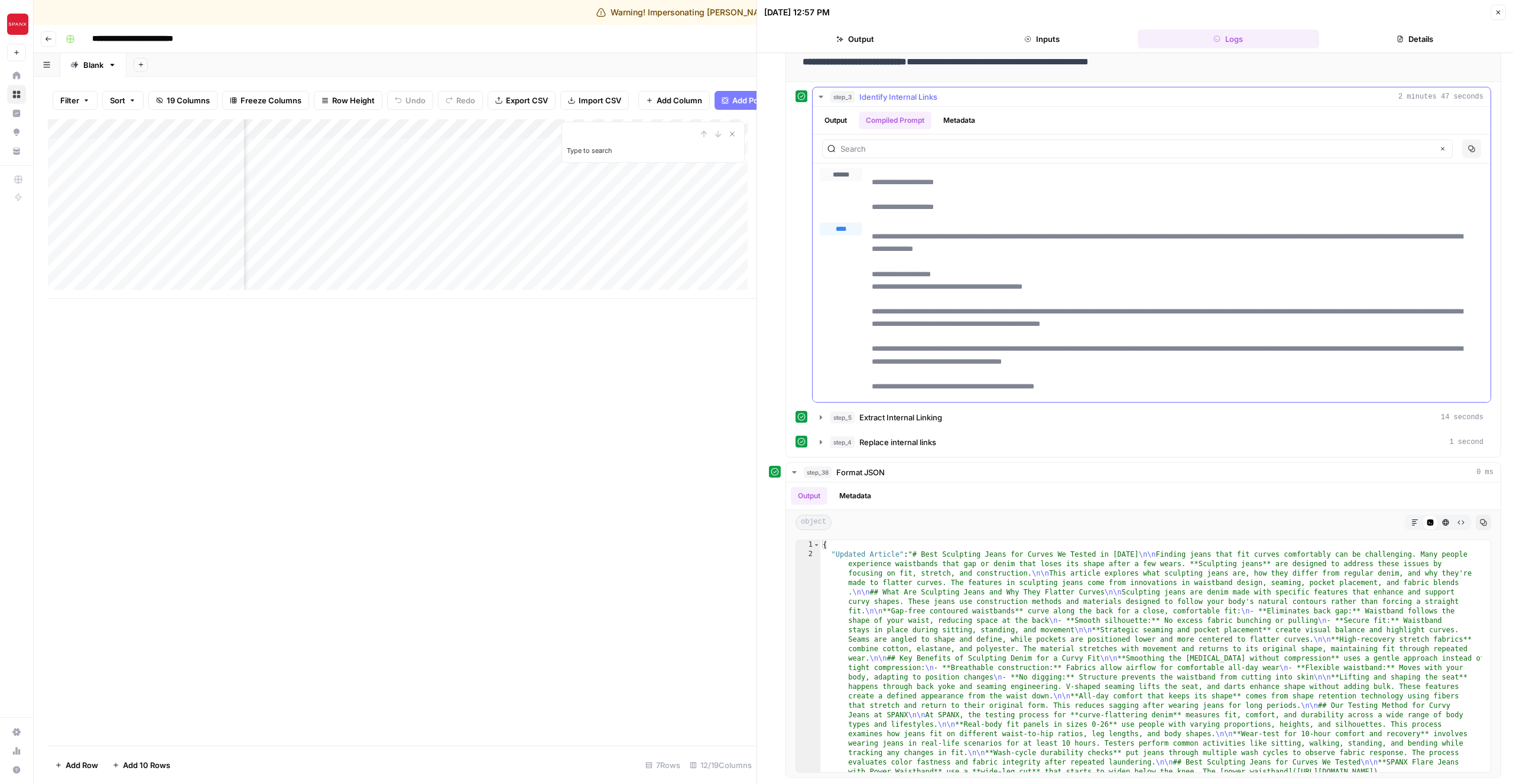
click at [953, 122] on button "Metadata" at bounding box center [959, 120] width 47 height 18
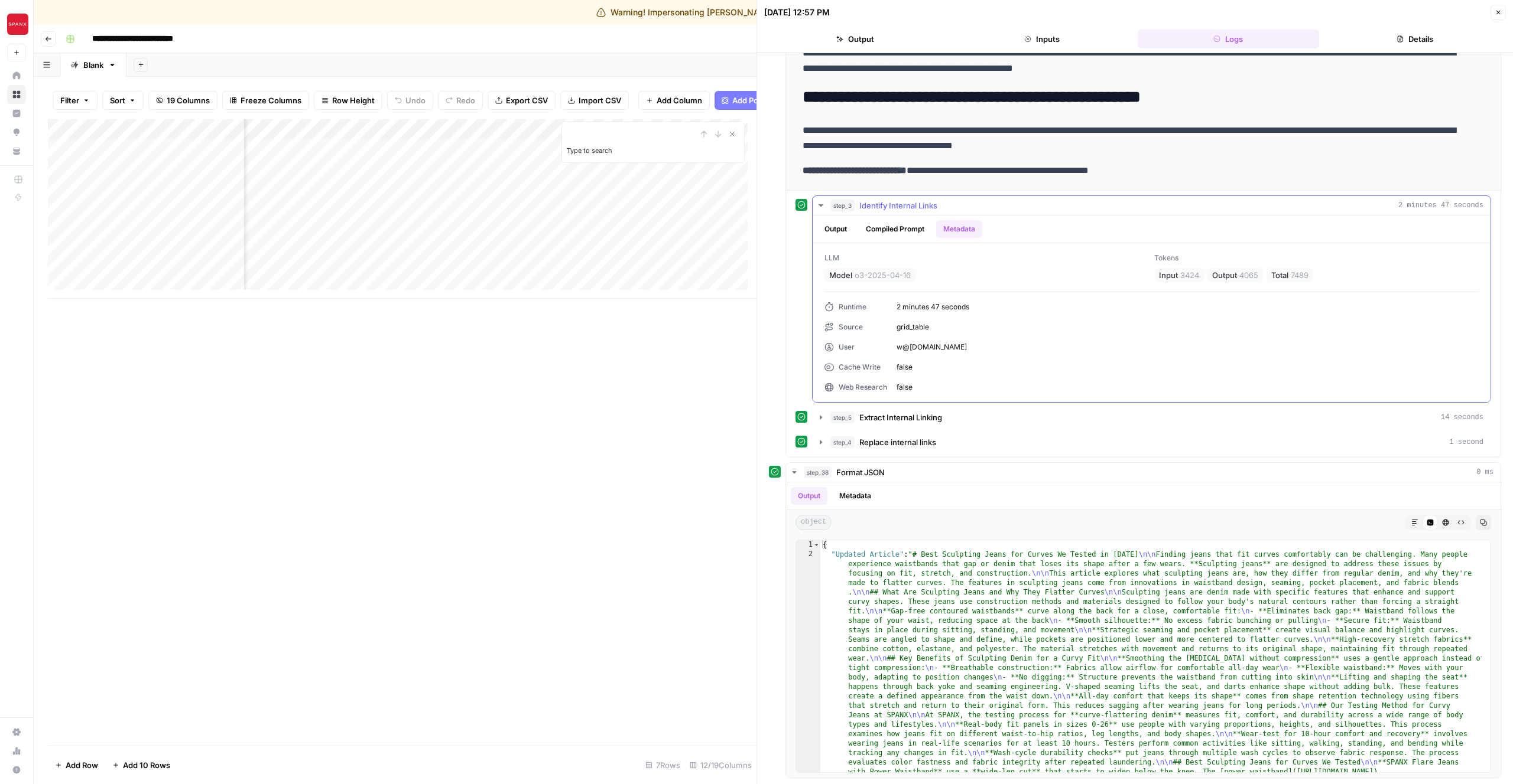
click at [905, 222] on button "Compiled Prompt" at bounding box center [895, 229] width 73 height 18
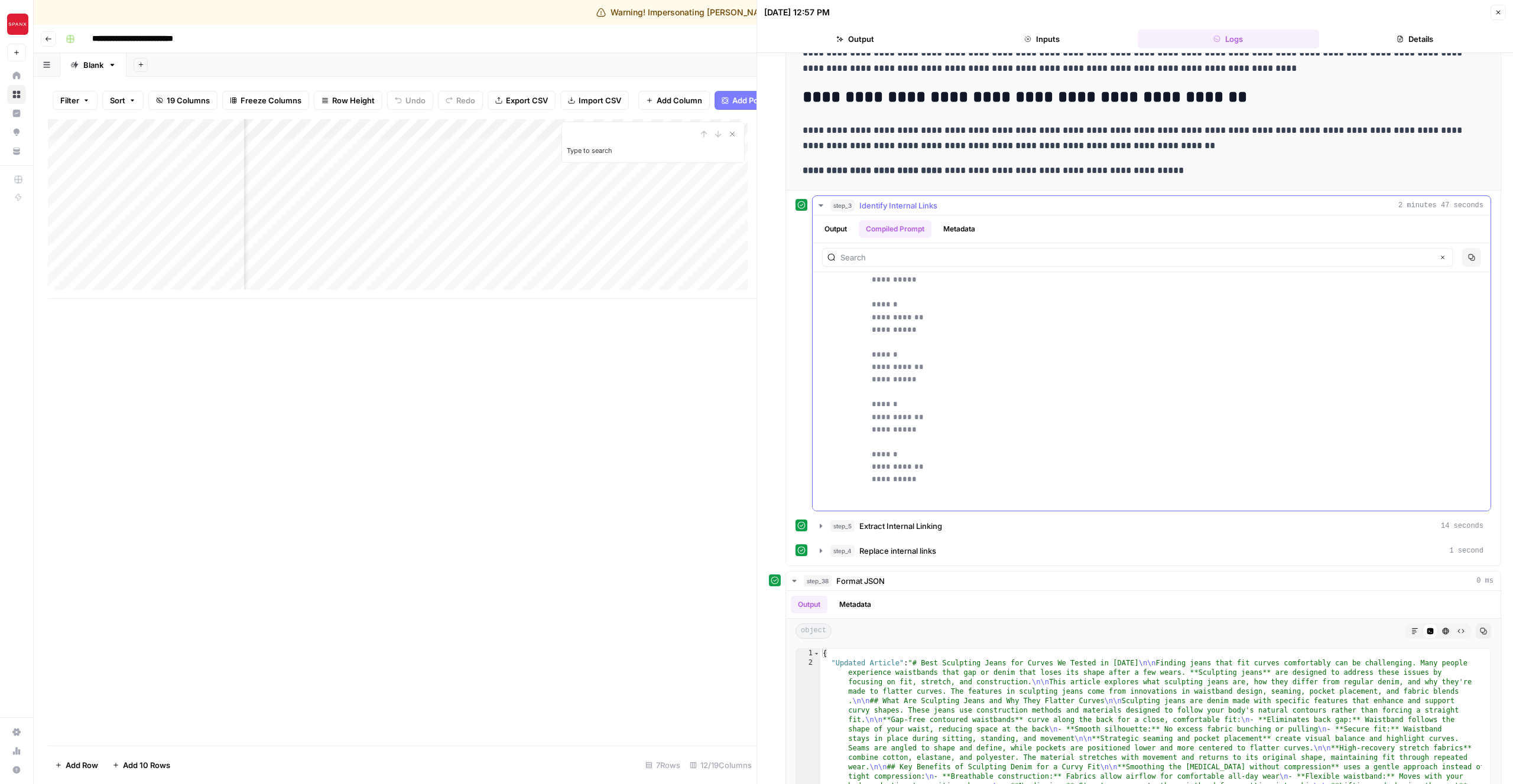
scroll to position [9103, 0]
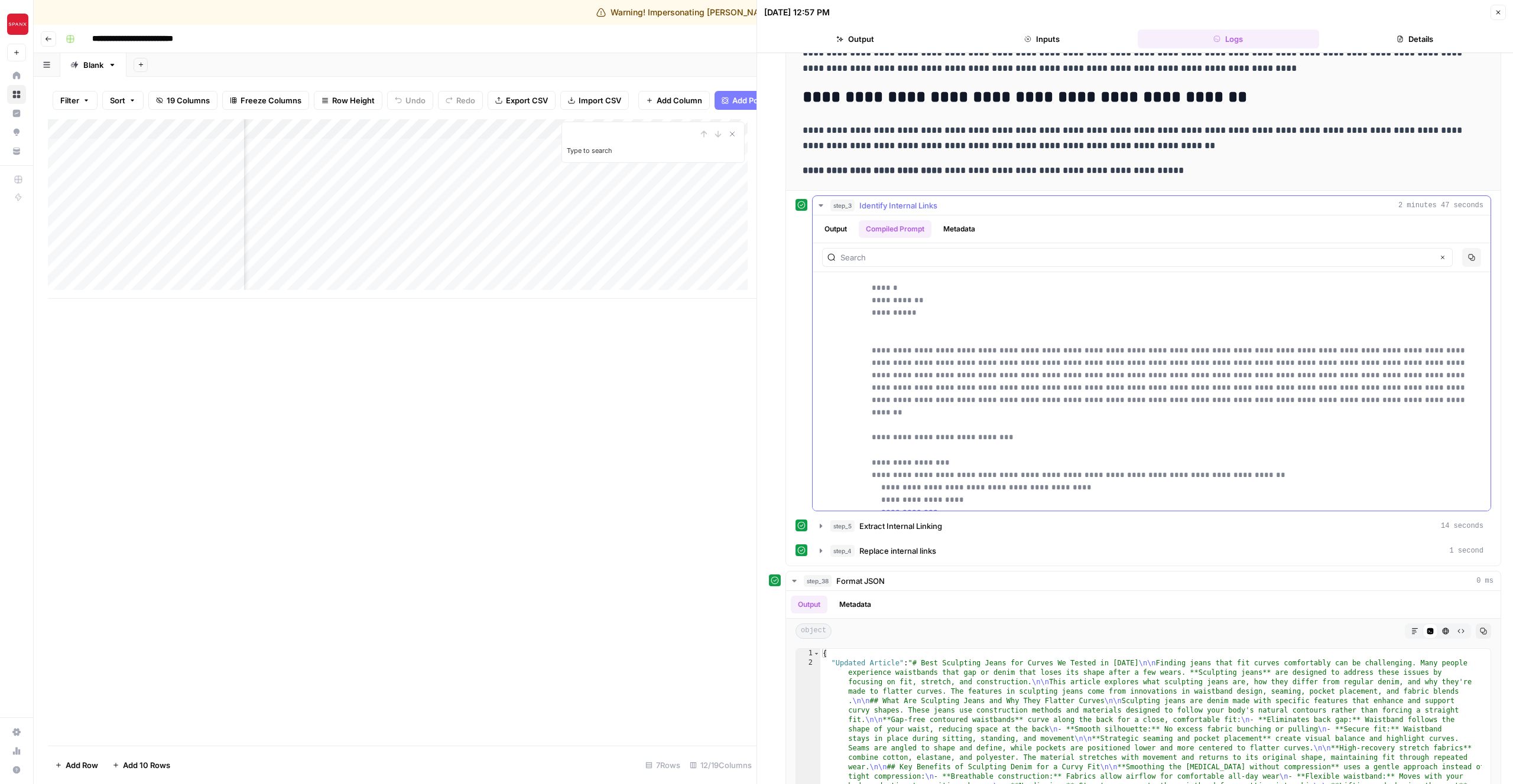
click at [913, 248] on div "Clear" at bounding box center [1137, 258] width 631 height 19
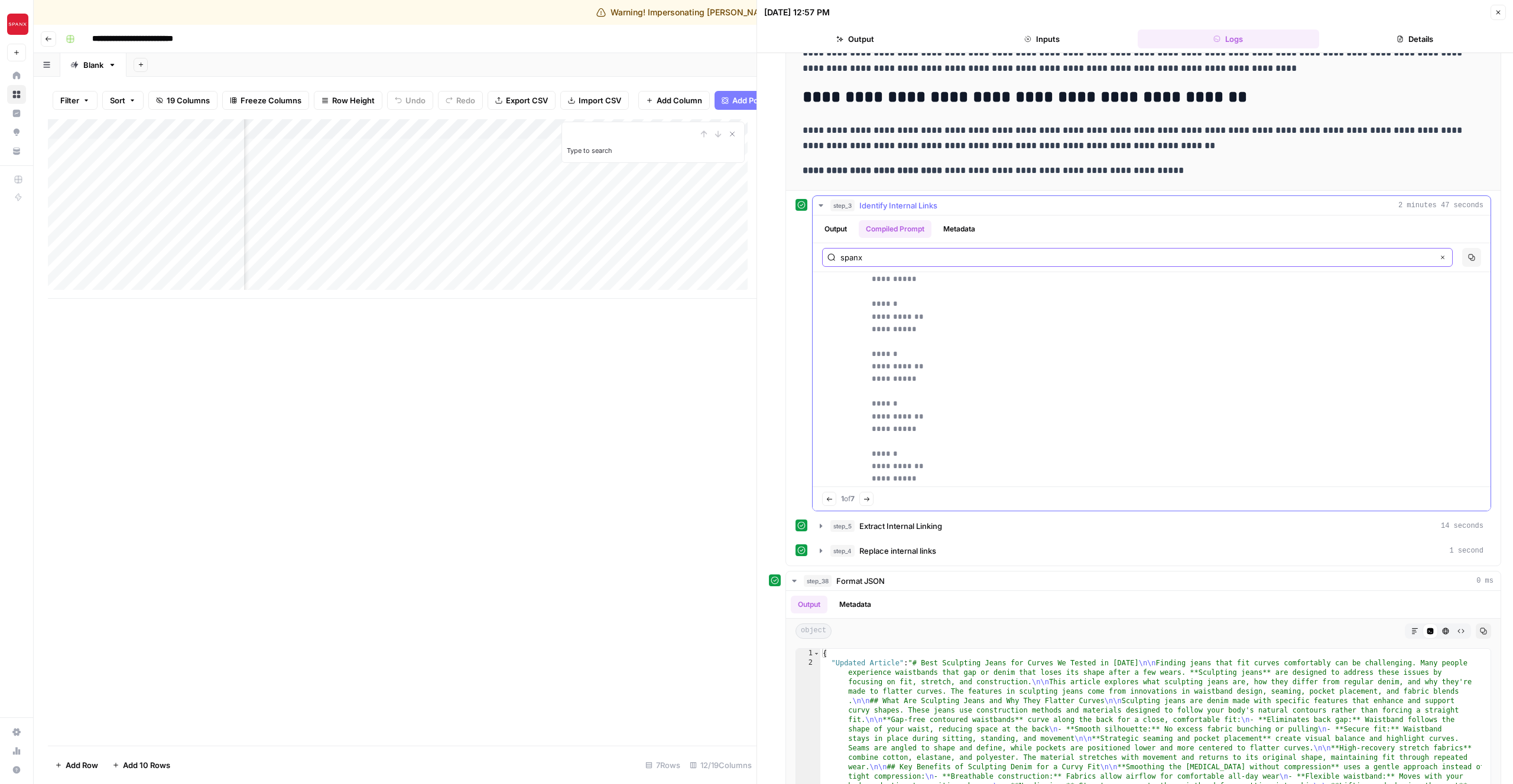
type input "spanx"
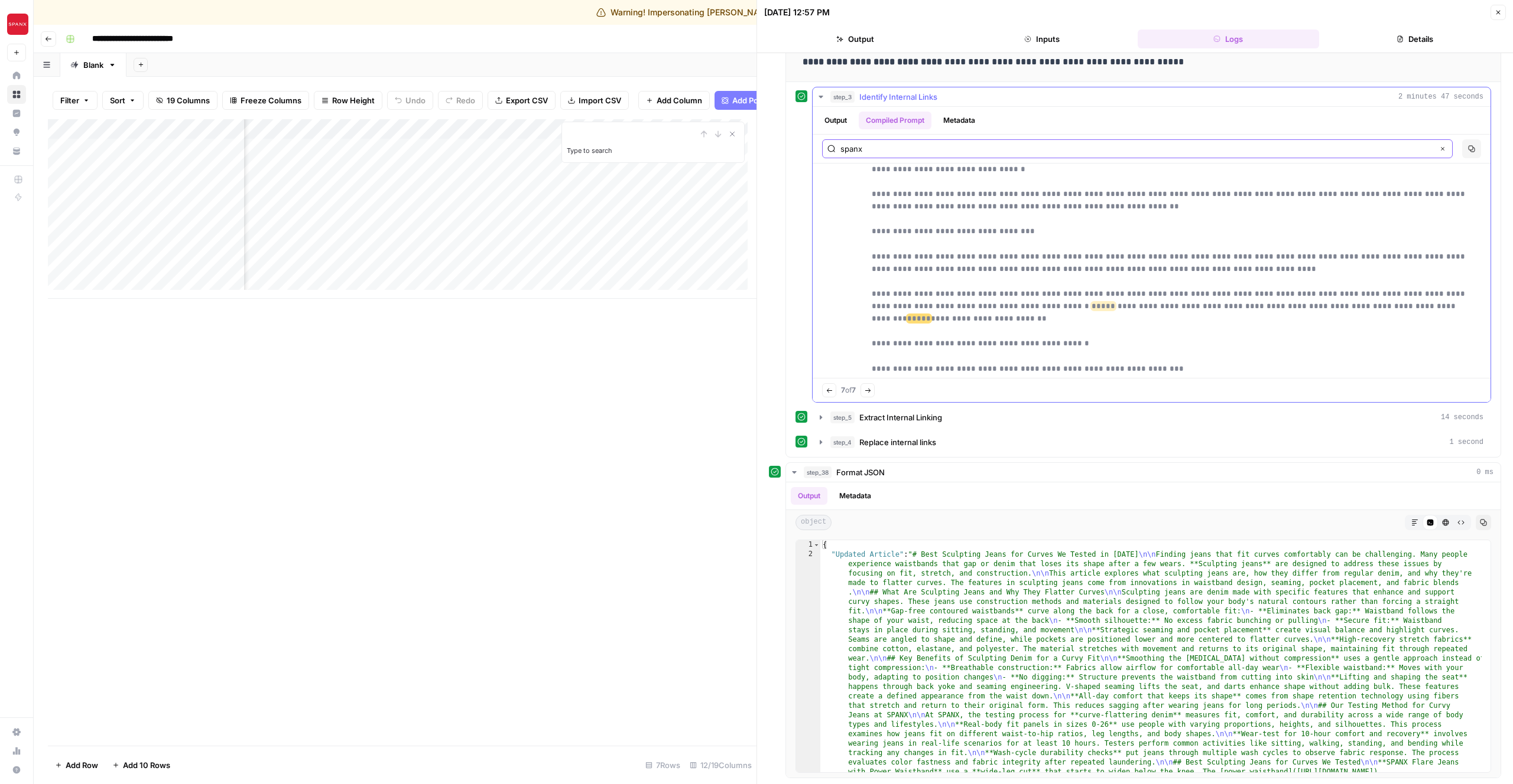
scroll to position [1301, 0]
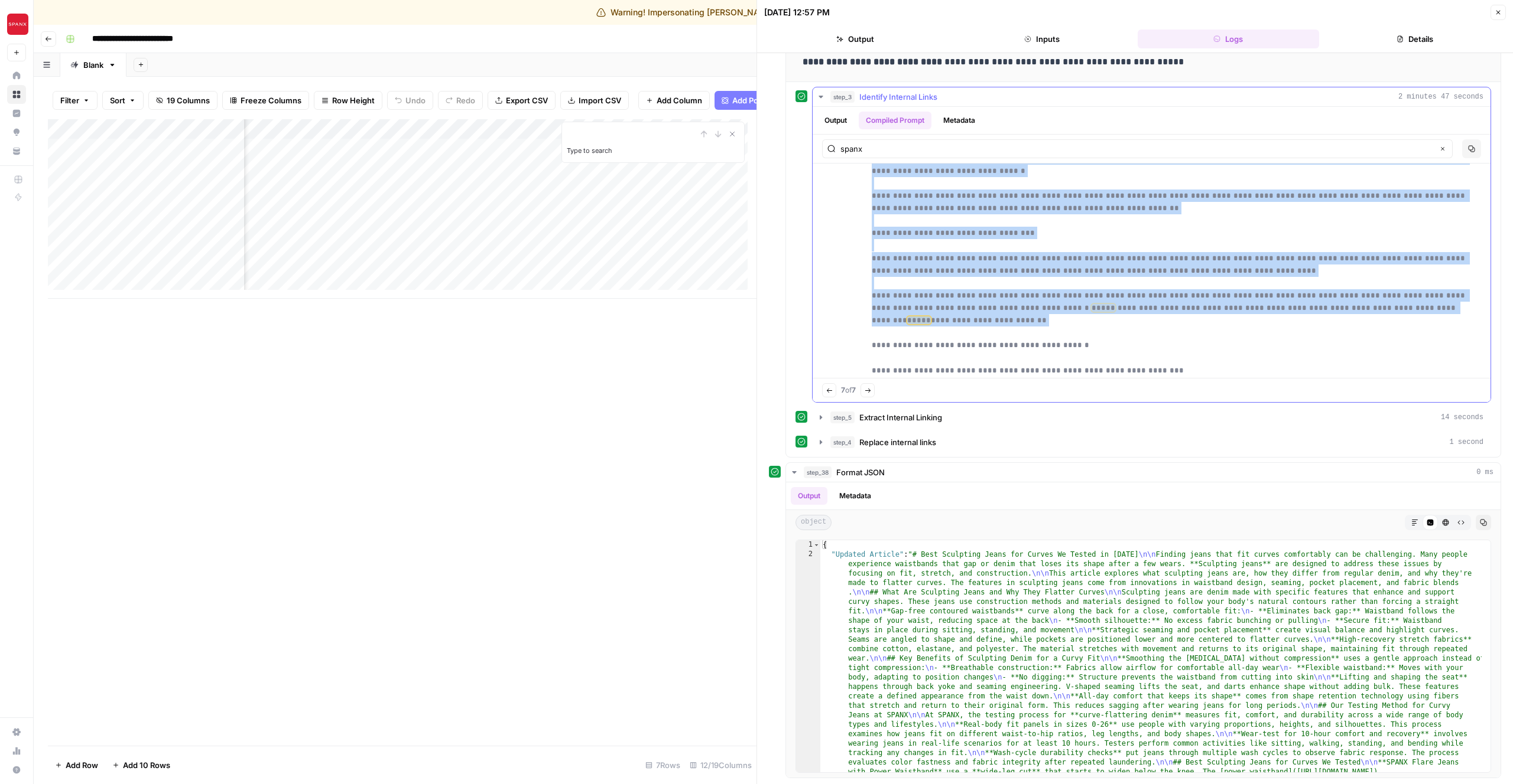
drag, startPoint x: 1055, startPoint y: 289, endPoint x: 821, endPoint y: 271, distance: 234.7
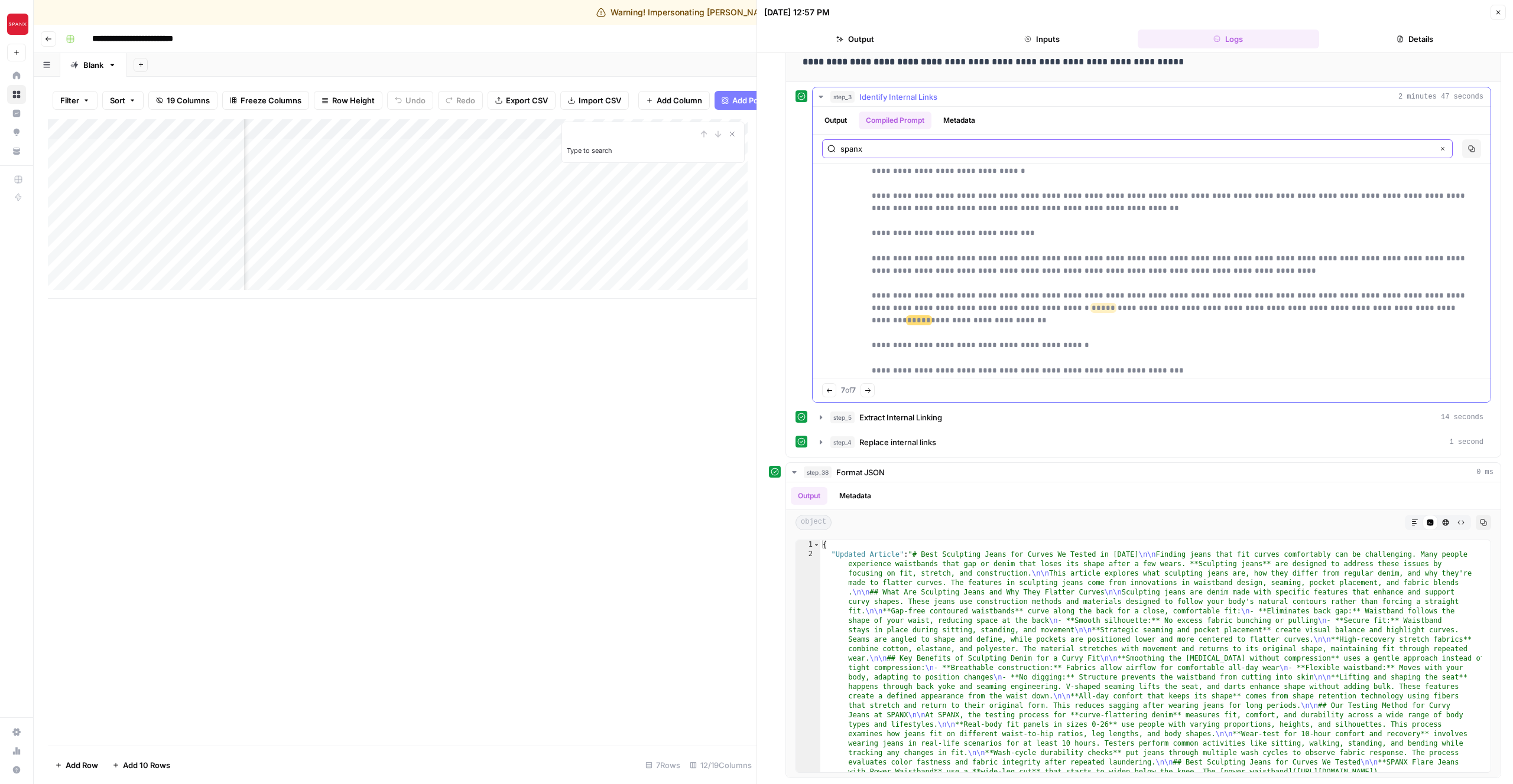
click at [900, 153] on input "spanx" at bounding box center [1136, 149] width 593 height 12
click at [893, 144] on input "spanx" at bounding box center [1136, 149] width 593 height 12
click at [893, 148] on input "spanx" at bounding box center [1136, 149] width 593 height 12
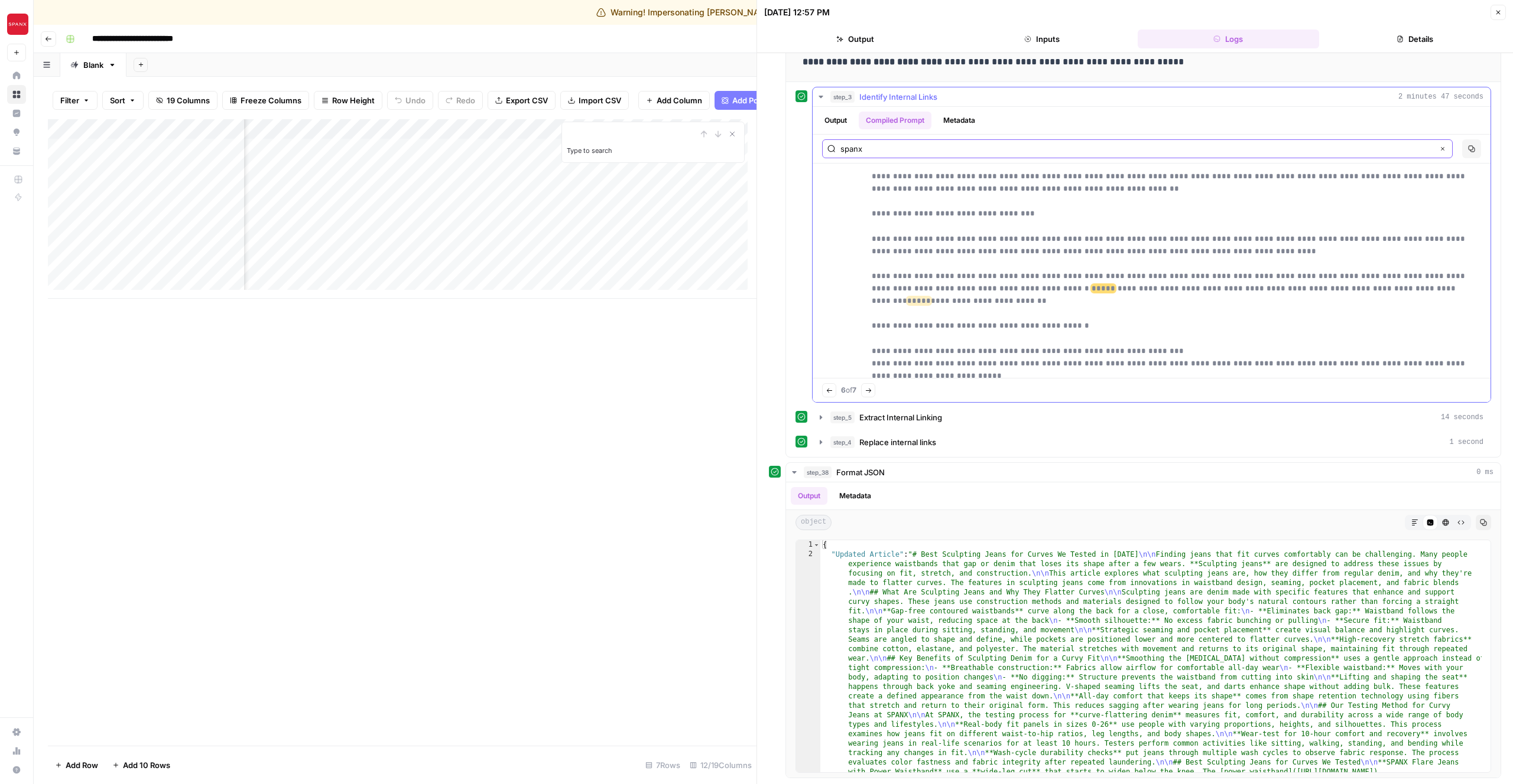
scroll to position [1403, 0]
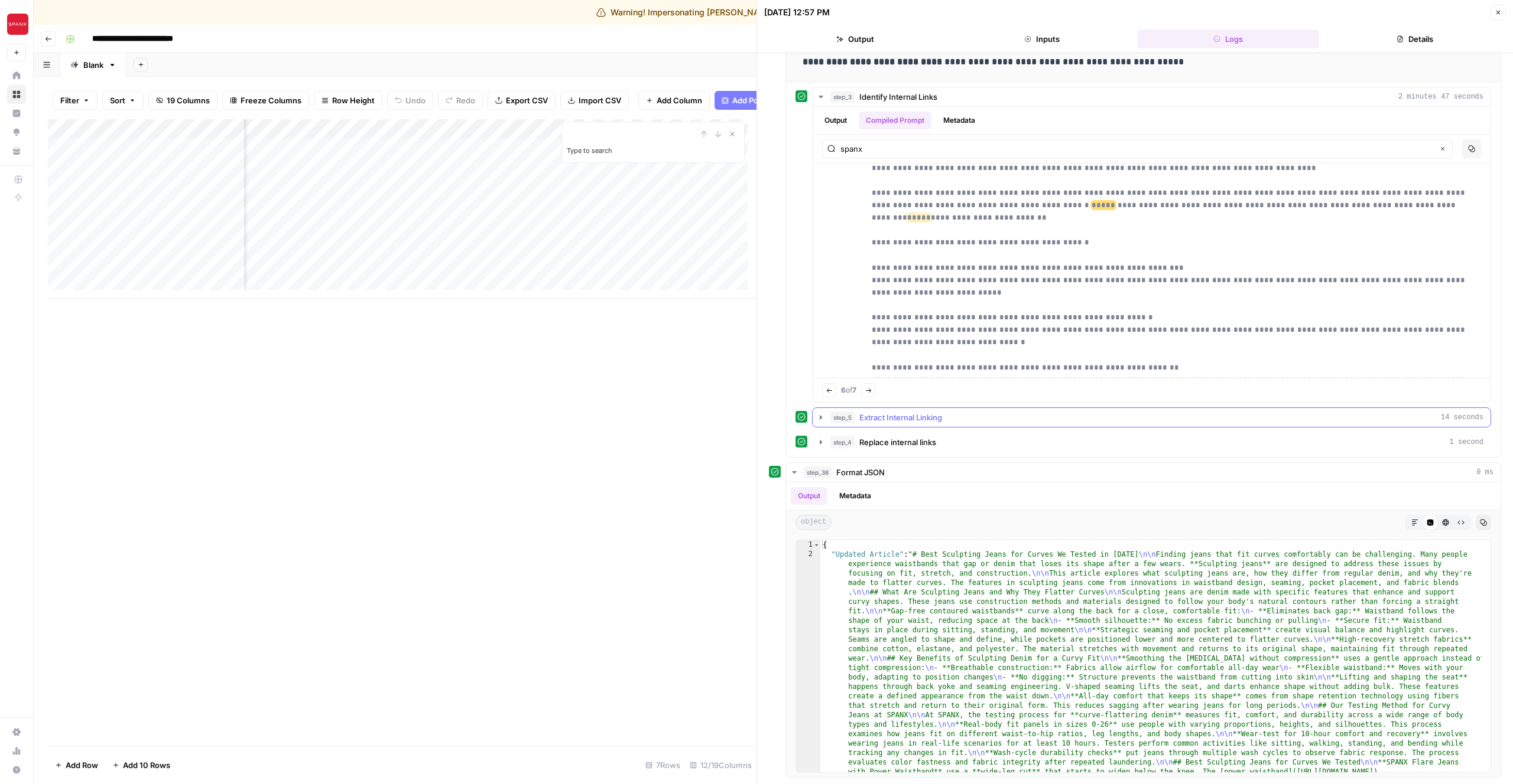
click at [894, 423] on span "Extract Internal Linking" at bounding box center [900, 418] width 83 height 12
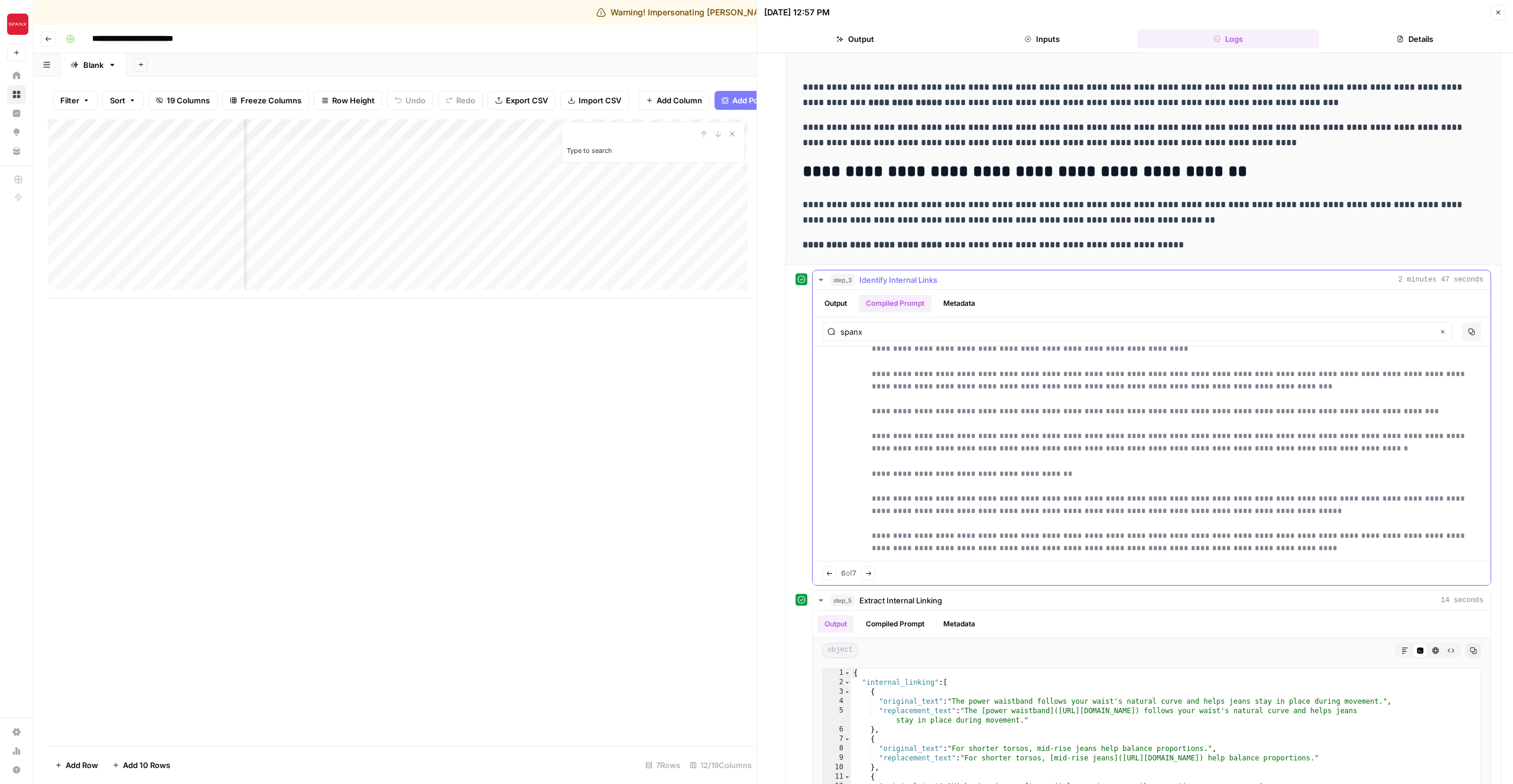
scroll to position [1147, 0]
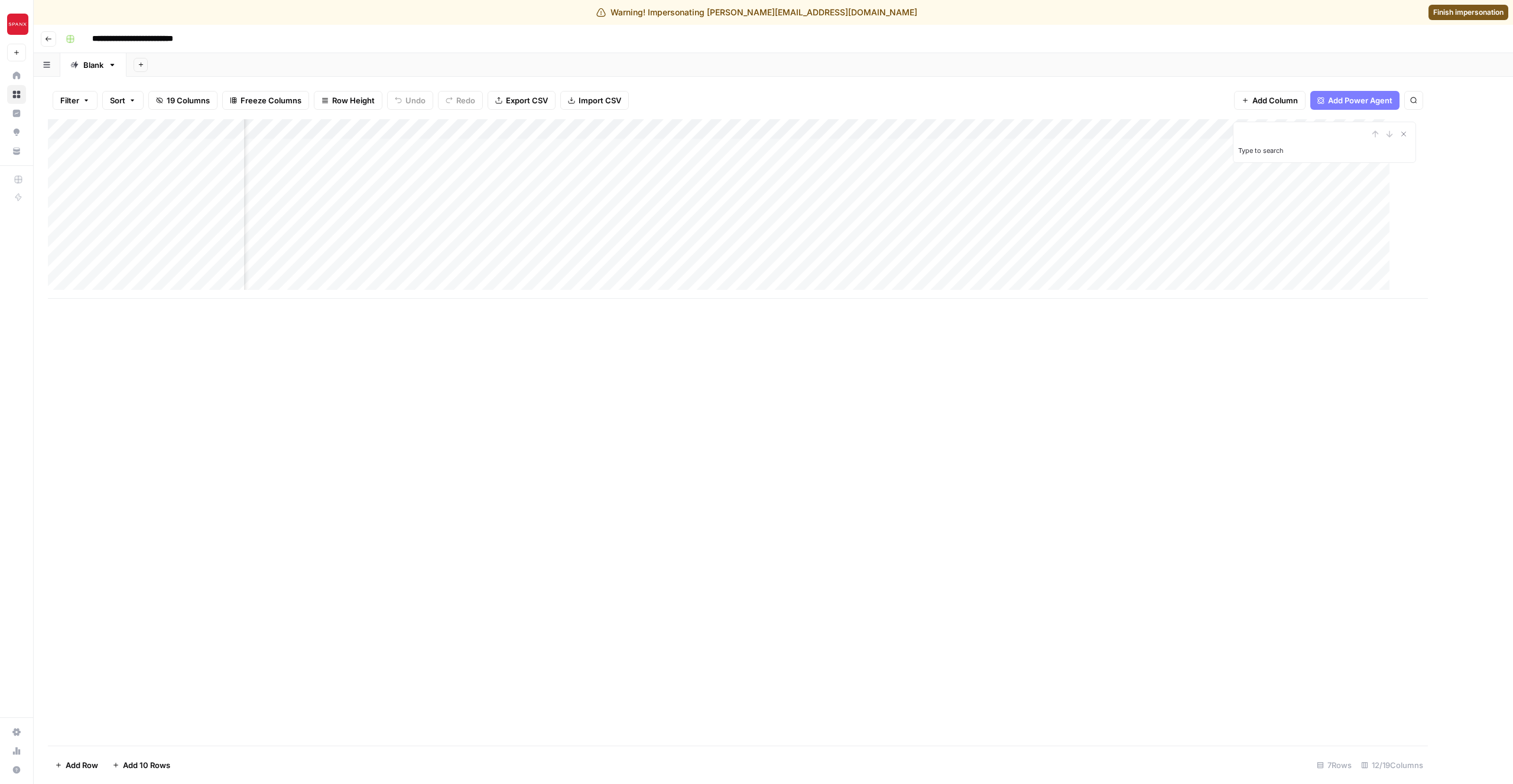
scroll to position [0, 442]
click at [826, 146] on div "Add Column" at bounding box center [772, 208] width 1451 height 179
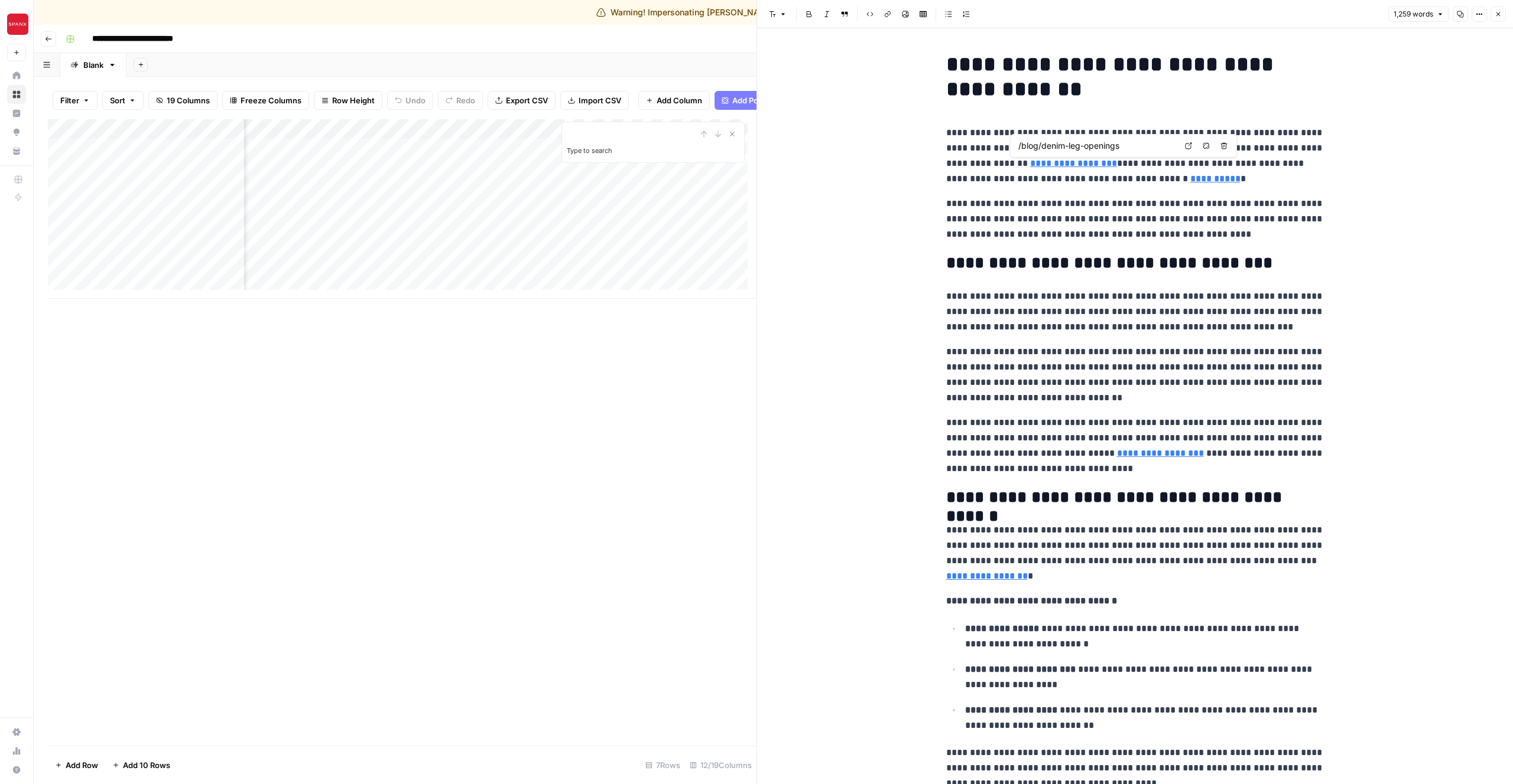
type input "/blog/body-shape-jeans-guide"
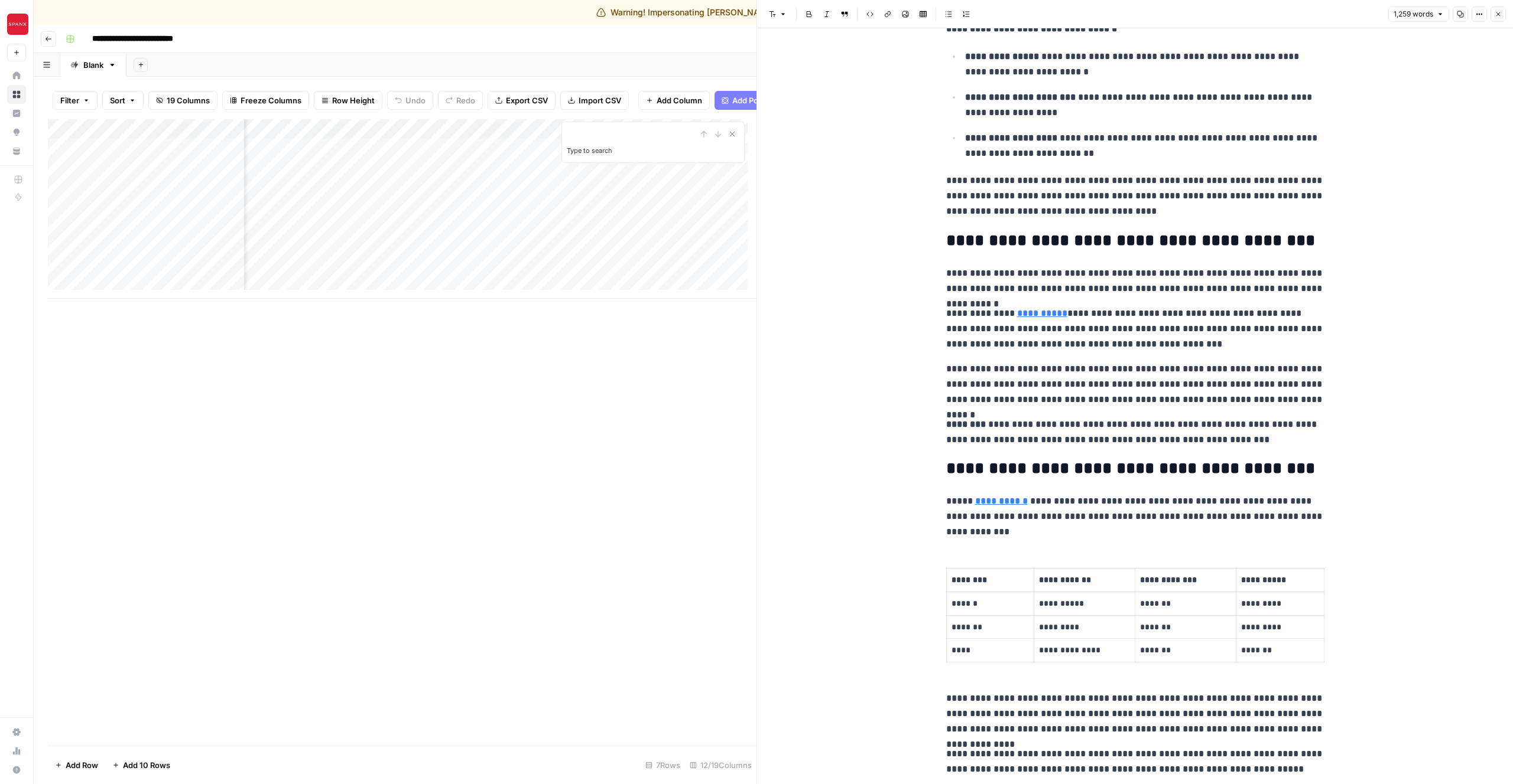
scroll to position [590, 0]
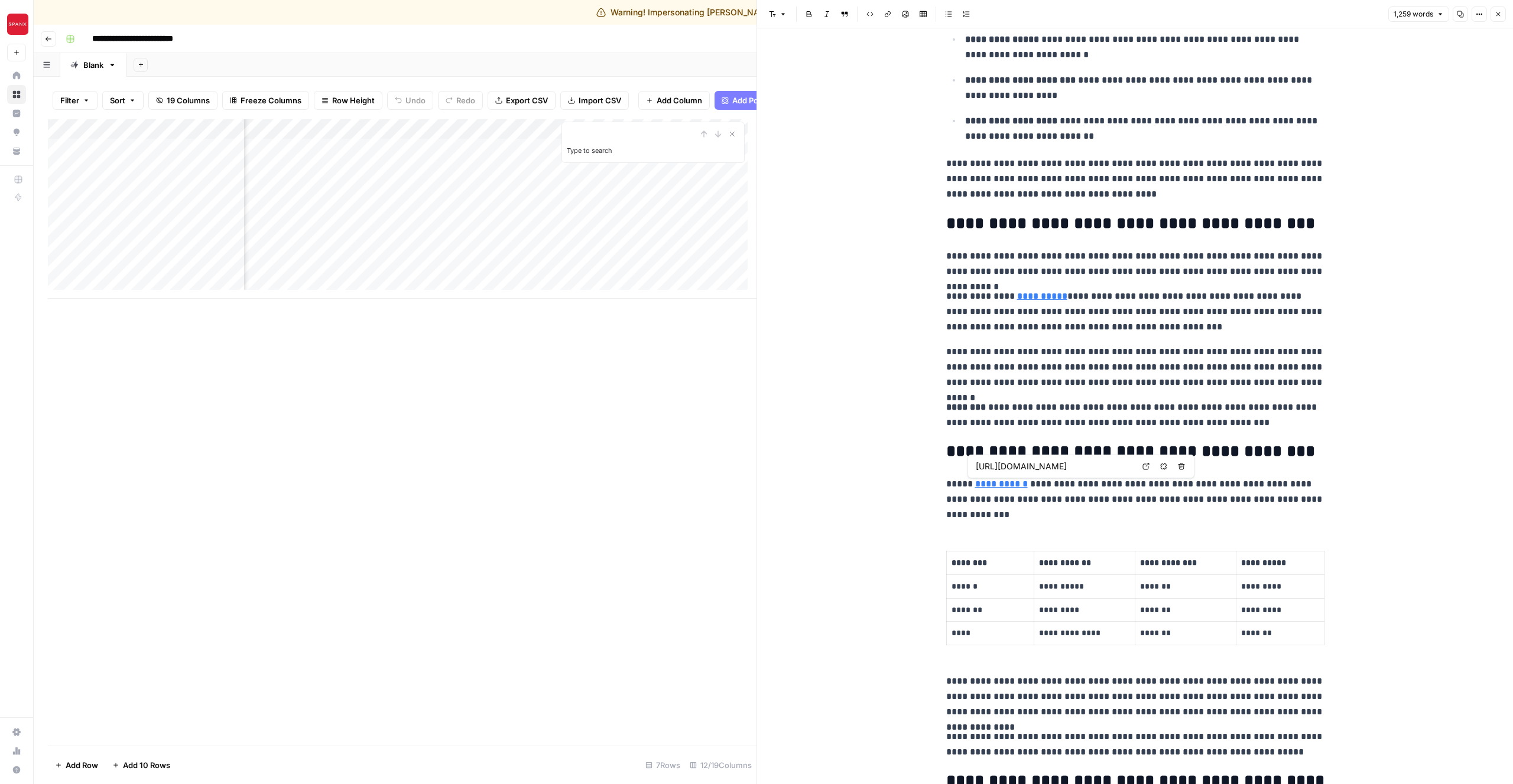
click at [1115, 463] on input "[URL][DOMAIN_NAME]" at bounding box center [1053, 466] width 157 height 12
click at [598, 465] on div "Add Column Type to search" at bounding box center [401, 432] width 708 height 627
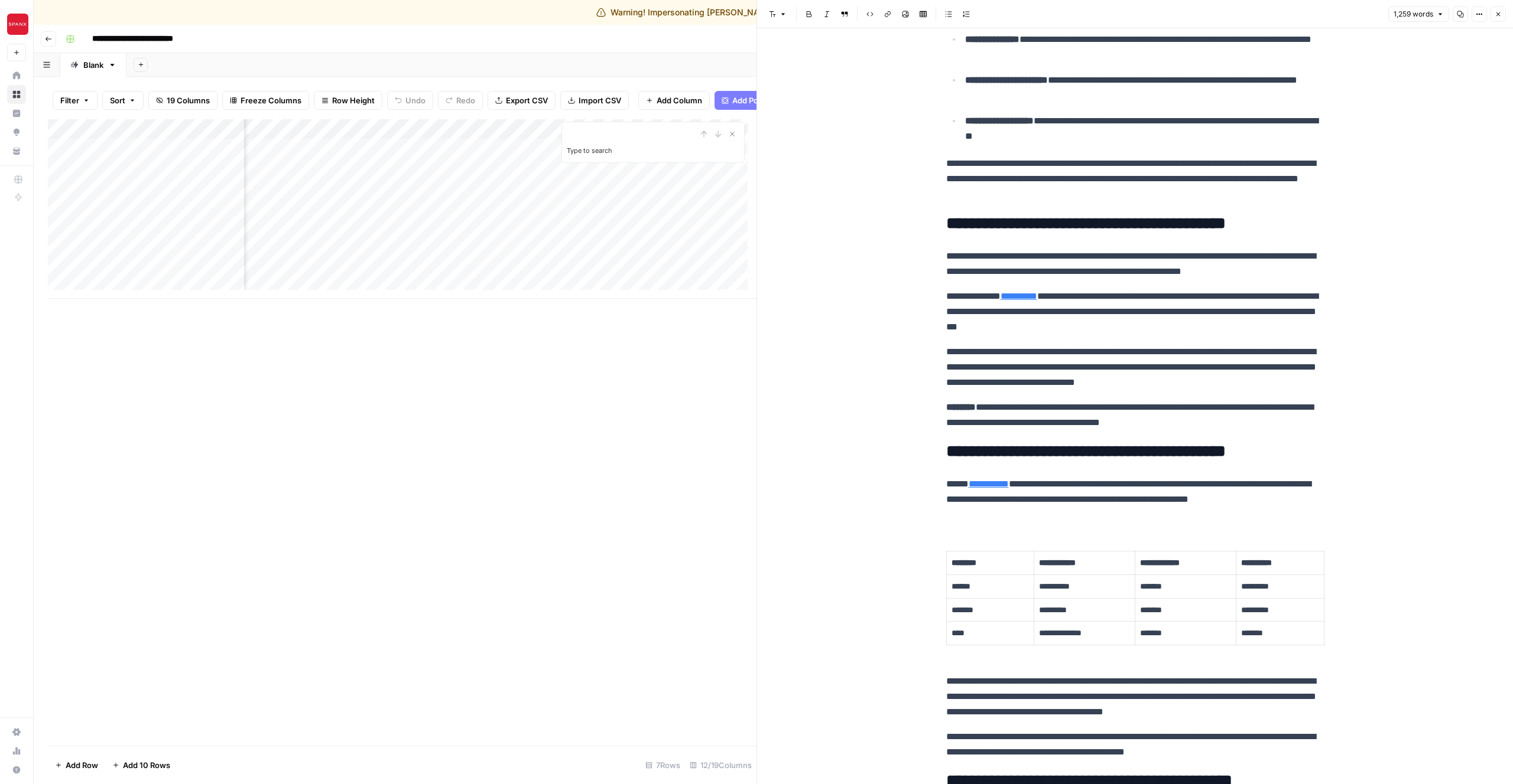
scroll to position [0, 699]
click at [328, 156] on div "Add Column" at bounding box center [401, 208] width 708 height 179
click at [339, 156] on div "Add Column" at bounding box center [401, 208] width 708 height 179
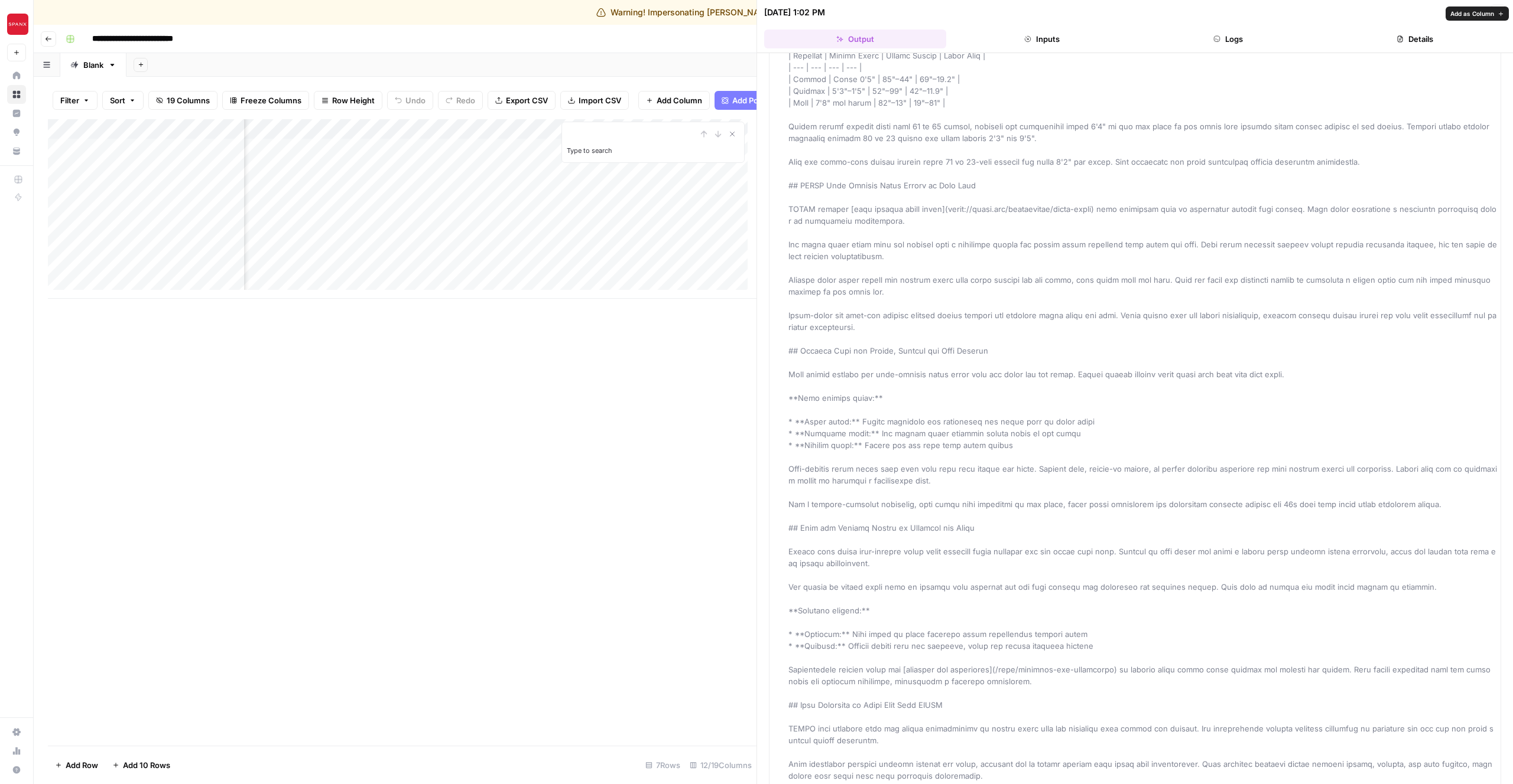
scroll to position [870, 0]
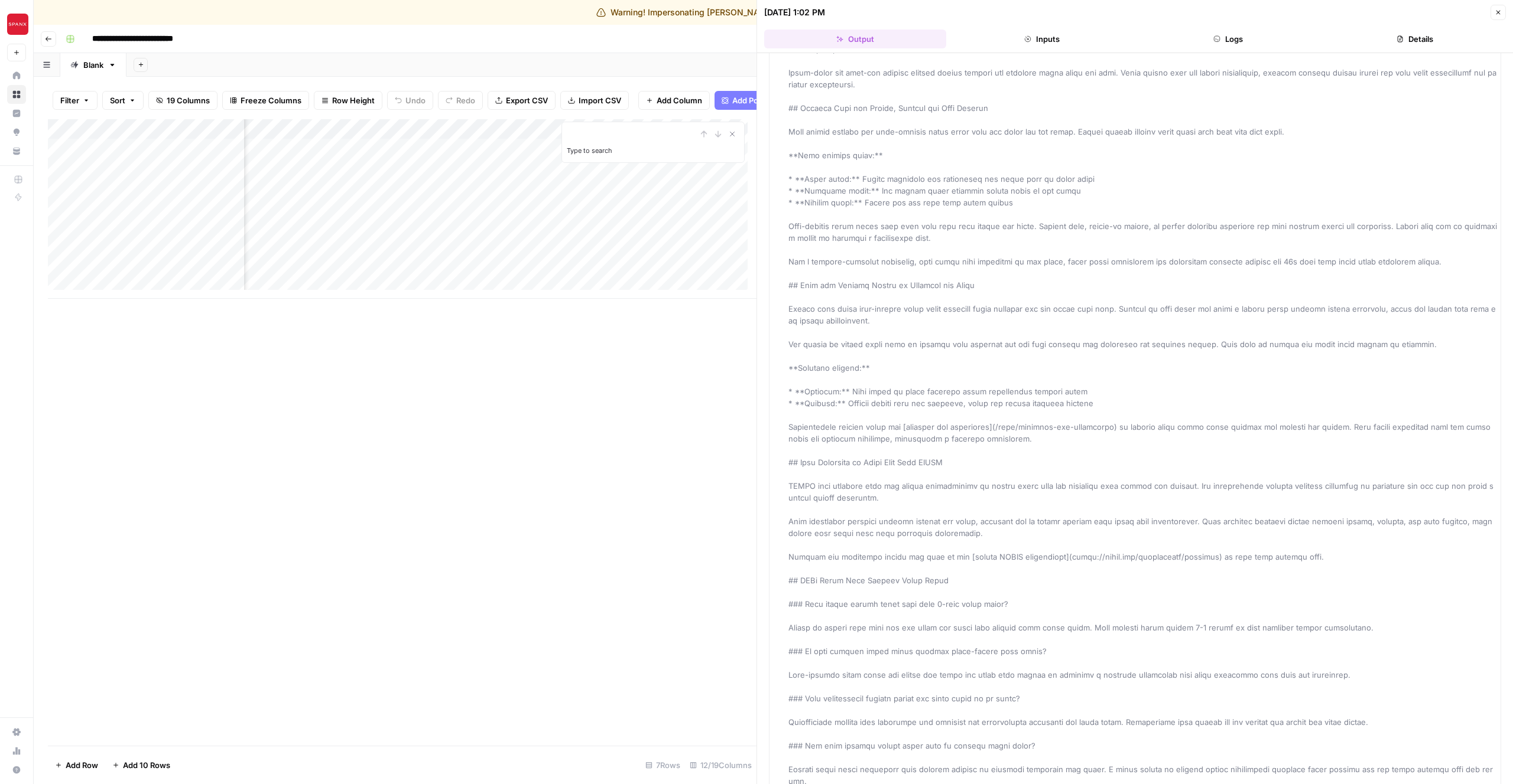
click at [1060, 35] on button "Inputs" at bounding box center [1042, 39] width 182 height 19
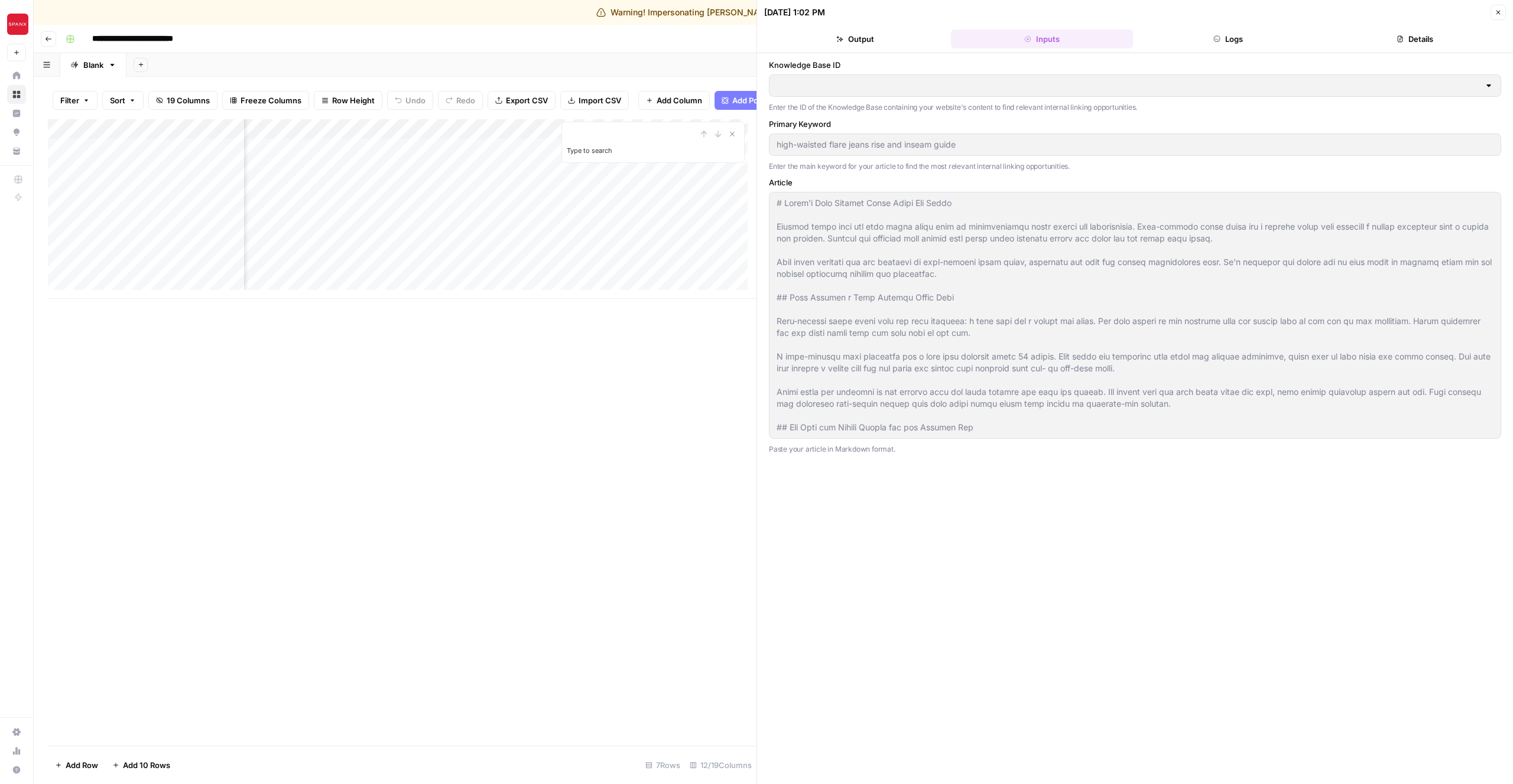
type input "Product Sitemap CSV"
click at [1230, 44] on button "Logs" at bounding box center [1228, 39] width 182 height 19
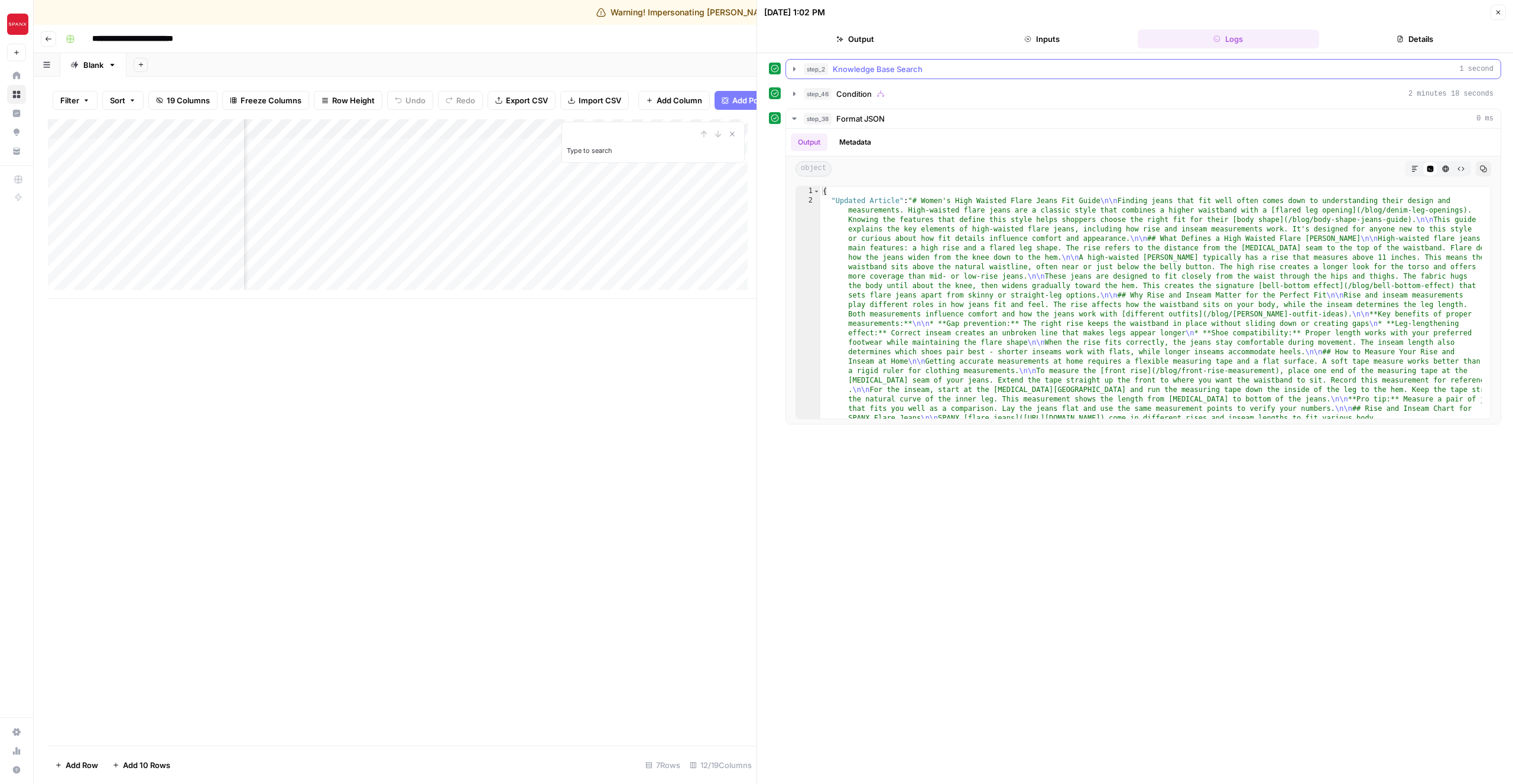
click at [937, 60] on button "step_2 Knowledge Base Search 1 second" at bounding box center [1144, 69] width 715 height 19
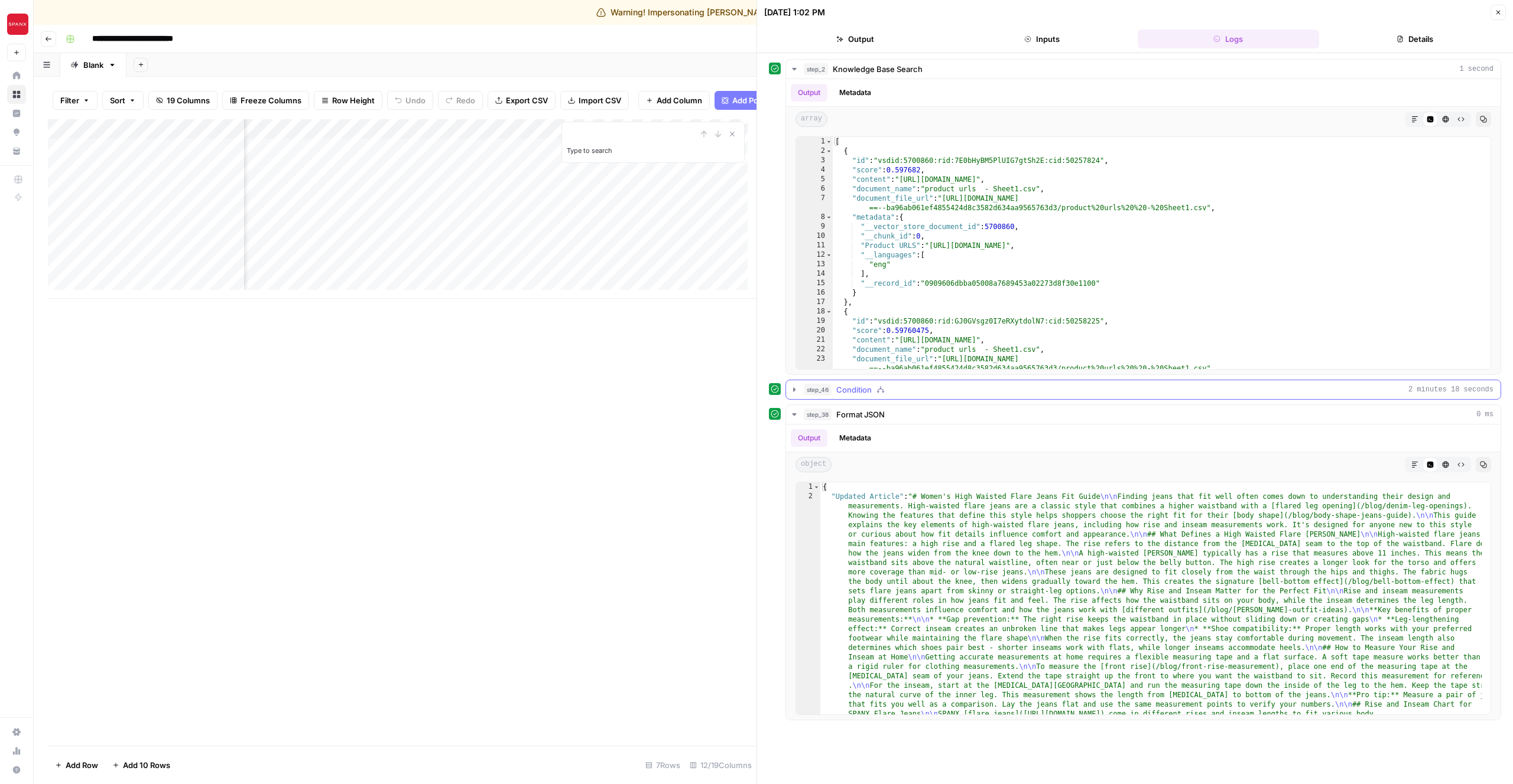
click at [909, 389] on div "step_46 Condition 2 minutes 18 seconds" at bounding box center [1148, 390] width 690 height 12
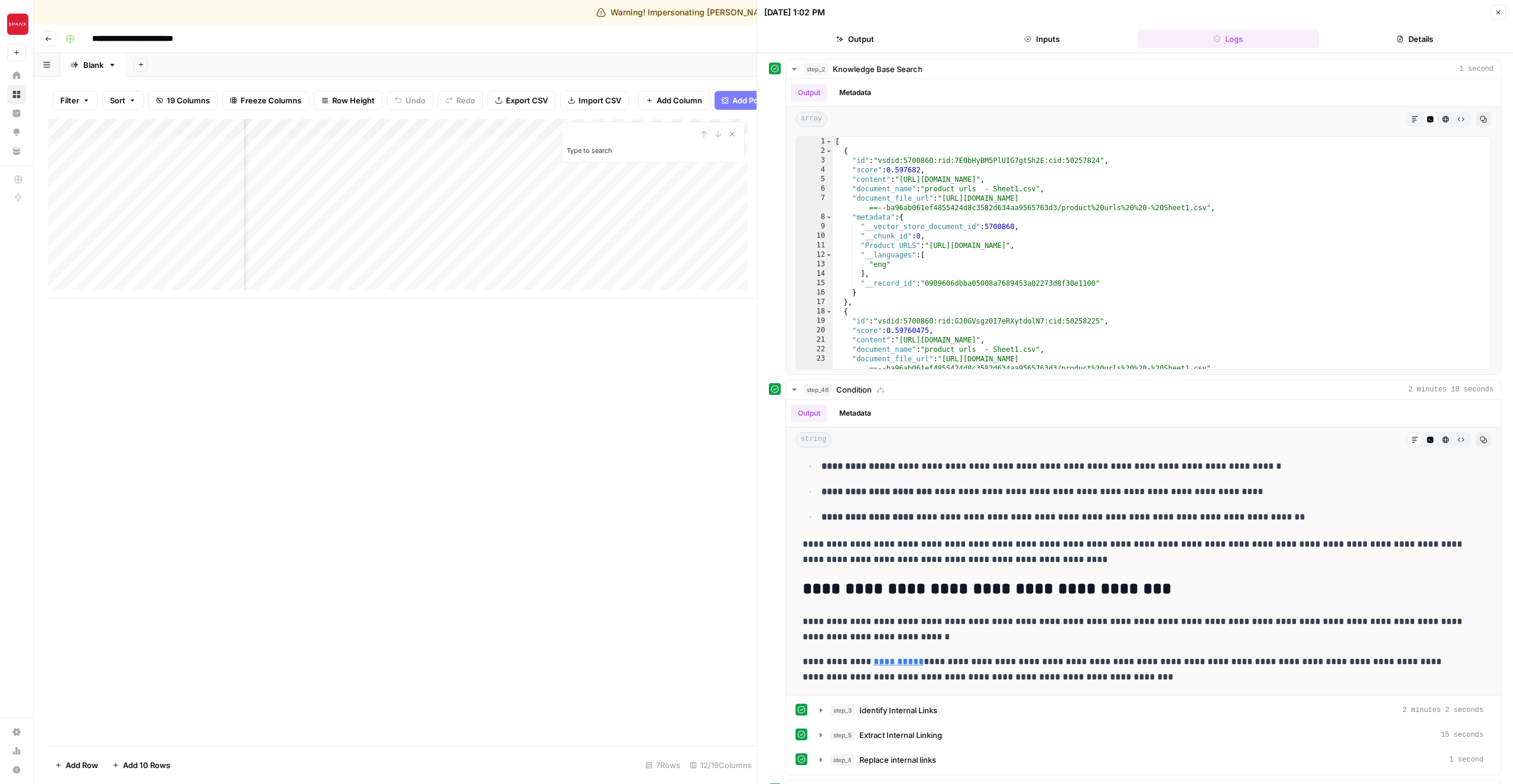
scroll to position [318, 0]
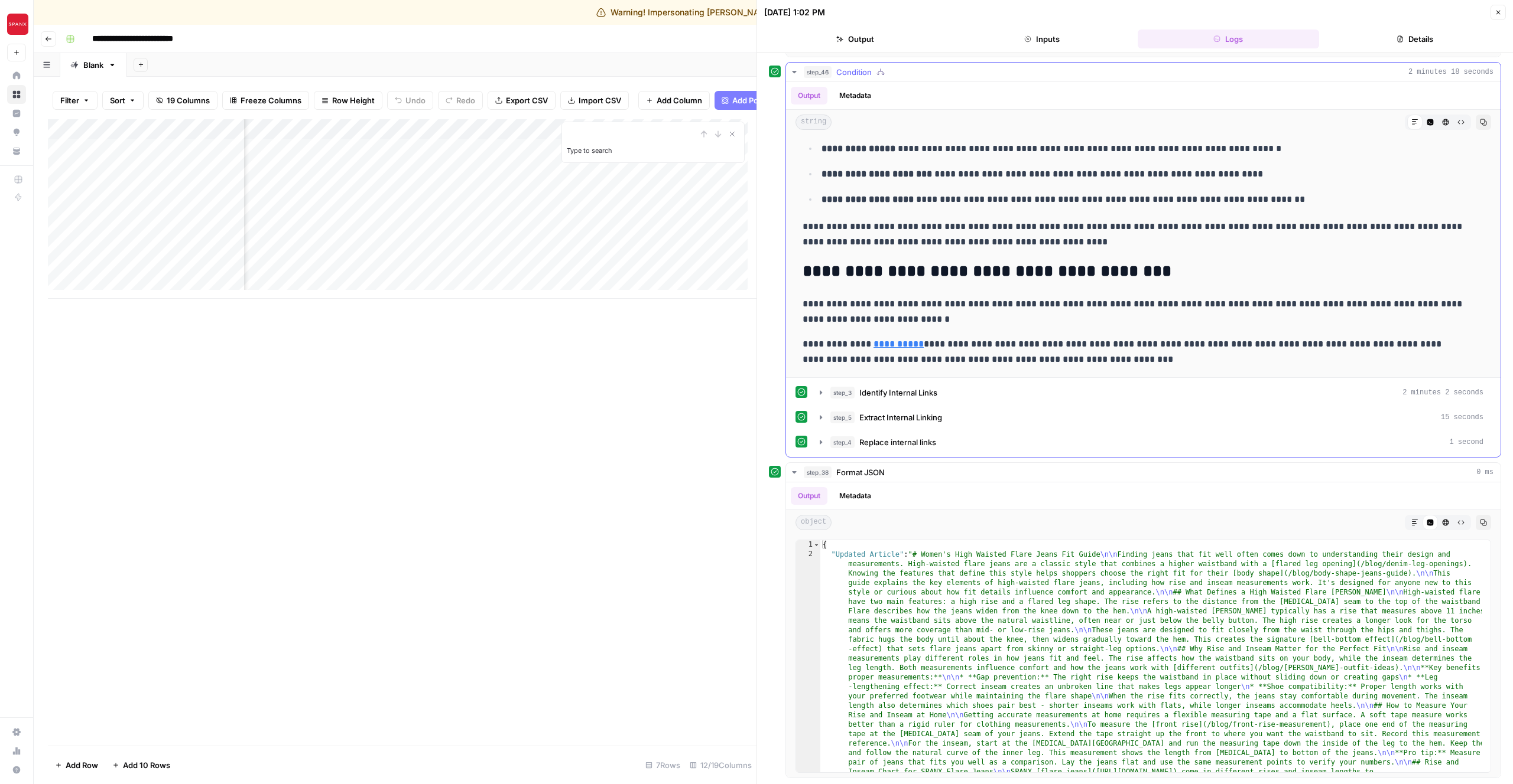
click at [909, 408] on button "step_5 Extract Internal Linking 15 seconds" at bounding box center [1151, 418] width 677 height 19
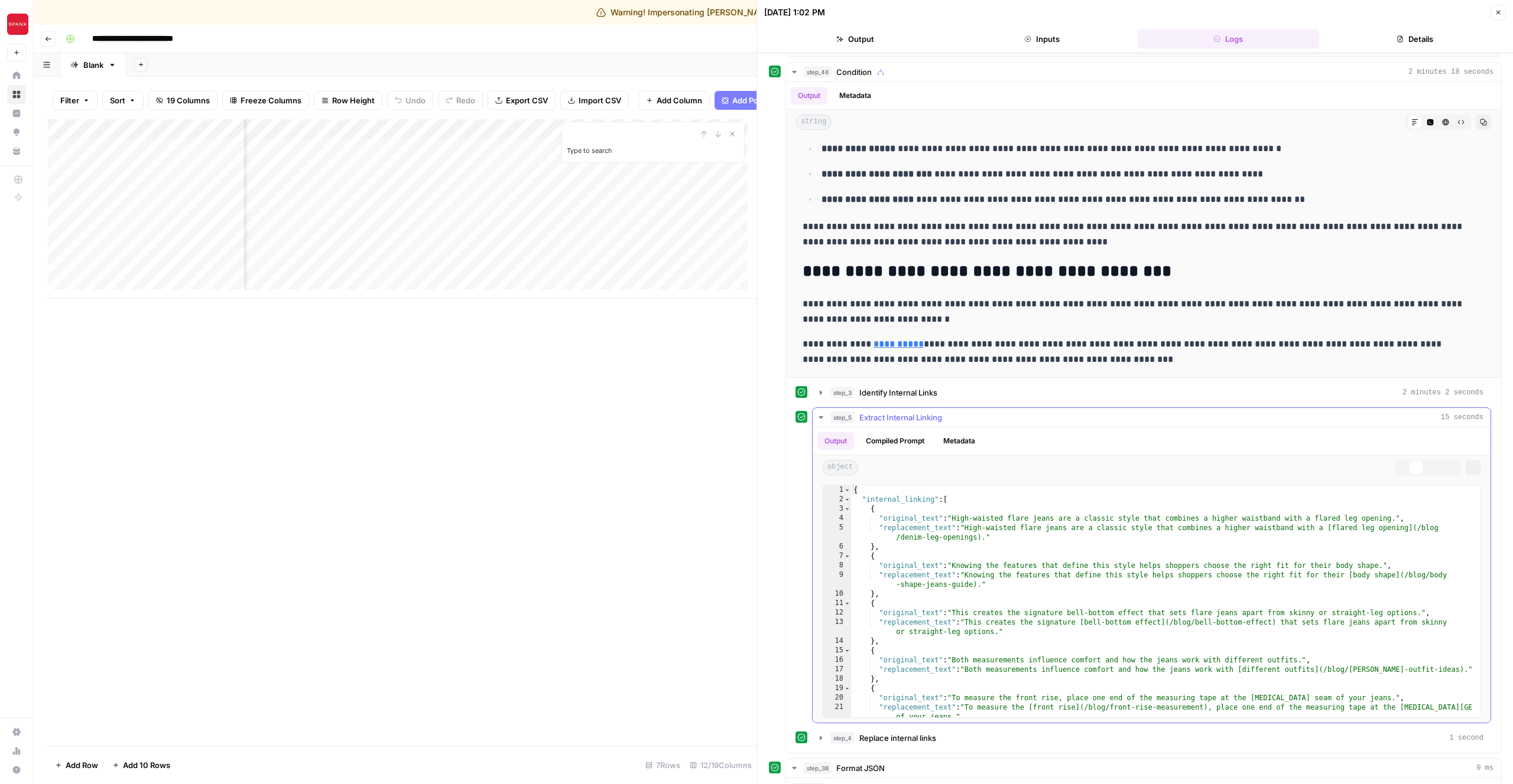
type textarea "**********"
click at [983, 582] on div "{ "internal_linking" : [ { "original_text" : "High-waisted flare jeans are a cl…" at bounding box center [1160, 611] width 621 height 251
click at [906, 390] on span "Identify Internal Links" at bounding box center [898, 392] width 78 height 12
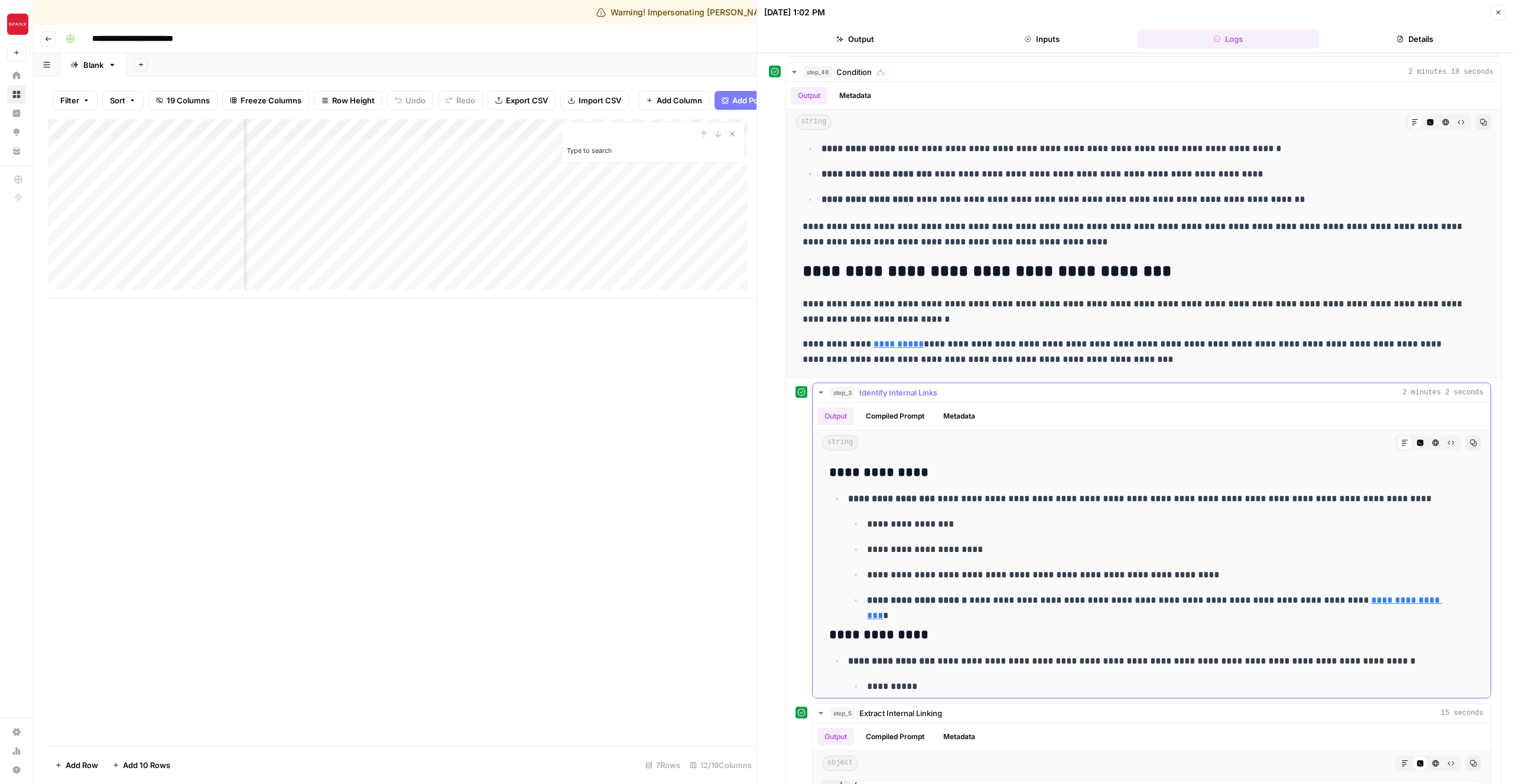
click at [909, 413] on button "Compiled Prompt" at bounding box center [895, 416] width 73 height 18
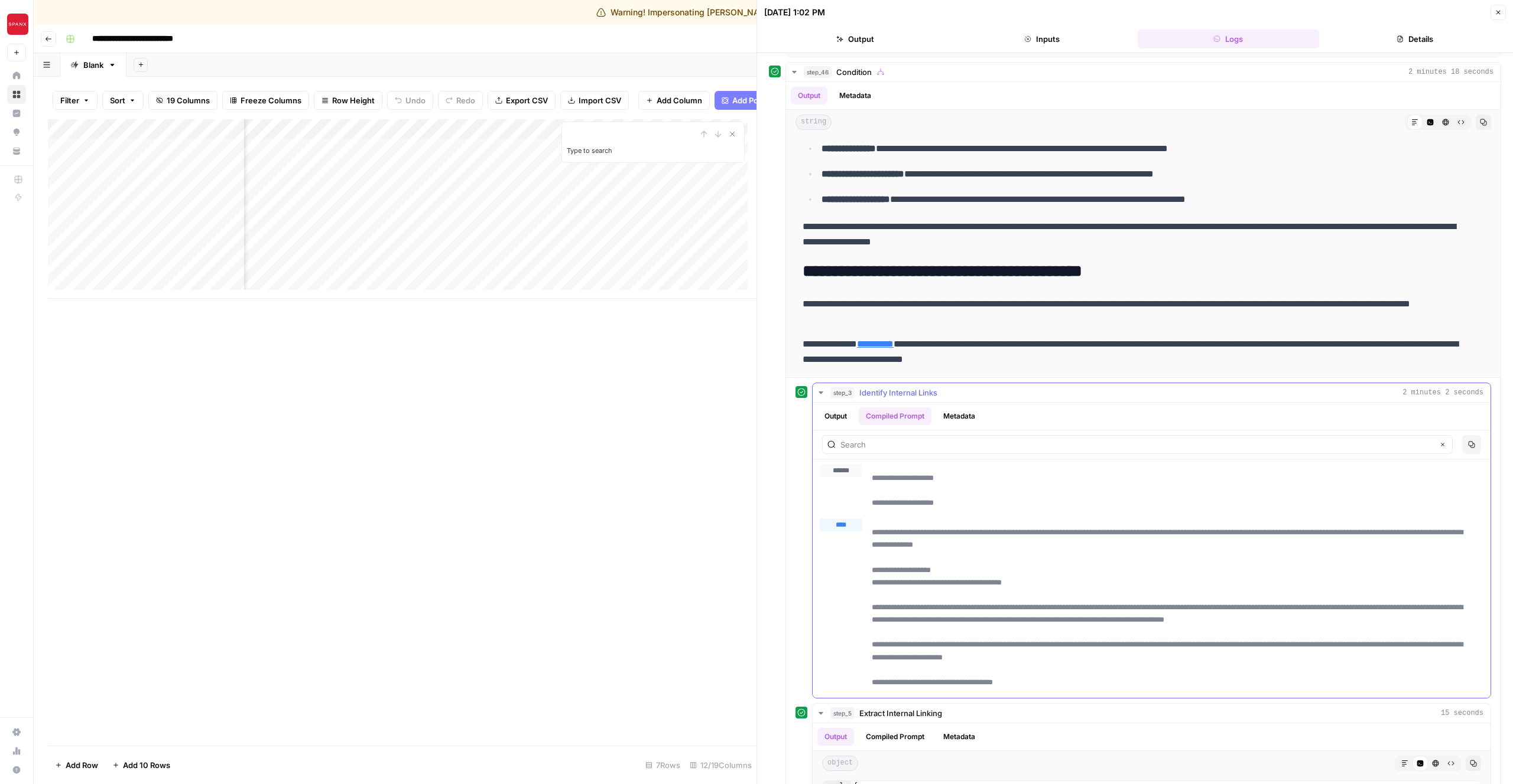
click at [961, 482] on p "**********" at bounding box center [1169, 490] width 594 height 37
click at [969, 449] on input "text" at bounding box center [1136, 445] width 593 height 12
paste input "[URL][DOMAIN_NAME]"
type input "[URL][DOMAIN_NAME]"
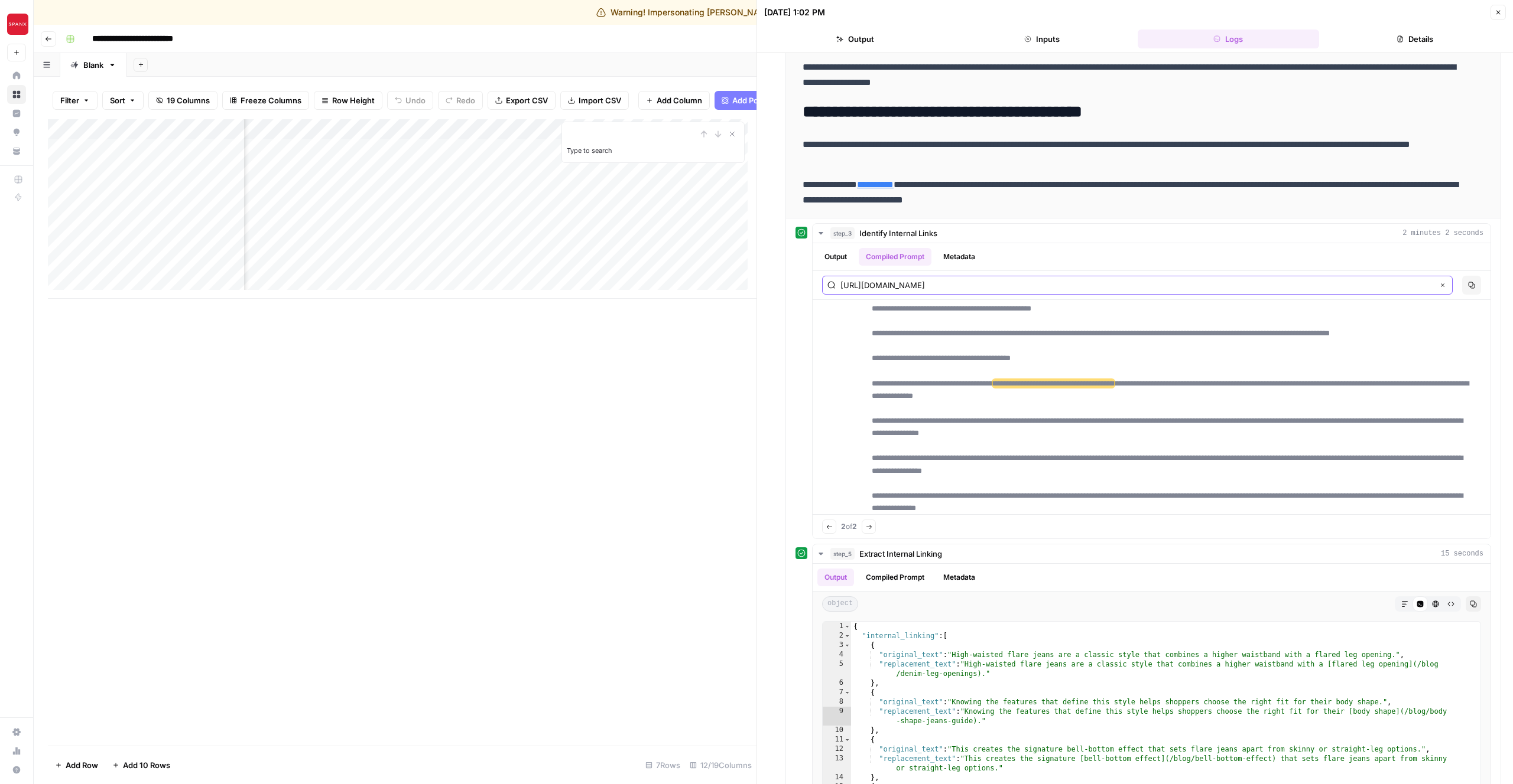
scroll to position [478, 0]
click at [389, 493] on div "Add Column Type to search" at bounding box center [401, 432] width 708 height 627
